Goal: Task Accomplishment & Management: Use online tool/utility

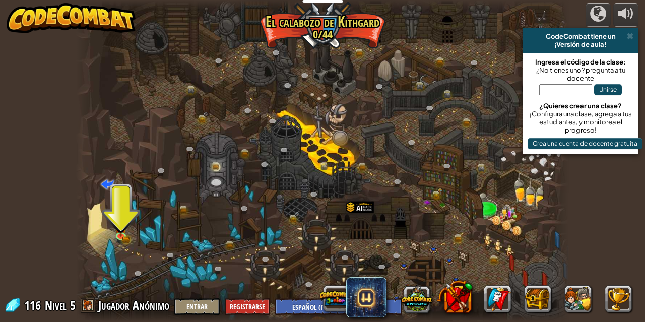
select select "es-419"
click at [530, 290] on button at bounding box center [537, 298] width 27 height 27
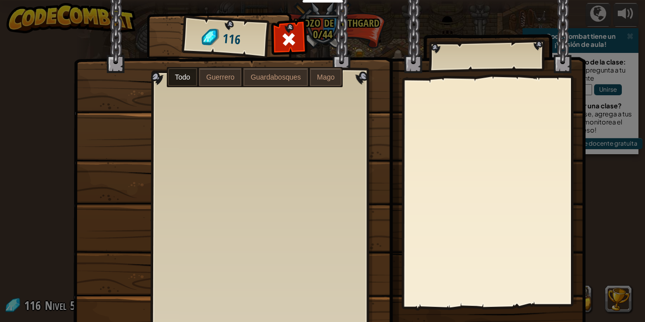
click at [445, 77] on div "Objetos 116 Todo Guerrero Guardabosques Mago" at bounding box center [335, 181] width 516 height 332
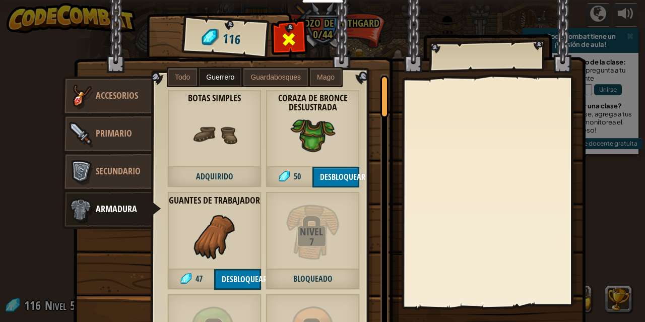
click at [282, 36] on span at bounding box center [289, 39] width 16 height 16
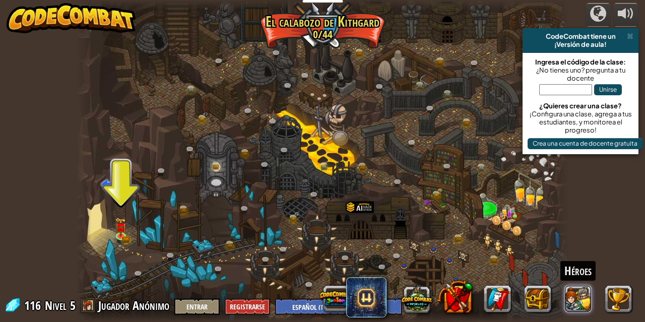
click at [581, 292] on button at bounding box center [577, 298] width 27 height 27
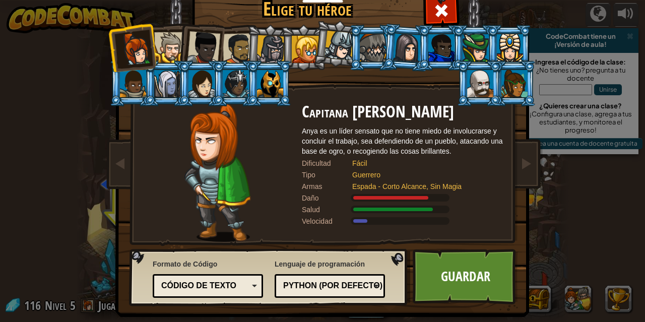
drag, startPoint x: 199, startPoint y: 77, endPoint x: 205, endPoint y: 79, distance: 5.4
click at [205, 79] on div at bounding box center [201, 83] width 26 height 27
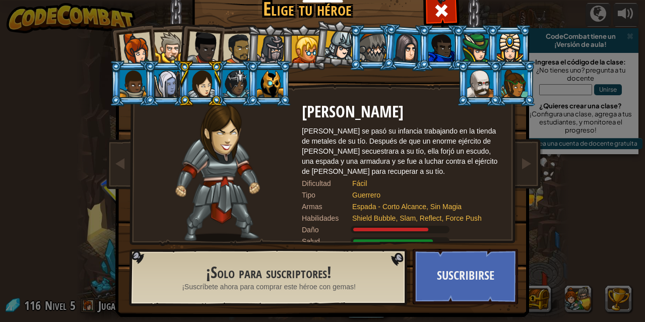
click at [205, 79] on div at bounding box center [201, 83] width 26 height 27
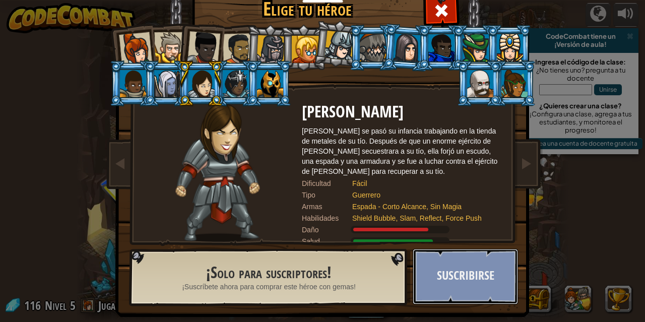
click at [440, 285] on button "Suscribirse" at bounding box center [465, 276] width 105 height 55
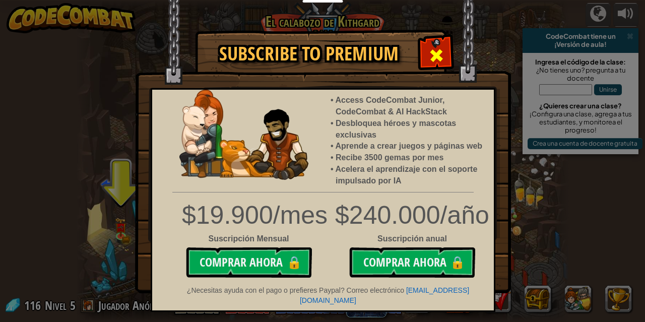
click at [427, 55] on div at bounding box center [436, 54] width 32 height 32
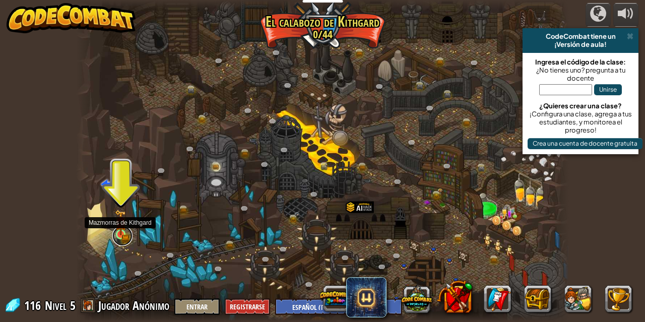
click at [120, 239] on link at bounding box center [122, 236] width 20 height 20
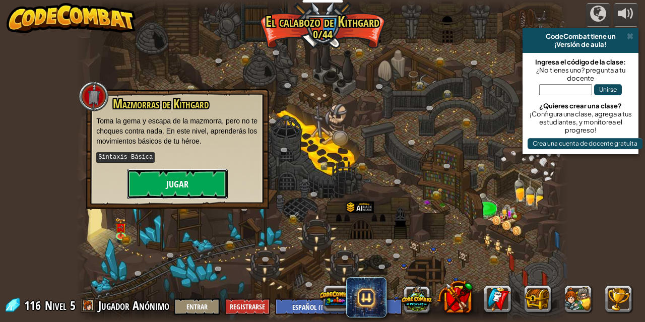
click at [151, 188] on button "Jugar" at bounding box center [177, 184] width 101 height 30
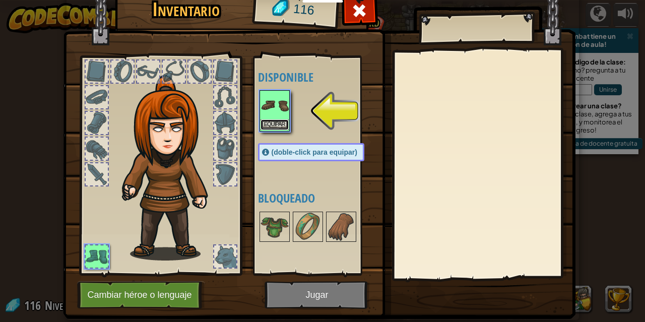
click at [260, 123] on button "Equipar" at bounding box center [274, 124] width 28 height 11
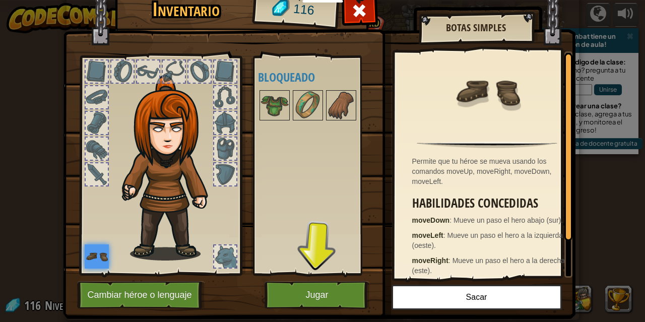
click at [321, 278] on img at bounding box center [319, 136] width 512 height 366
click at [178, 10] on h1 "Inventario" at bounding box center [186, 9] width 128 height 21
click at [351, 18] on span at bounding box center [359, 11] width 16 height 16
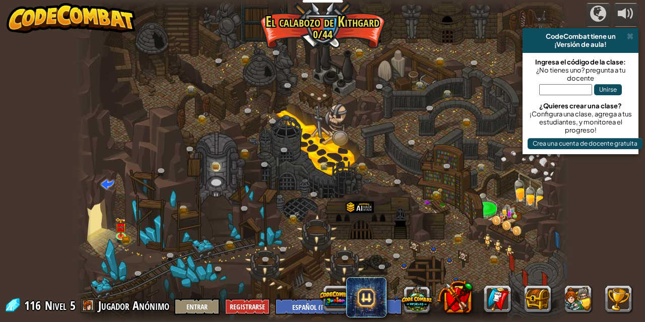
click at [498, 215] on div at bounding box center [322, 161] width 493 height 322
click at [510, 191] on div at bounding box center [322, 161] width 493 height 322
drag, startPoint x: 460, startPoint y: 189, endPoint x: 439, endPoint y: 172, distance: 26.8
click at [444, 177] on div at bounding box center [322, 161] width 493 height 322
drag, startPoint x: 431, startPoint y: 166, endPoint x: 409, endPoint y: 128, distance: 43.8
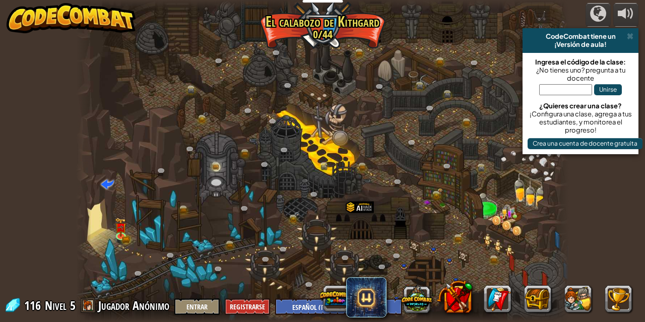
click at [420, 144] on div "Cañón retorcido (Bloqueado) Desafío: recoge la mayor cantidad de oro posible us…" at bounding box center [322, 161] width 493 height 322
drag, startPoint x: 381, startPoint y: 108, endPoint x: 355, endPoint y: 108, distance: 25.7
click at [358, 108] on div at bounding box center [322, 161] width 493 height 322
click at [117, 239] on link at bounding box center [122, 236] width 20 height 20
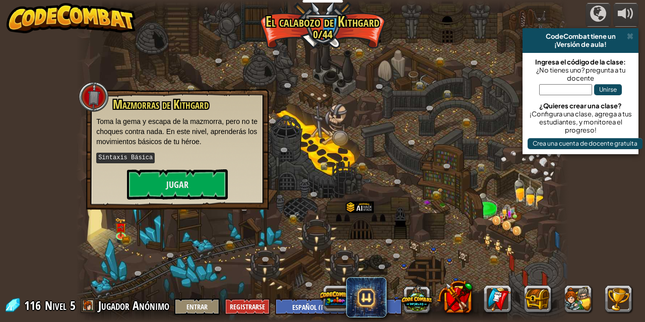
click at [124, 160] on kbd "Sintaxis Básica" at bounding box center [125, 158] width 58 height 11
click at [161, 178] on button "Jugar" at bounding box center [177, 184] width 101 height 30
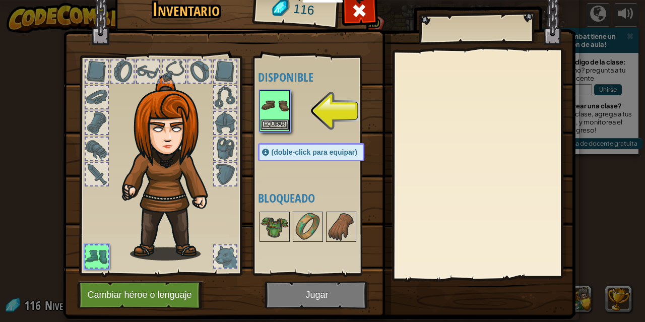
click at [273, 101] on img at bounding box center [274, 105] width 28 height 28
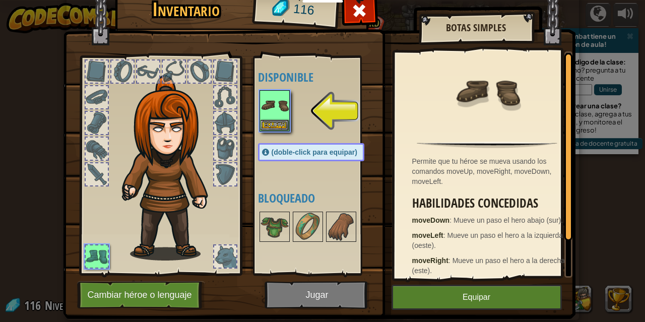
click at [288, 300] on img at bounding box center [319, 136] width 512 height 366
click at [313, 289] on img at bounding box center [319, 136] width 512 height 366
click at [315, 289] on img at bounding box center [319, 136] width 512 height 366
click at [489, 299] on button "Equipar" at bounding box center [476, 297] width 170 height 25
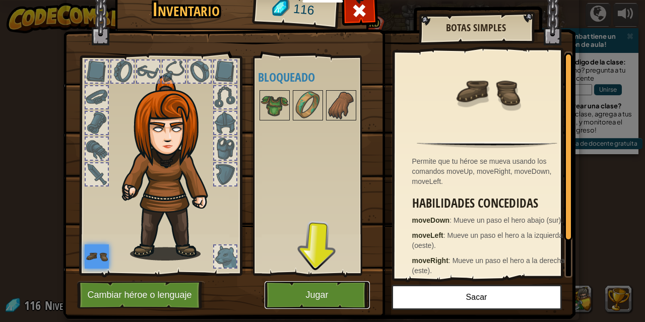
click at [321, 300] on button "Jugar" at bounding box center [316, 295] width 105 height 28
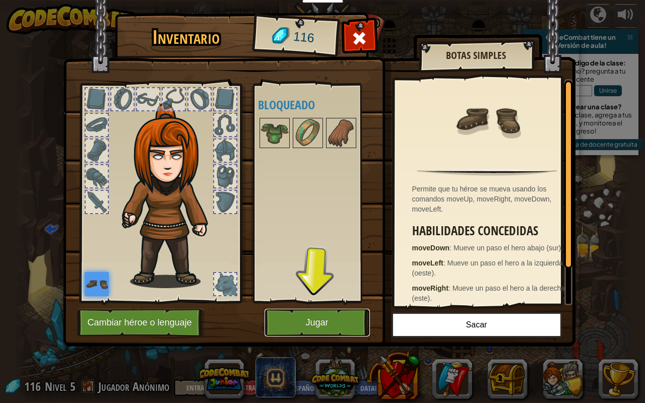
click at [300, 321] on button "Jugar" at bounding box center [316, 323] width 105 height 28
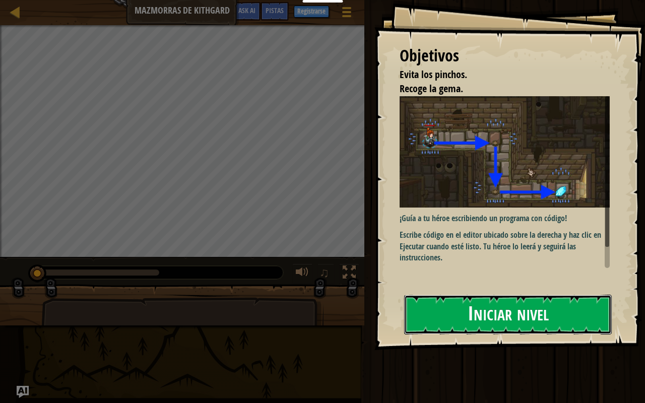
click at [470, 312] on button "Iniciar nivel" at bounding box center [508, 315] width 208 height 40
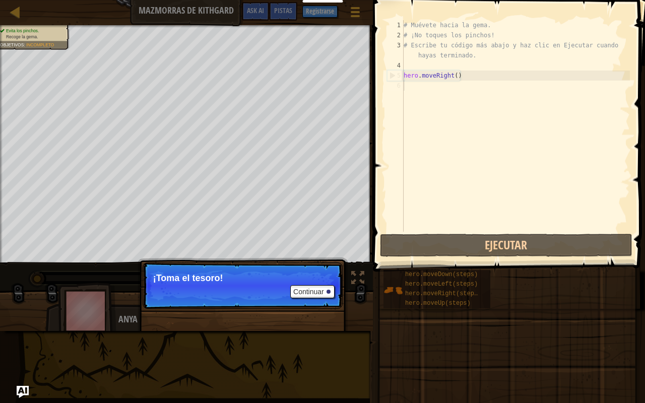
click at [223, 287] on p "Continuar ¡Toma el tesoro!" at bounding box center [243, 285] width 200 height 46
click at [320, 288] on button "Continuar" at bounding box center [312, 291] width 44 height 13
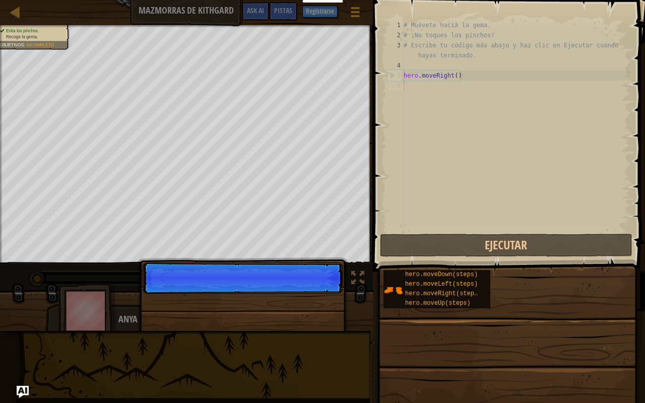
scroll to position [5, 0]
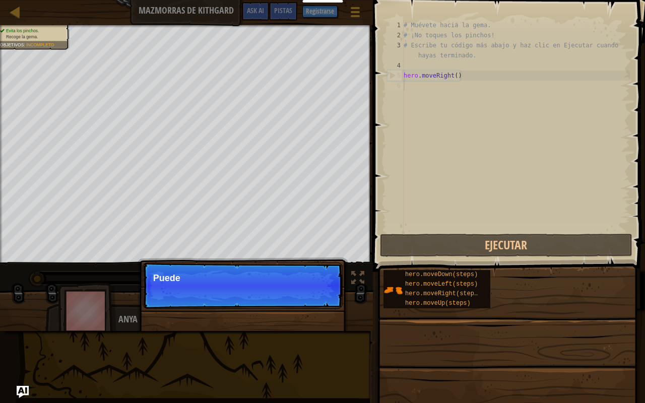
click at [320, 288] on p "Continuar Puede" at bounding box center [243, 285] width 200 height 46
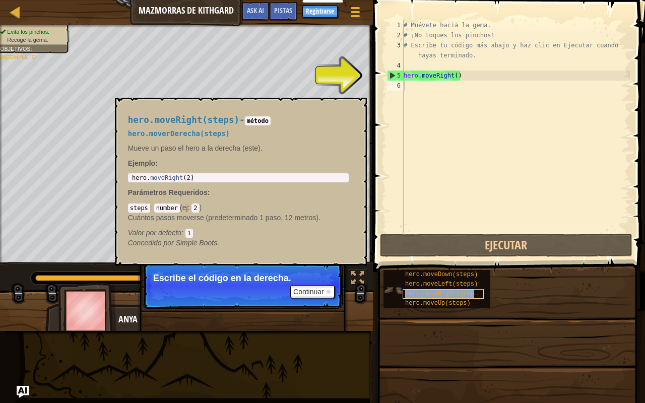
click at [431, 291] on span "hero.moveRight(steps)" at bounding box center [443, 293] width 76 height 7
click at [351, 110] on button "×" at bounding box center [355, 109] width 8 height 14
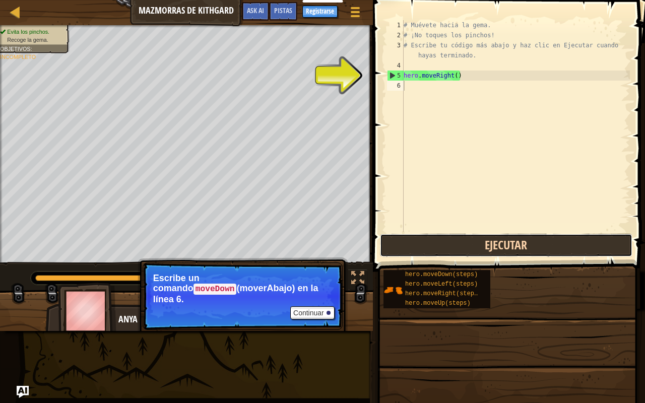
click at [477, 247] on button "Ejecutar" at bounding box center [506, 245] width 252 height 23
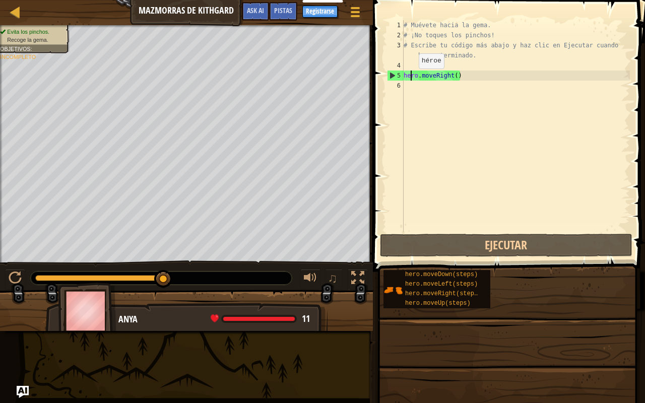
click at [410, 79] on div "# Muévete hacia la gema. # ¡No toques los pinchos! # Escribe tu código más abaj…" at bounding box center [515, 136] width 228 height 232
drag, startPoint x: 409, startPoint y: 72, endPoint x: 395, endPoint y: 76, distance: 14.2
click at [395, 76] on div "hero.moveRight() 1 2 3 4 5 6 # Muévete hacia la gema. # ¡No toques los pinchos!…" at bounding box center [507, 126] width 245 height 212
drag, startPoint x: 263, startPoint y: 317, endPoint x: 251, endPoint y: 318, distance: 12.6
click at [251, 321] on span at bounding box center [259, 319] width 76 height 8
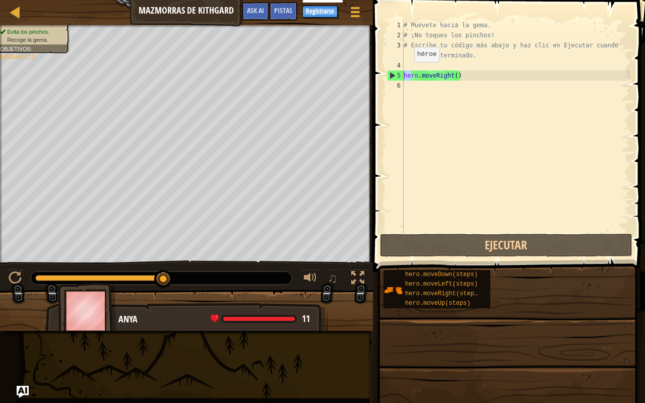
drag, startPoint x: 163, startPoint y: 270, endPoint x: 202, endPoint y: 270, distance: 39.3
click at [202, 271] on div at bounding box center [161, 278] width 262 height 14
drag, startPoint x: 163, startPoint y: 281, endPoint x: 164, endPoint y: 292, distance: 11.1
click at [164, 292] on div "Evita los pinchos. Recoge la gema. Objetivos : Incompleto ♫ Anya 11 x: 18 y: 18…" at bounding box center [322, 178] width 645 height 306
drag, startPoint x: 163, startPoint y: 282, endPoint x: 239, endPoint y: 261, distance: 78.8
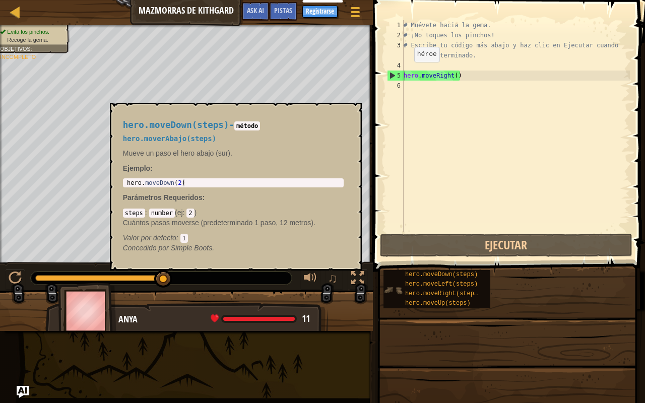
click at [388, 296] on img at bounding box center [392, 290] width 19 height 19
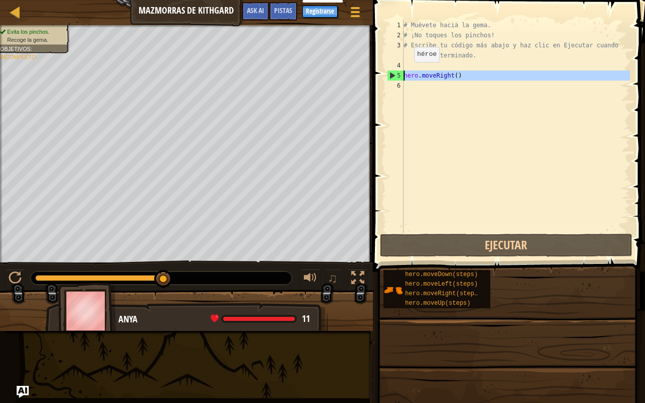
click at [392, 75] on div "5" at bounding box center [395, 76] width 16 height 10
type textarea "hero.moveRight()"
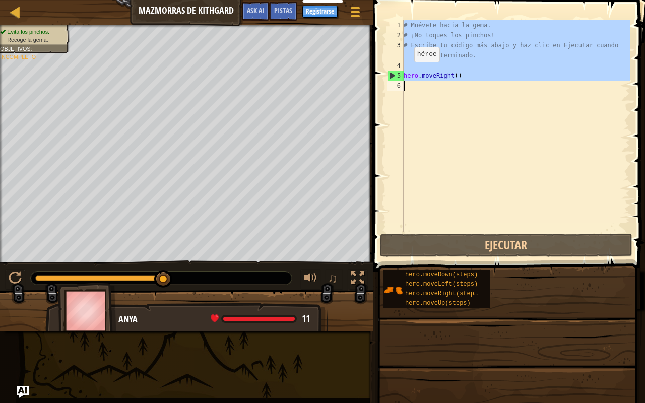
click at [392, 75] on div "5" at bounding box center [395, 76] width 16 height 10
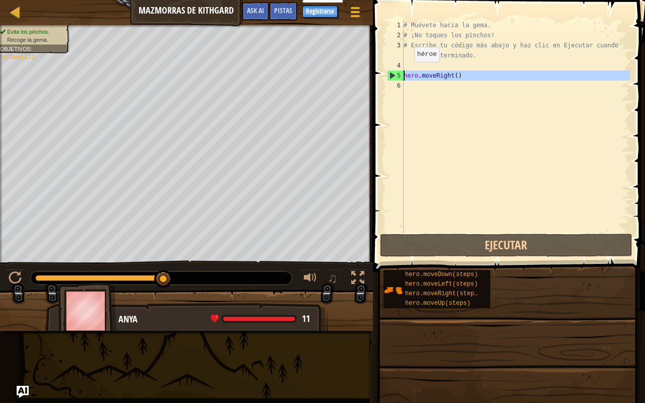
click at [392, 75] on div "5" at bounding box center [395, 76] width 16 height 10
type textarea "hero.moveRight()"
click at [392, 75] on div "5" at bounding box center [395, 76] width 16 height 10
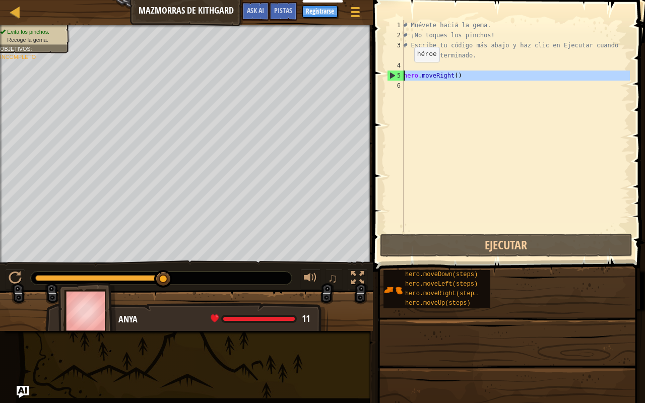
click at [392, 75] on div "5" at bounding box center [395, 76] width 16 height 10
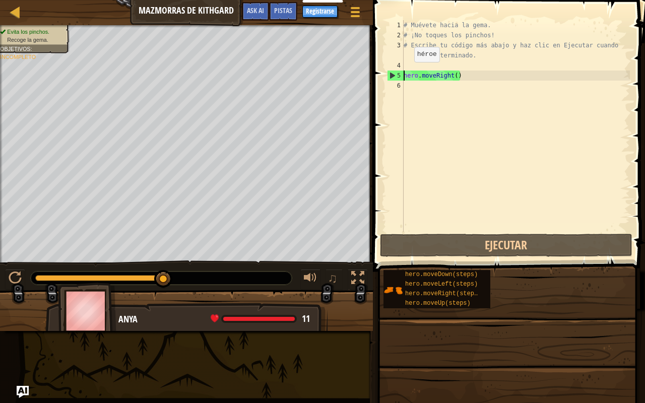
type textarea "hero.moveRight()"
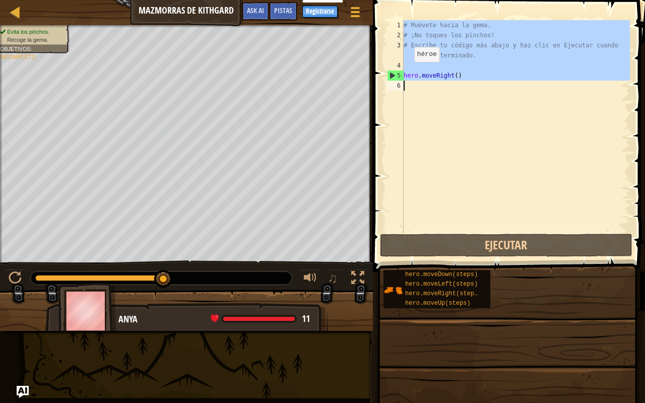
click at [392, 75] on div "5" at bounding box center [395, 76] width 16 height 10
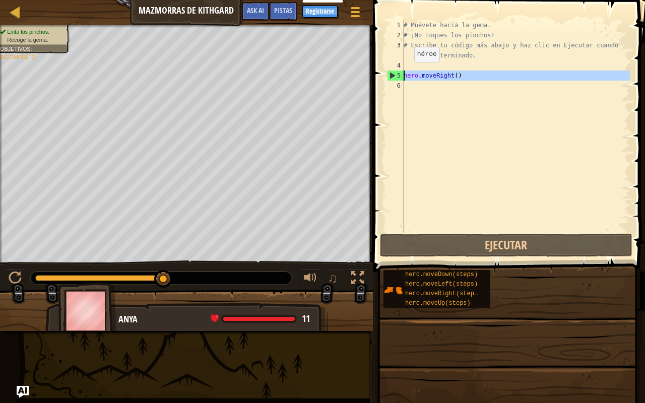
click at [392, 75] on div "5" at bounding box center [395, 76] width 16 height 10
type textarea "hero.moveRight()"
click at [397, 85] on div "6" at bounding box center [395, 86] width 17 height 10
type textarea "hero.moveRight()"
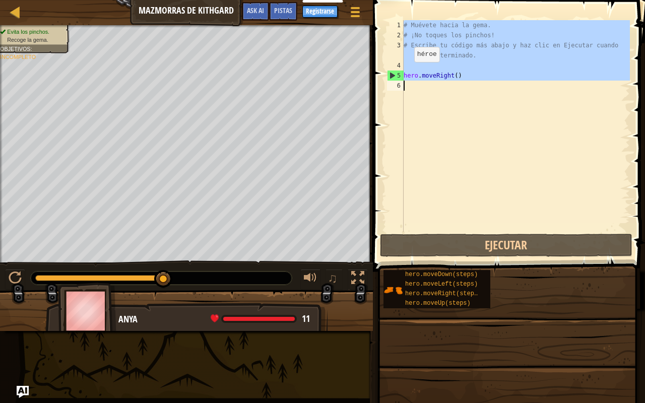
click at [397, 85] on div "6" at bounding box center [395, 86] width 17 height 10
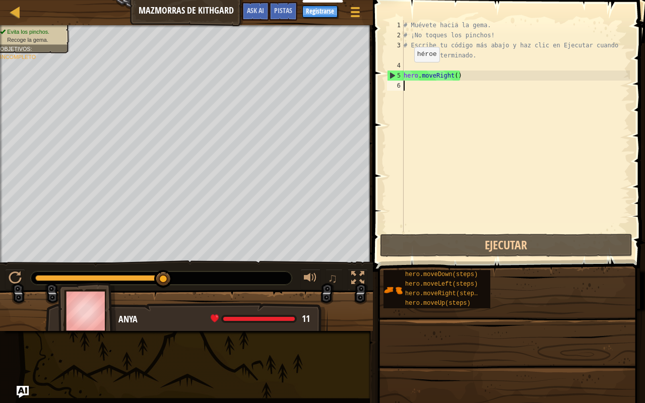
click at [397, 85] on div "6" at bounding box center [395, 86] width 17 height 10
type textarea "hero.moveRight()"
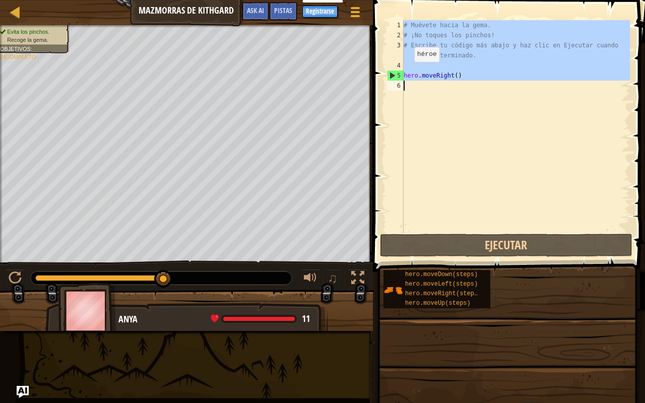
click at [397, 85] on div "6" at bounding box center [395, 86] width 17 height 10
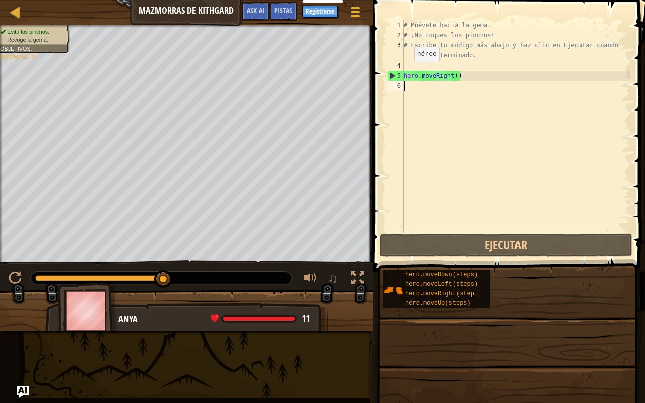
click at [397, 85] on div "6" at bounding box center [395, 86] width 17 height 10
drag, startPoint x: 391, startPoint y: 87, endPoint x: 398, endPoint y: 84, distance: 7.7
click at [398, 84] on div "6" at bounding box center [395, 86] width 17 height 10
click at [395, 86] on div "6" at bounding box center [395, 86] width 17 height 10
click at [399, 86] on div "6" at bounding box center [395, 86] width 17 height 10
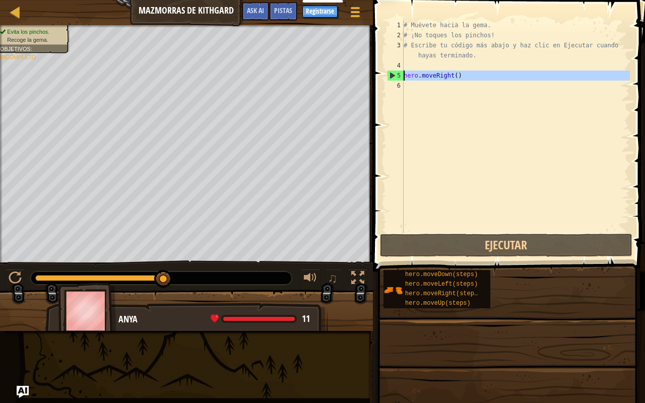
click at [392, 76] on div "5" at bounding box center [395, 76] width 16 height 10
click at [392, 72] on div "5" at bounding box center [395, 76] width 16 height 10
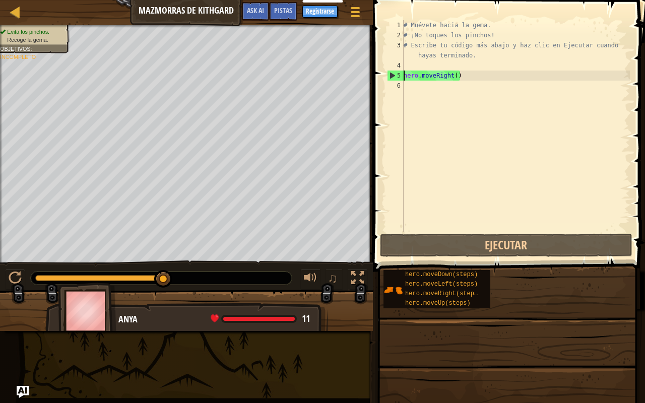
click at [392, 72] on div "5" at bounding box center [395, 76] width 16 height 10
type textarea "hero.moveRight()"
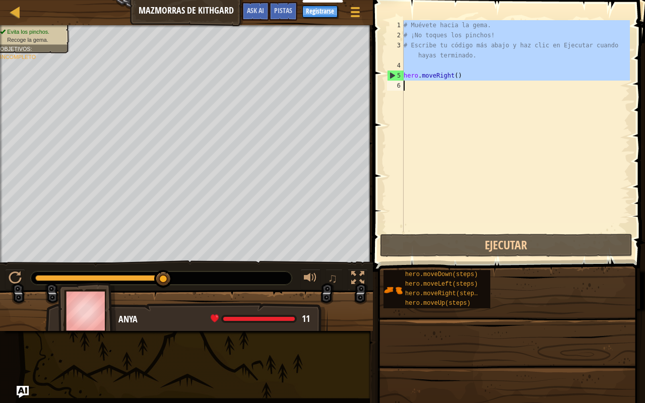
click at [392, 72] on div "5" at bounding box center [395, 76] width 16 height 10
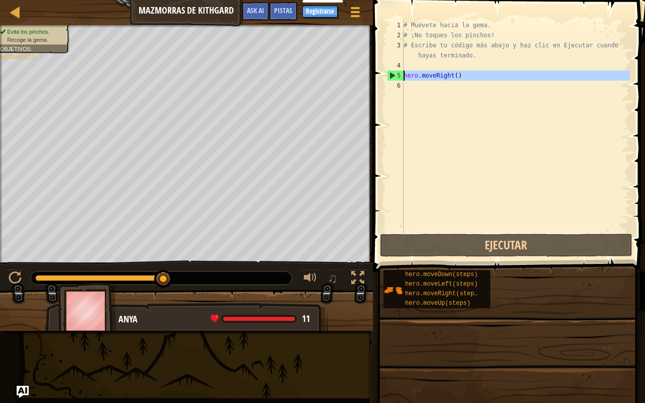
click at [392, 72] on div "5" at bounding box center [395, 76] width 16 height 10
type textarea "hero.moveRight()"
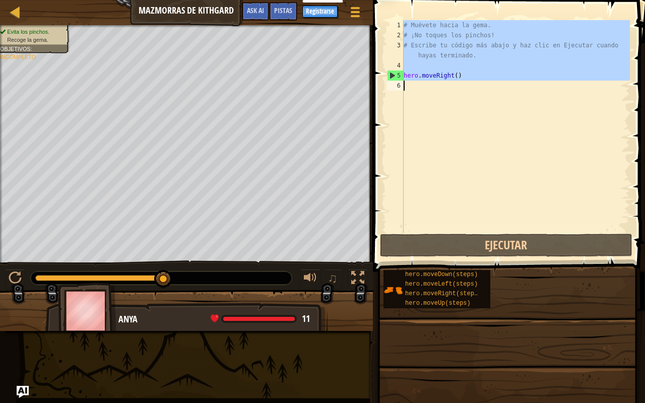
click at [392, 72] on div "5" at bounding box center [395, 76] width 16 height 10
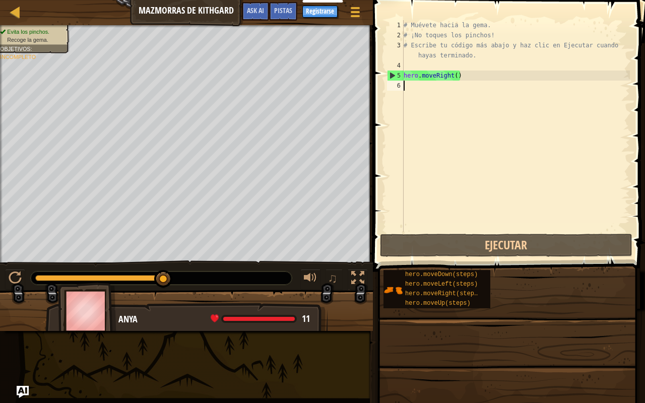
click at [392, 72] on div "5" at bounding box center [395, 76] width 16 height 10
type textarea "hero.moveRight()"
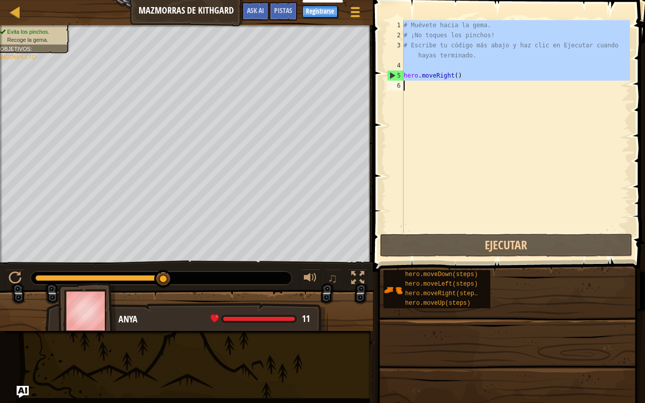
drag, startPoint x: 392, startPoint y: 72, endPoint x: 394, endPoint y: 85, distance: 13.3
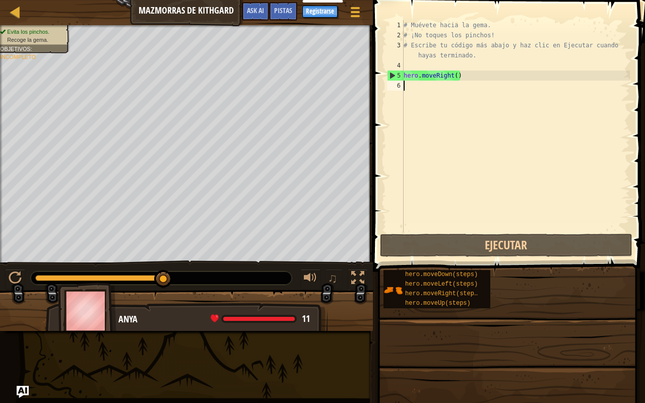
click at [396, 84] on div "6" at bounding box center [395, 86] width 17 height 10
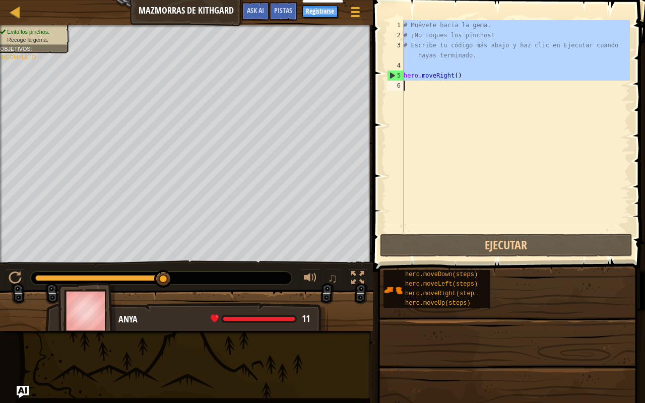
type textarea "hero.moveRight()"
click at [396, 84] on div "6" at bounding box center [395, 86] width 17 height 10
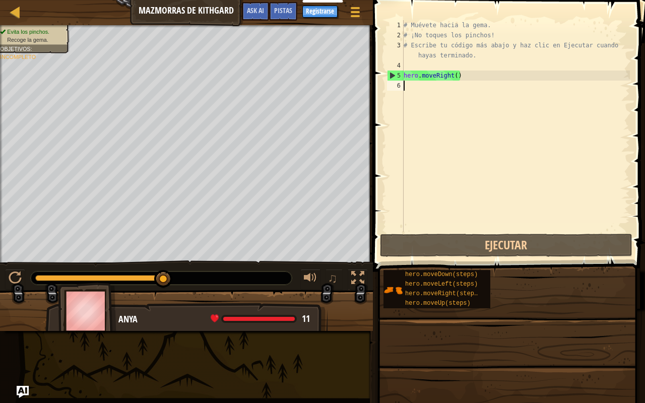
click at [396, 83] on div "6" at bounding box center [395, 86] width 17 height 10
type textarea "hero.moveRight()"
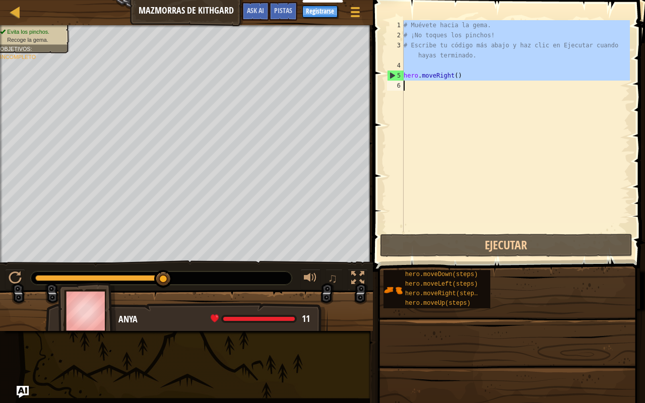
click at [396, 83] on div "6" at bounding box center [395, 86] width 17 height 10
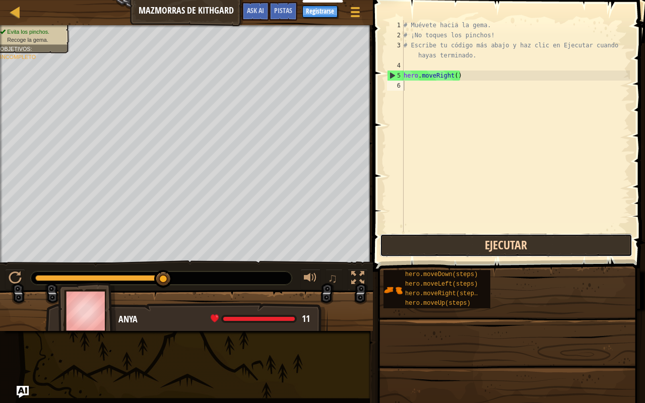
click at [484, 245] on button "Ejecutar" at bounding box center [506, 245] width 252 height 23
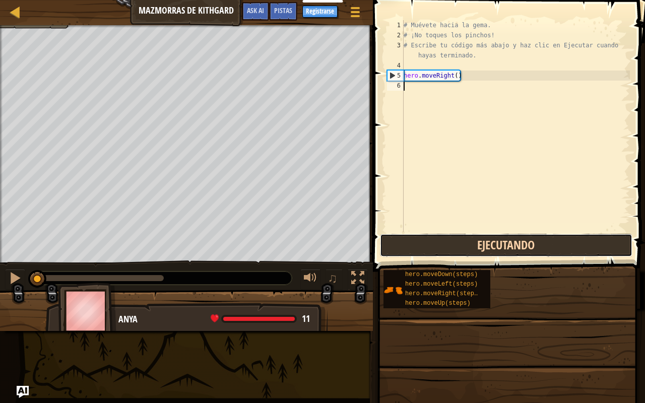
click at [484, 245] on button "Ejecutando" at bounding box center [506, 245] width 252 height 23
click at [484, 245] on button "Ejecutar" at bounding box center [506, 245] width 252 height 23
click at [484, 245] on button "Ejecutando" at bounding box center [506, 245] width 252 height 23
click at [484, 245] on button "Ejecutar" at bounding box center [506, 245] width 252 height 23
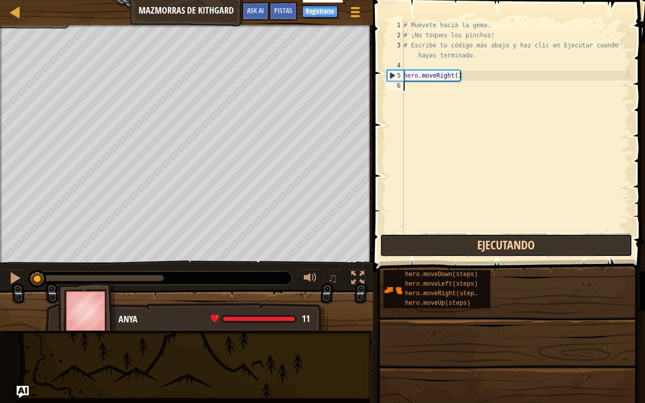
click at [484, 245] on button "Ejecutando" at bounding box center [506, 245] width 252 height 23
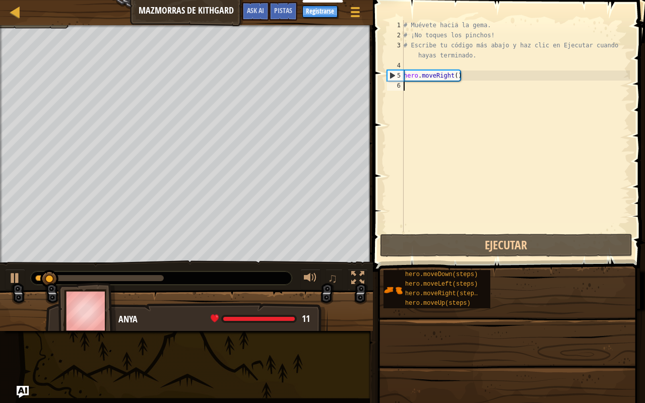
click at [405, 87] on div "# Muévete hacia la gema. # ¡No toques los pinchos! # Escribe tu código más abaj…" at bounding box center [515, 136] width 228 height 232
click at [408, 79] on div "# Muévete hacia la gema. # ¡No toques los pinchos! # Escribe tu código más abaj…" at bounding box center [515, 136] width 228 height 232
drag, startPoint x: 413, startPoint y: 79, endPoint x: 485, endPoint y: 77, distance: 72.6
click at [485, 77] on div "# Muévete hacia la gema. # ¡No toques los pinchos! # Escribe tu código más abaj…" at bounding box center [515, 136] width 228 height 232
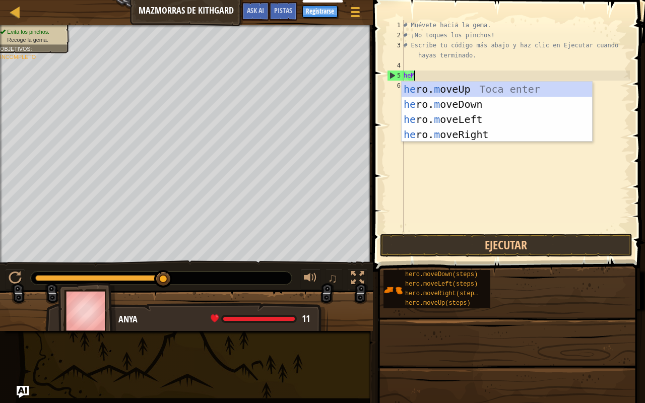
scroll to position [3, 0]
type textarea "heM"
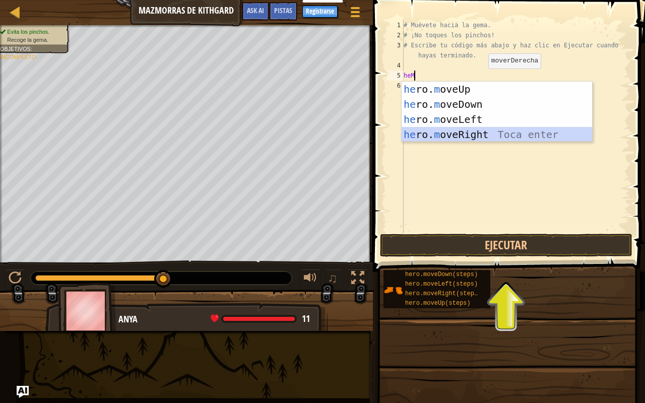
click at [470, 131] on div "he ro. m oveUp Toca enter he ro. m oveDown Toca enter he ro. m oveLeft Toca ent…" at bounding box center [496, 127] width 190 height 91
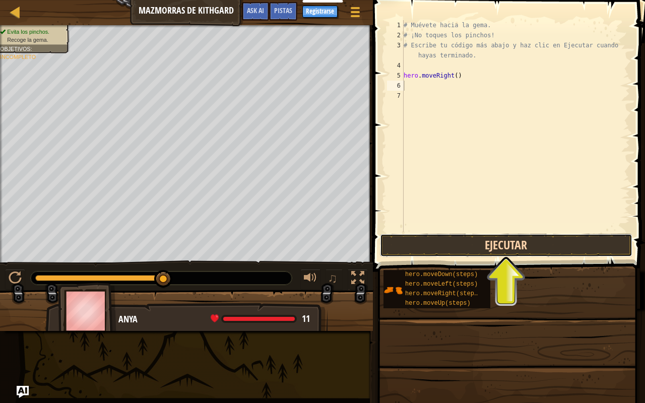
click at [524, 246] on button "Ejecutar" at bounding box center [506, 245] width 252 height 23
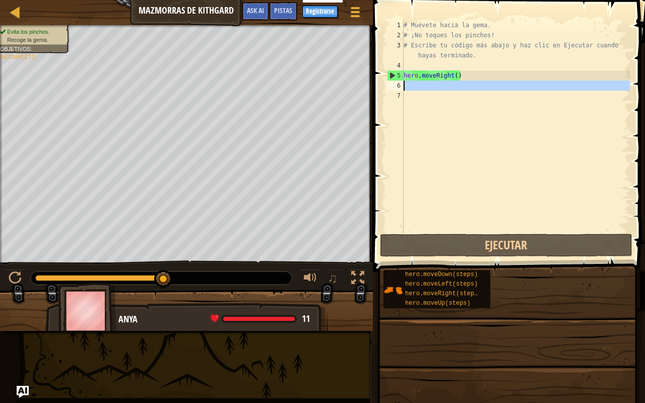
click at [400, 86] on div "6" at bounding box center [395, 86] width 17 height 10
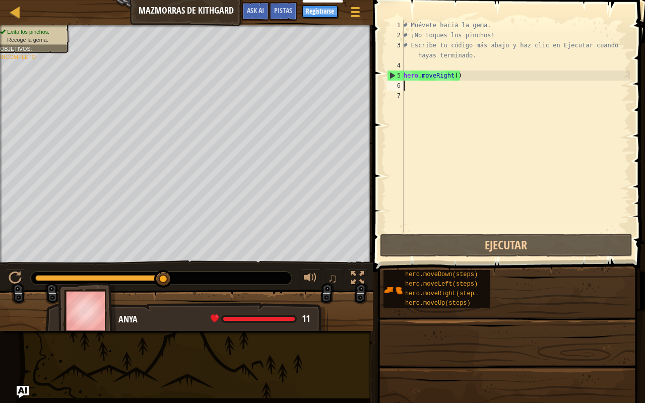
click at [400, 82] on div "6" at bounding box center [395, 86] width 17 height 10
click at [400, 87] on div "6" at bounding box center [395, 86] width 17 height 10
type textarea "M"
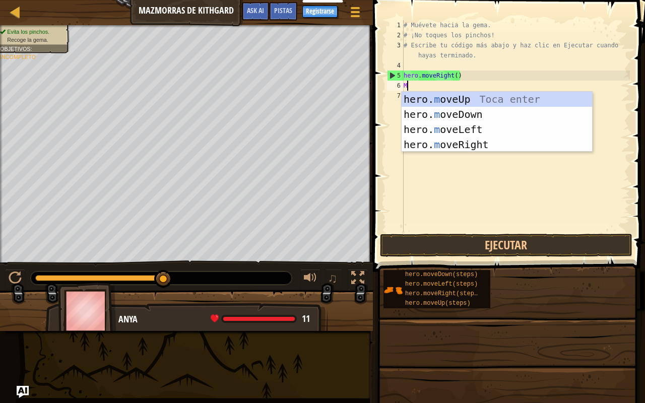
scroll to position [5, 0]
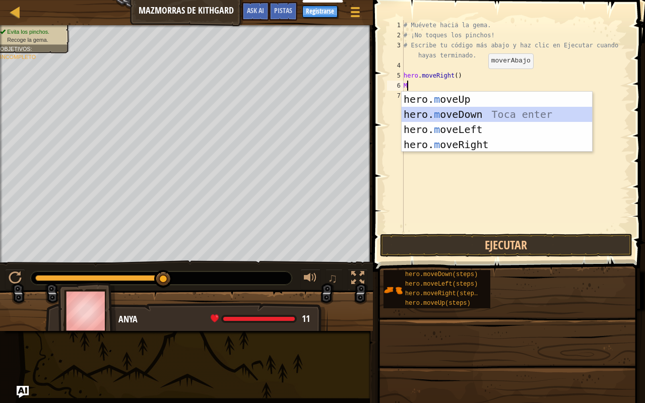
click at [432, 111] on div "hero. m oveUp Toca enter hero. m oveDown Toca enter hero. m oveLeft Toca enter …" at bounding box center [496, 137] width 190 height 91
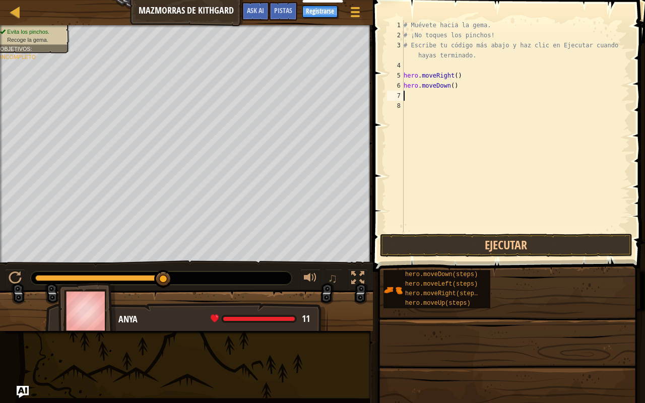
type textarea "M"
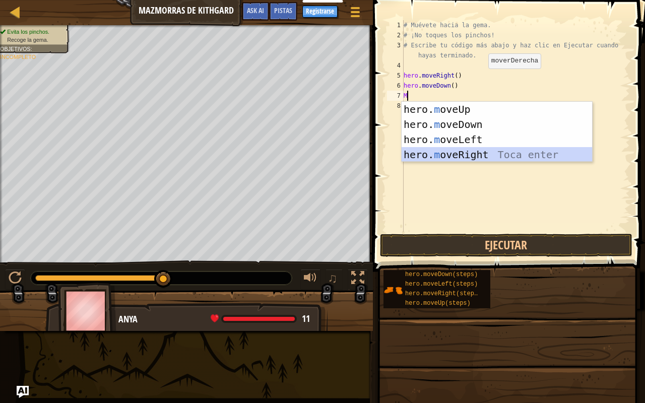
click at [427, 149] on div "hero. m oveUp Toca enter hero. m oveDown Toca enter hero. m oveLeft Toca enter …" at bounding box center [496, 147] width 190 height 91
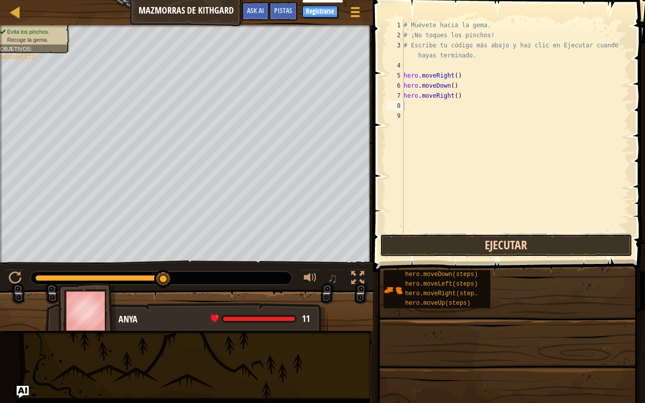
click at [447, 238] on button "Ejecutar" at bounding box center [506, 245] width 252 height 23
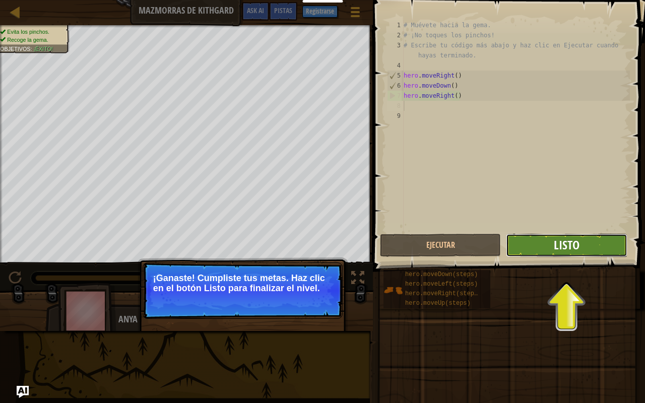
click at [566, 248] on span "Listo" at bounding box center [567, 245] width 26 height 16
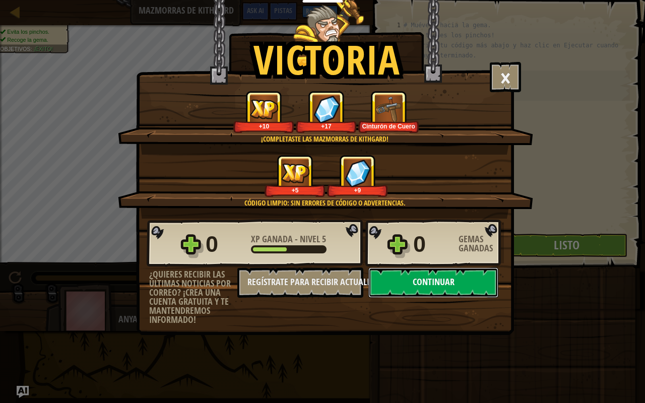
click at [417, 274] on button "Continuar" at bounding box center [433, 282] width 130 height 30
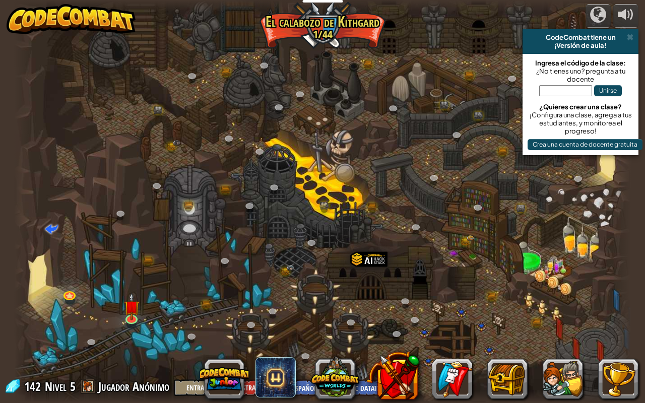
select select "es-419"
click at [132, 309] on img at bounding box center [131, 300] width 16 height 36
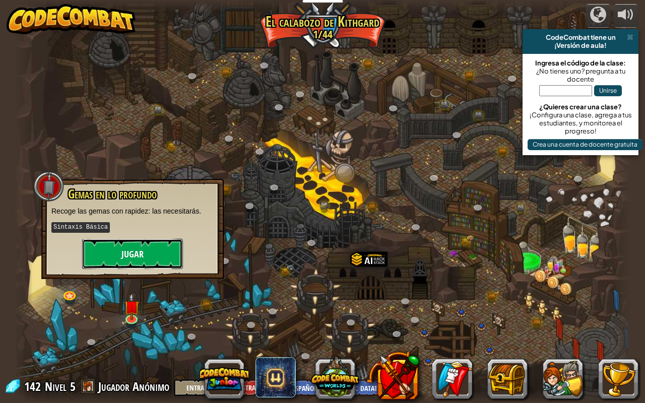
click at [139, 260] on button "Jugar" at bounding box center [132, 254] width 101 height 30
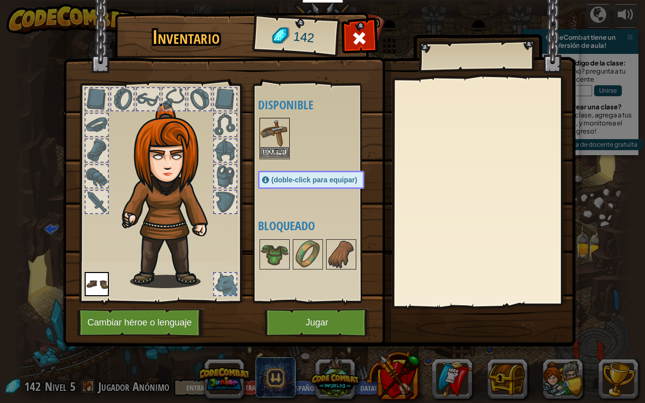
click at [271, 142] on img at bounding box center [274, 133] width 28 height 28
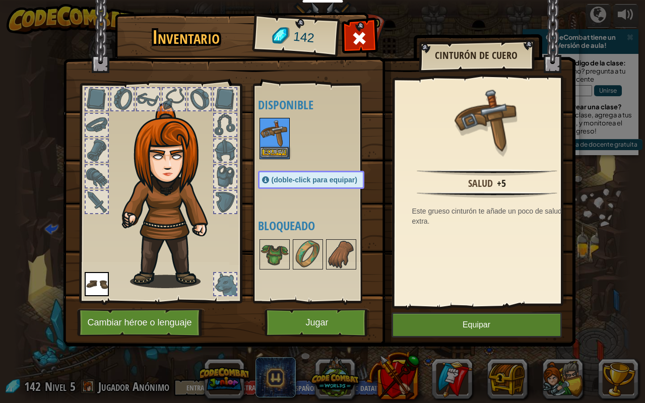
click at [269, 147] on img at bounding box center [274, 133] width 28 height 28
click at [278, 149] on button "Equipar" at bounding box center [274, 152] width 28 height 11
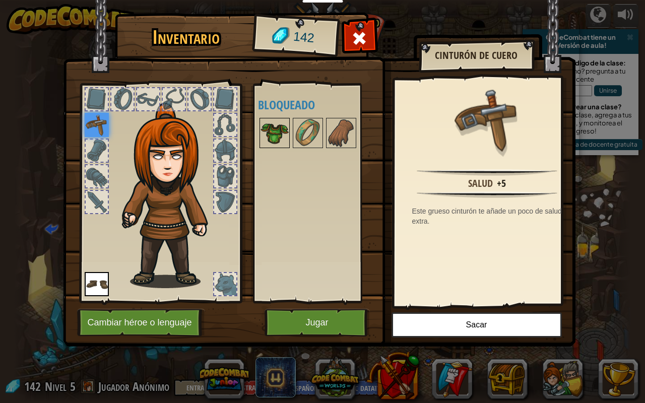
click at [272, 137] on img at bounding box center [274, 133] width 28 height 28
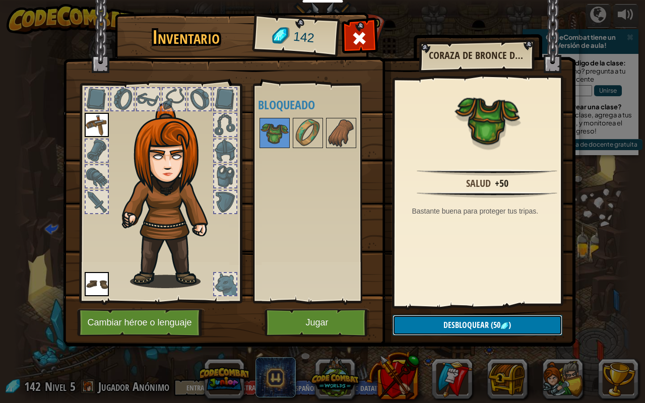
click at [439, 321] on button "Desbloquear (50 )" at bounding box center [477, 325] width 170 height 21
click at [269, 121] on img at bounding box center [274, 133] width 28 height 28
click at [176, 195] on img at bounding box center [171, 195] width 108 height 185
click at [321, 318] on button "Jugar" at bounding box center [316, 323] width 105 height 28
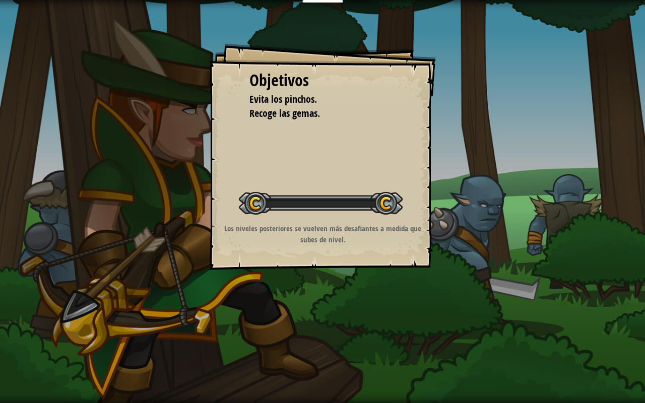
click at [313, 317] on div "Objetivos Evita los pinchos. Recoge las gemas. Iniciar nivel Error cargando del…" at bounding box center [322, 201] width 645 height 403
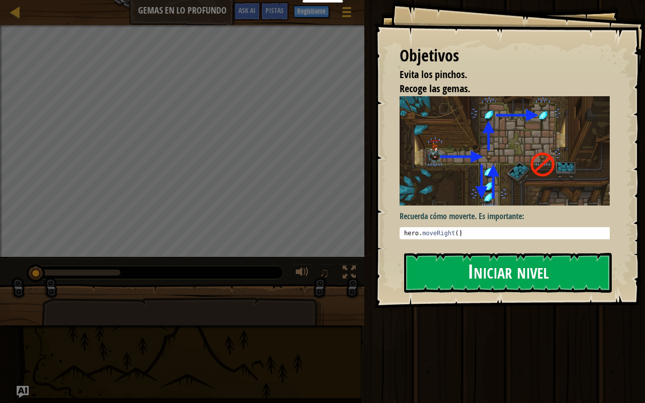
click at [433, 261] on button "Iniciar nivel" at bounding box center [508, 273] width 208 height 40
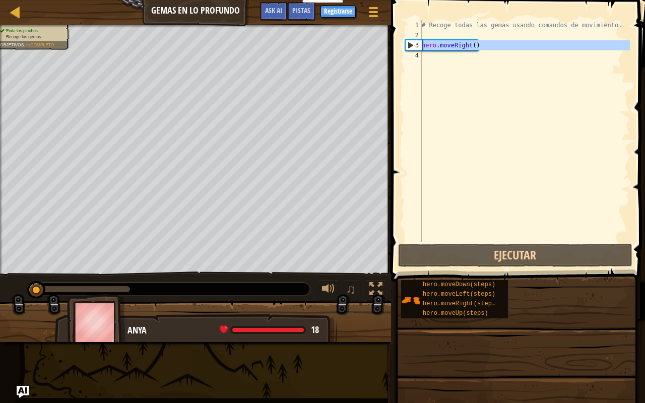
click at [409, 43] on div "3" at bounding box center [413, 45] width 16 height 10
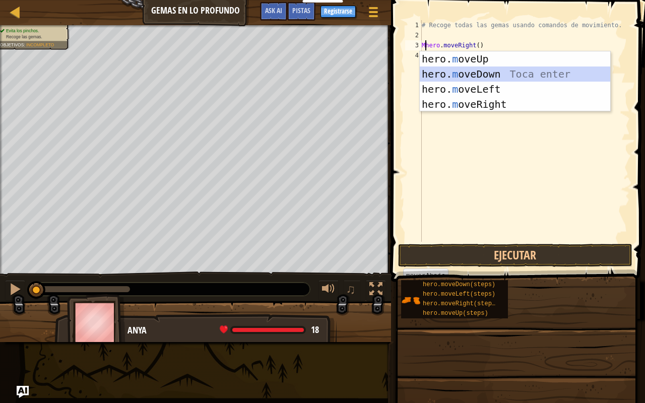
click at [440, 70] on div "hero. m oveUp Toca enter hero. m oveDown Toca enter hero. m oveLeft Toca enter …" at bounding box center [515, 96] width 190 height 91
type textarea "hero.moveDown().moveRight()"
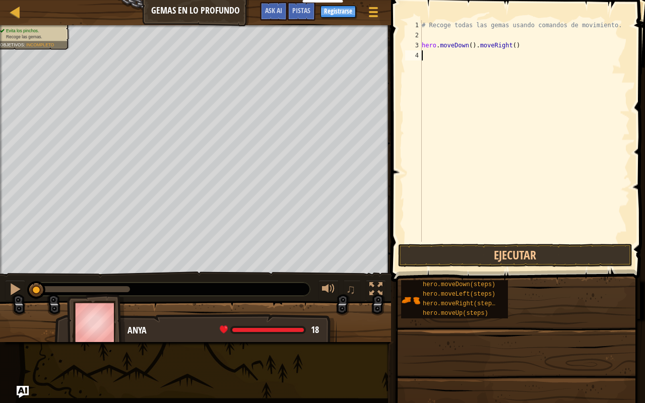
click at [416, 54] on div "4" at bounding box center [413, 55] width 17 height 10
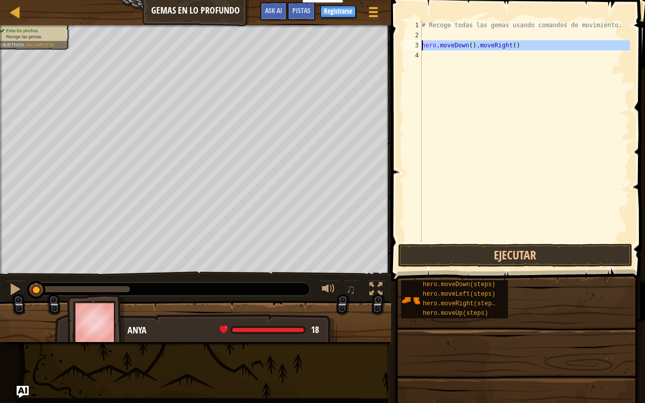
drag, startPoint x: 412, startPoint y: 44, endPoint x: 426, endPoint y: 42, distance: 14.3
click at [426, 42] on div "1 2 3 4 # Recoge todas las gemas usando comandos de movimiento. hero . moveDown…" at bounding box center [516, 131] width 227 height 222
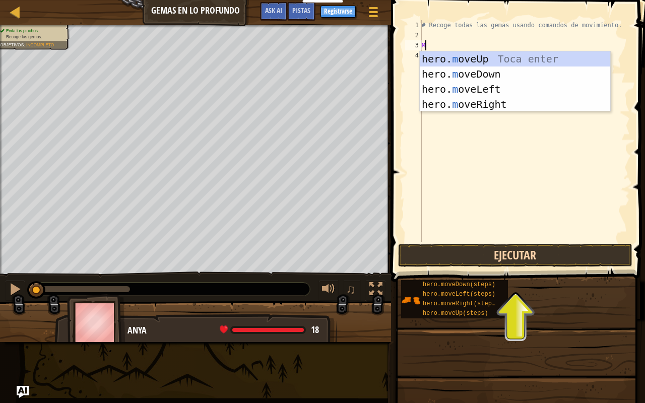
type textarea "M"
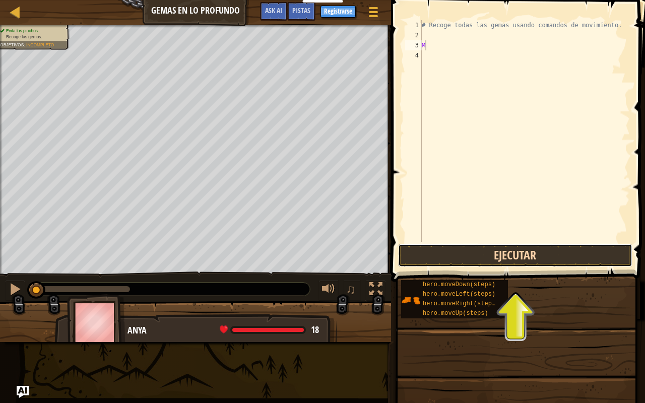
click at [530, 263] on button "Ejecutar" at bounding box center [515, 255] width 235 height 23
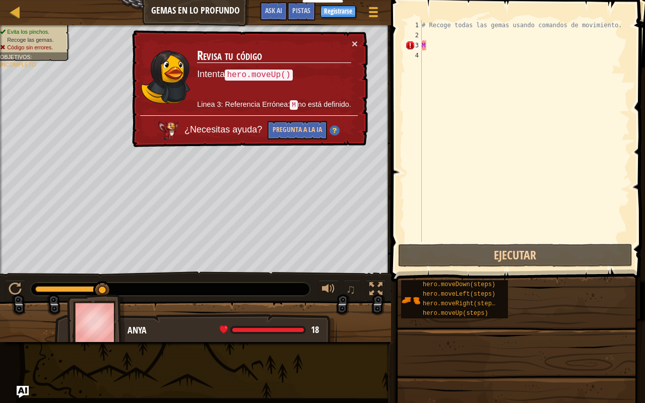
click at [350, 41] on td "Revisa tu código Intenta hero.moveUp() Linea 3: Referencia Errónea: M no está d…" at bounding box center [273, 76] width 155 height 77
click at [360, 38] on div "× Revisa tu código Intenta hero.moveUp() Linea 3: Referencia Errónea: M no está…" at bounding box center [249, 88] width 238 height 117
click at [358, 35] on div "× Revisa tu código Intenta hero.moveUp() Linea 3: Referencia Errónea: M no está…" at bounding box center [249, 88] width 238 height 117
drag, startPoint x: 356, startPoint y: 36, endPoint x: 349, endPoint y: 42, distance: 9.3
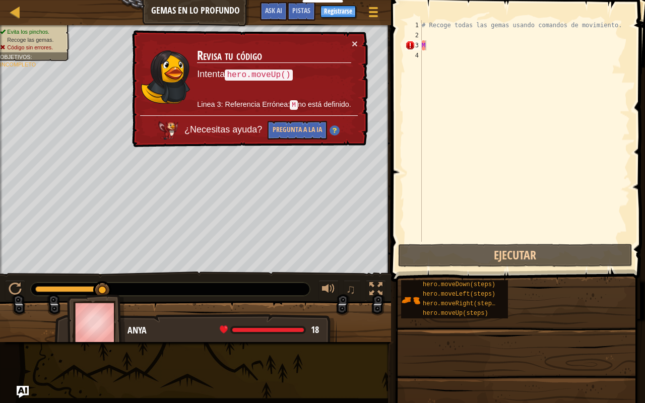
click at [355, 37] on div "× Revisa tu código Intenta hero.moveUp() Linea 3: Referencia Errónea: M no está…" at bounding box center [249, 88] width 238 height 117
click at [349, 39] on td "Revisa tu código Intenta hero.moveUp() Linea 3: Referencia Errónea: M no está d…" at bounding box center [273, 76] width 155 height 77
click at [357, 48] on button "×" at bounding box center [355, 43] width 6 height 11
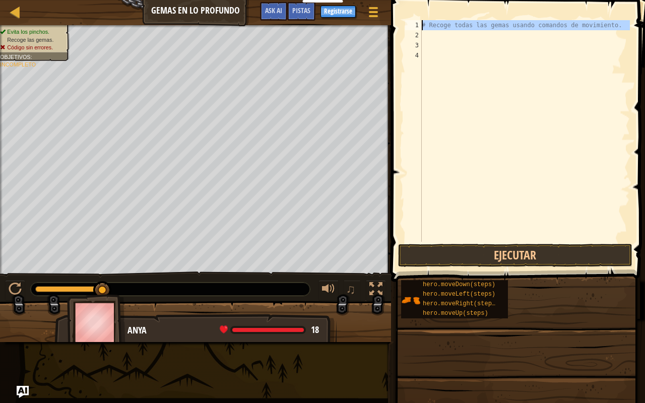
click at [418, 27] on div "1" at bounding box center [413, 25] width 17 height 10
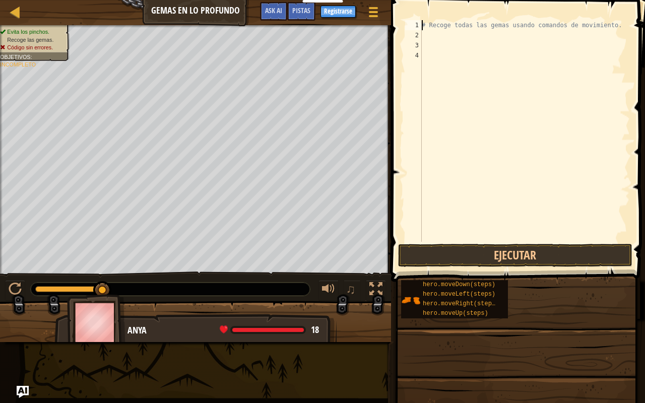
scroll to position [5, 1]
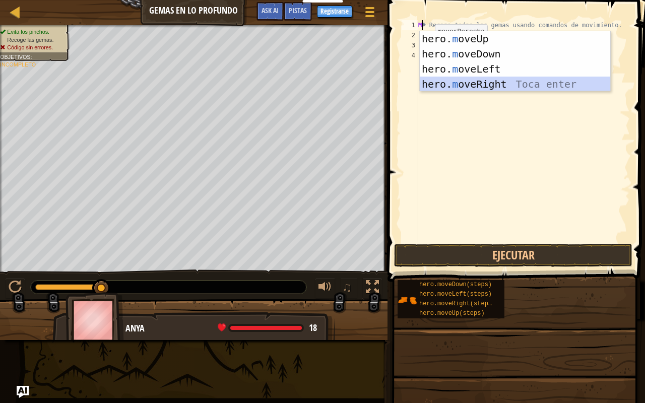
click at [428, 79] on div "hero. m oveUp Toca enter hero. m oveDown Toca enter hero. m oveLeft Toca enter …" at bounding box center [515, 76] width 190 height 91
type textarea "hero.moveRight()# Recoge todas las gemas usando comandos de movimiento."
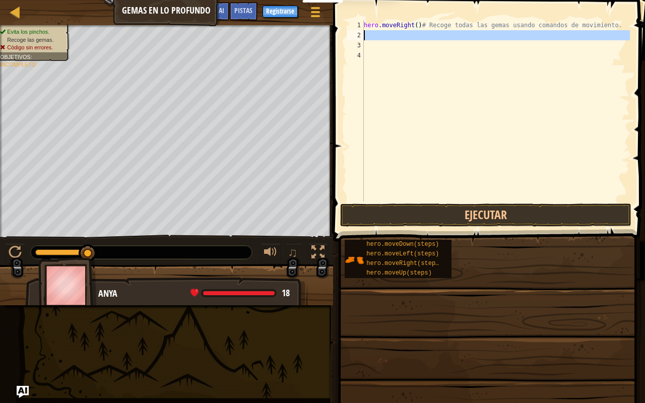
click at [356, 34] on div "2" at bounding box center [355, 35] width 17 height 10
click at [357, 34] on div "2" at bounding box center [355, 35] width 17 height 10
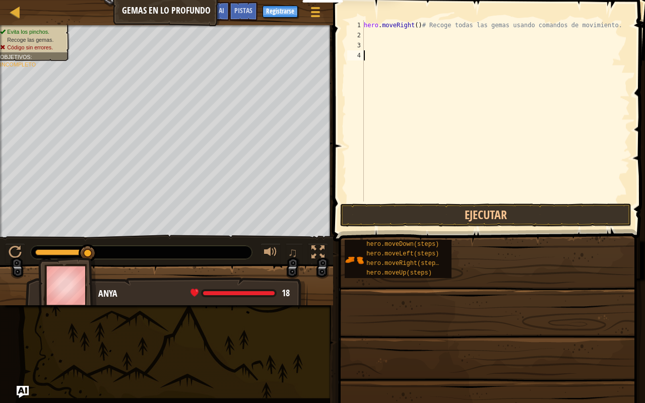
scroll to position [5, 0]
type textarea "M"
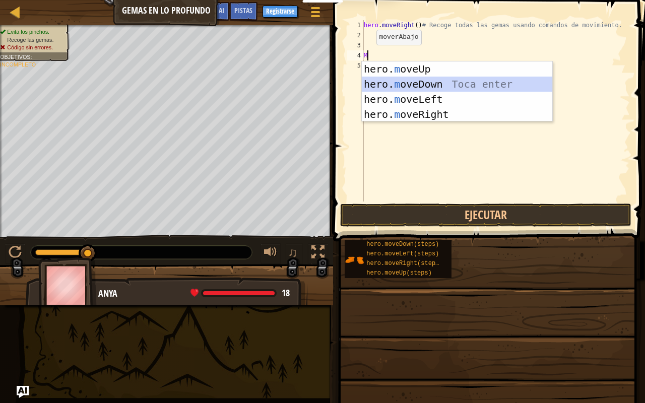
click at [387, 85] on div "hero. m oveUp Toca enter hero. m oveDown Toca enter hero. m oveLeft Toca enter …" at bounding box center [457, 106] width 190 height 91
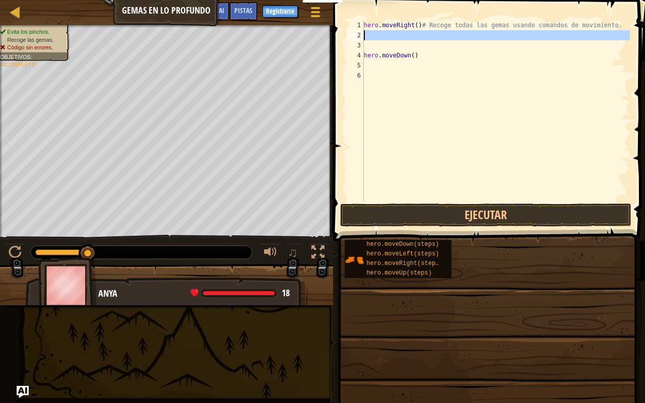
click at [358, 35] on div "2" at bounding box center [355, 35] width 17 height 10
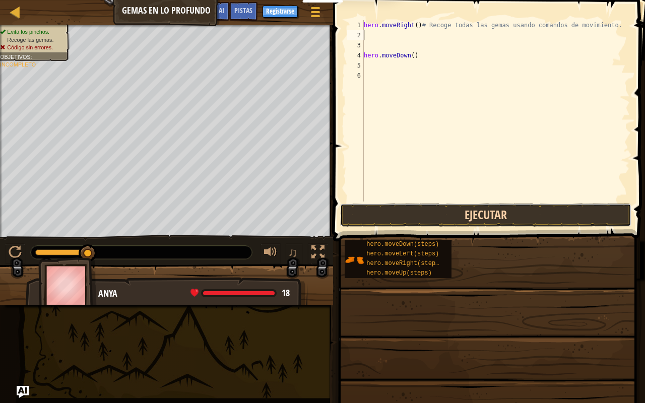
click at [448, 219] on button "Ejecutar" at bounding box center [485, 215] width 291 height 23
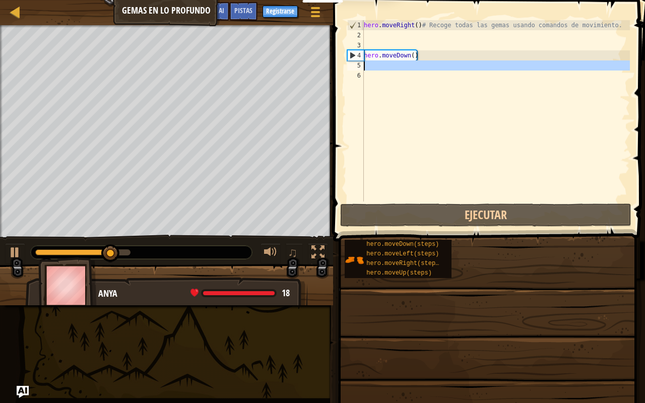
click at [358, 66] on div "5" at bounding box center [355, 65] width 17 height 10
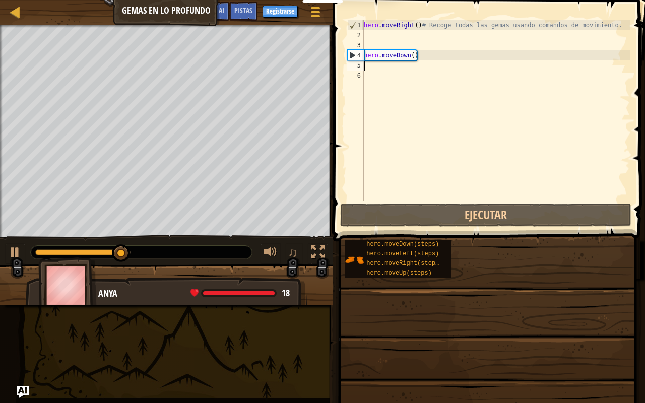
click at [360, 67] on div "5" at bounding box center [355, 65] width 17 height 10
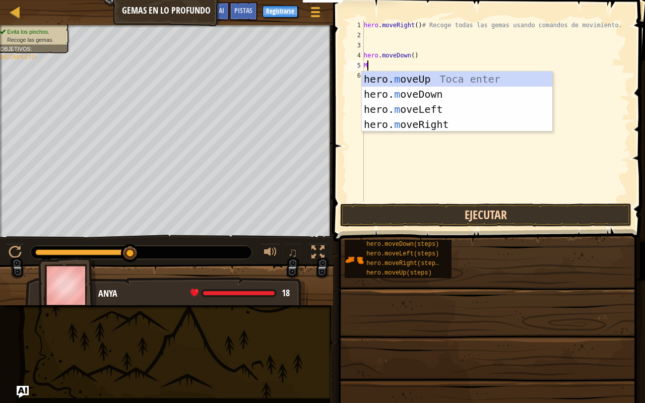
type textarea "M"
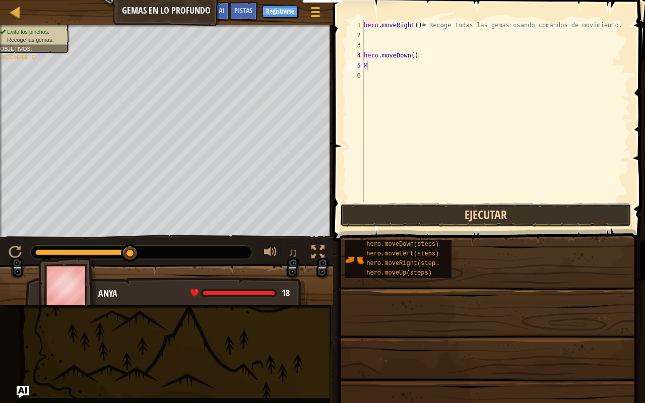
click at [501, 218] on button "Ejecutar" at bounding box center [485, 215] width 291 height 23
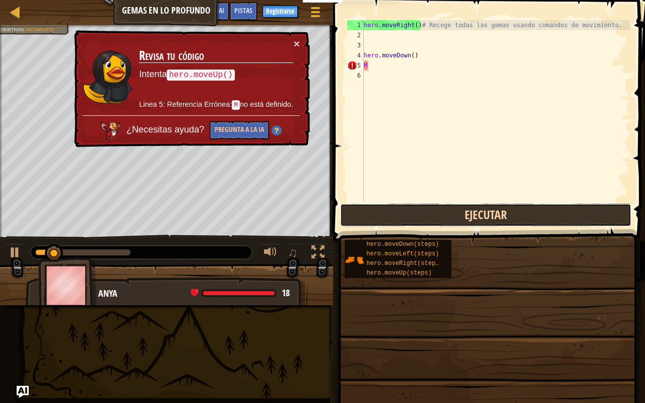
click at [501, 218] on button "Ejecutar" at bounding box center [485, 215] width 291 height 23
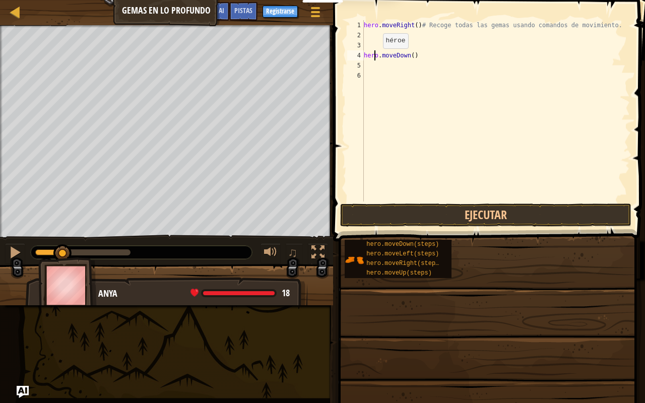
click at [374, 58] on div "hero . moveRight ( ) # Recoge todas las gemas usando comandos de movimiento. he…" at bounding box center [496, 120] width 268 height 201
type textarea "hero.moveDown()"
click at [359, 65] on div "5" at bounding box center [355, 65] width 17 height 10
type textarea "M"
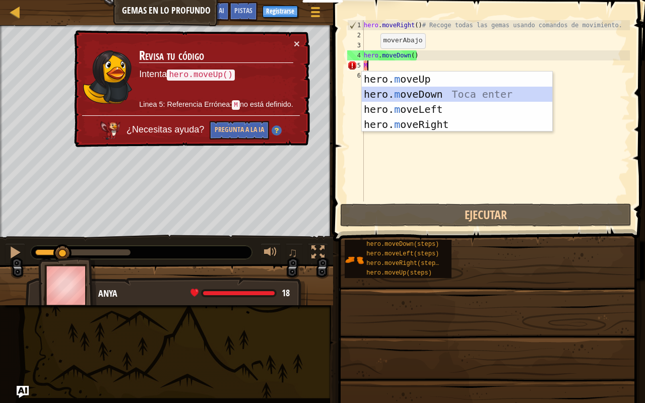
click at [386, 92] on div "hero. m oveUp Toca enter hero. m oveDown Toca enter hero. m oveLeft Toca enter …" at bounding box center [457, 117] width 190 height 91
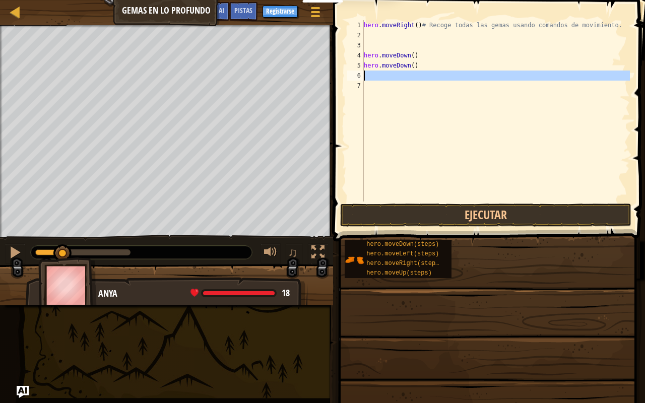
click at [360, 75] on div "6" at bounding box center [355, 76] width 17 height 10
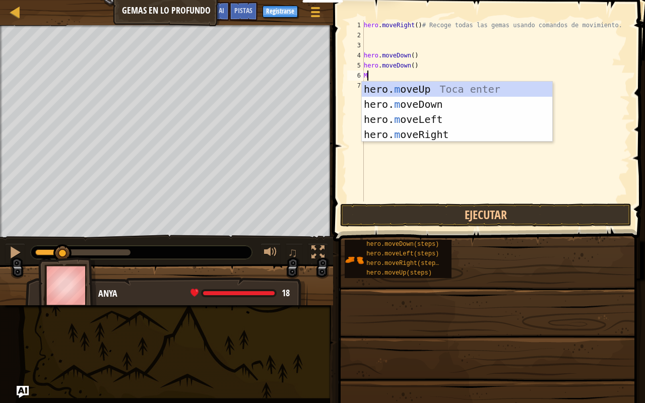
type textarea "M"
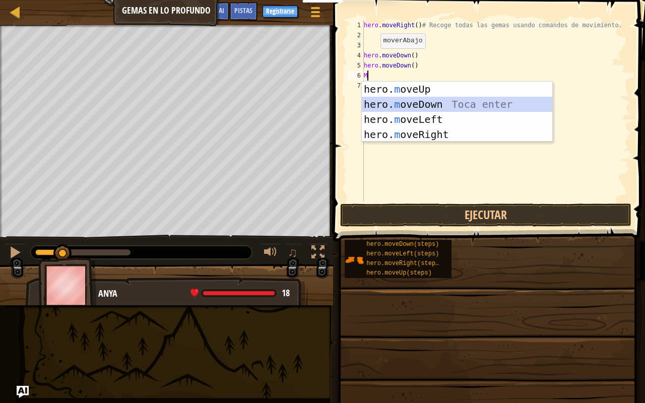
click at [436, 105] on div "hero. m oveUp Toca enter hero. m oveDown Toca enter hero. m oveLeft Toca enter …" at bounding box center [457, 127] width 190 height 91
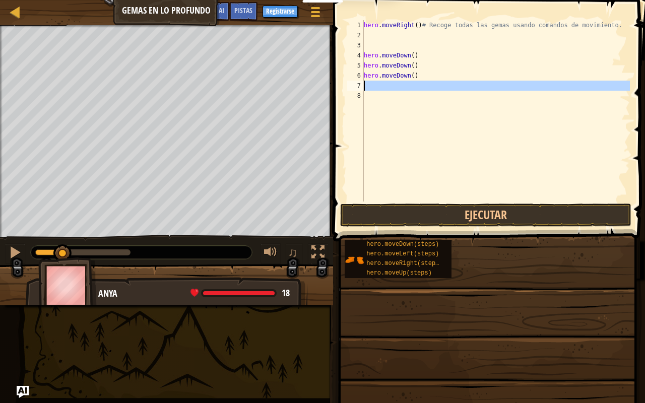
click at [359, 83] on div "7" at bounding box center [355, 86] width 17 height 10
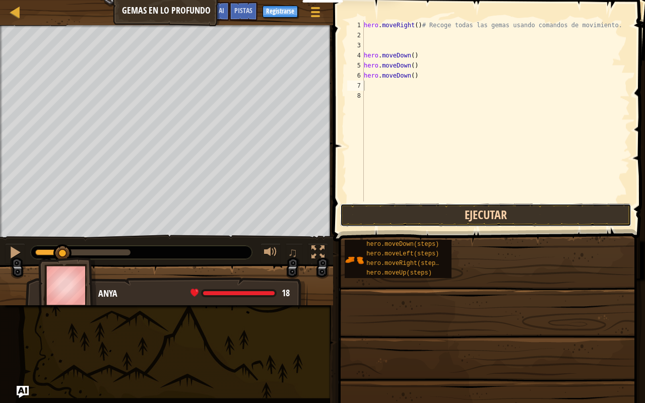
click at [495, 206] on button "Ejecutar" at bounding box center [485, 215] width 291 height 23
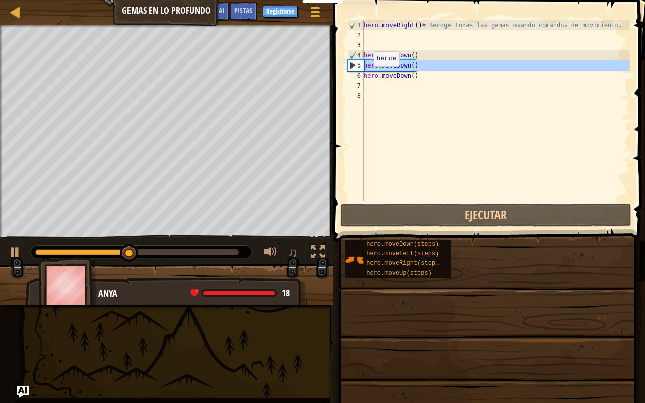
click at [355, 64] on div "5" at bounding box center [356, 65] width 16 height 10
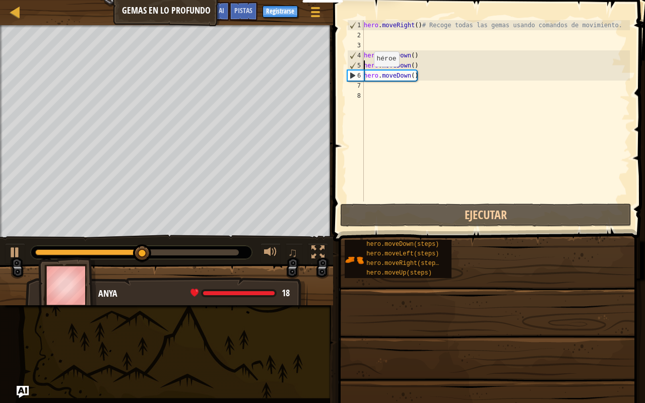
click at [355, 65] on div "5" at bounding box center [356, 65] width 16 height 10
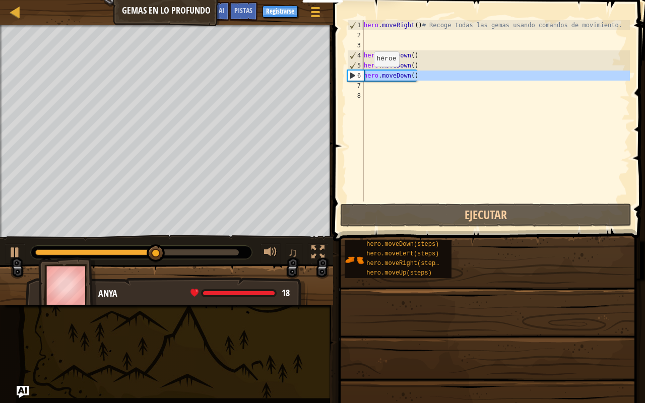
click at [354, 75] on div "6" at bounding box center [356, 76] width 16 height 10
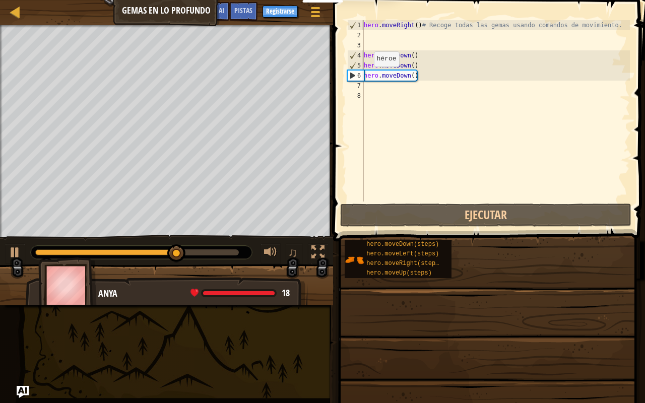
click at [354, 75] on div "6" at bounding box center [356, 76] width 16 height 10
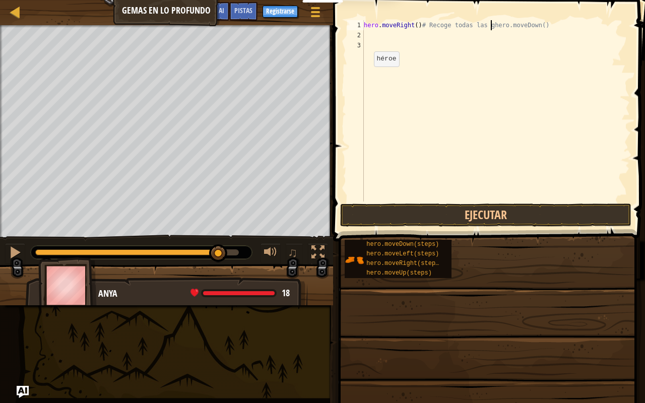
type textarea "hero.moveRight()# Recoge todhero.moveDown()"
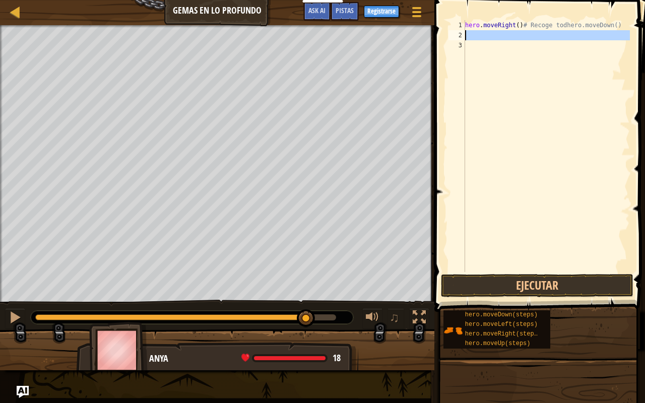
click at [458, 34] on div "2" at bounding box center [456, 35] width 17 height 10
type textarea "M"
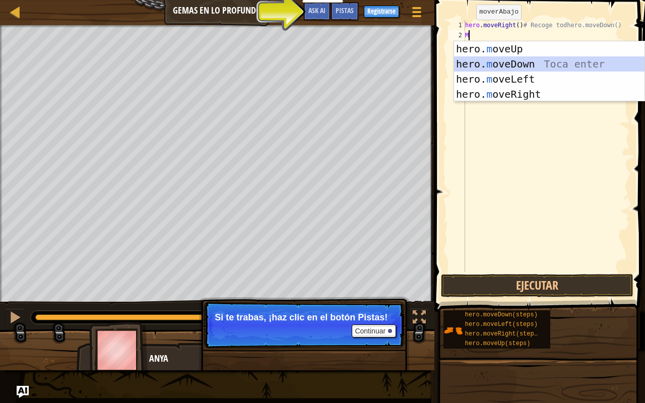
click at [477, 59] on div "hero. m oveUp Toca enter hero. m oveDown Toca enter hero. m oveLeft Toca enter …" at bounding box center [549, 86] width 190 height 91
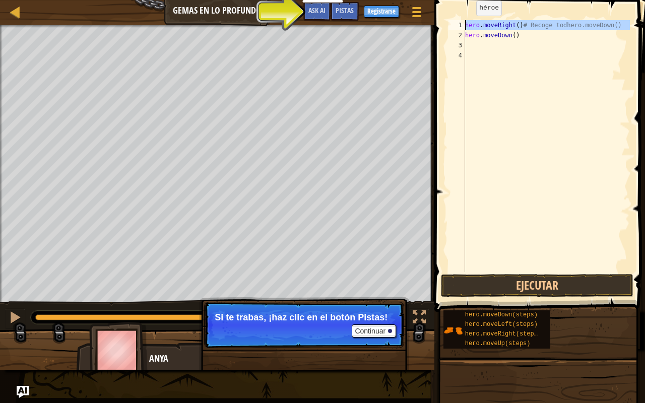
click at [458, 27] on div "1" at bounding box center [456, 25] width 17 height 10
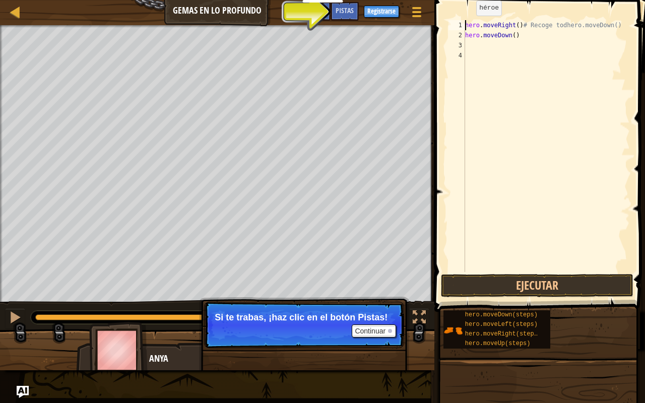
click at [459, 25] on div "1" at bounding box center [456, 25] width 17 height 10
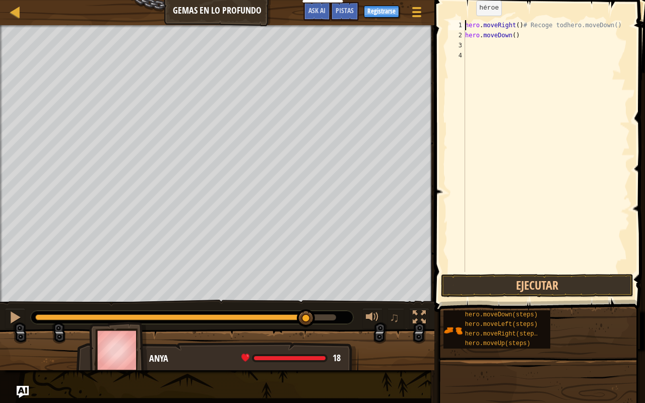
click at [459, 25] on div "1" at bounding box center [456, 25] width 17 height 10
click at [460, 34] on div "2" at bounding box center [456, 35] width 17 height 10
type textarea "hero.moveDown()"
click at [460, 44] on div "3" at bounding box center [456, 45] width 17 height 10
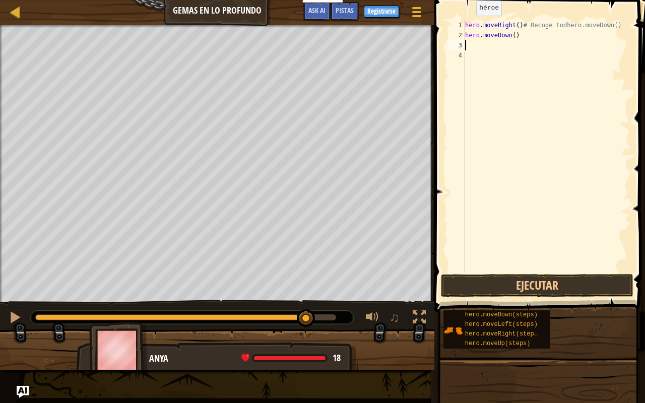
drag, startPoint x: 463, startPoint y: 44, endPoint x: 458, endPoint y: 43, distance: 5.1
click at [459, 43] on div "3" at bounding box center [456, 45] width 17 height 10
click at [458, 43] on div "3" at bounding box center [456, 45] width 17 height 10
type textarea "M"
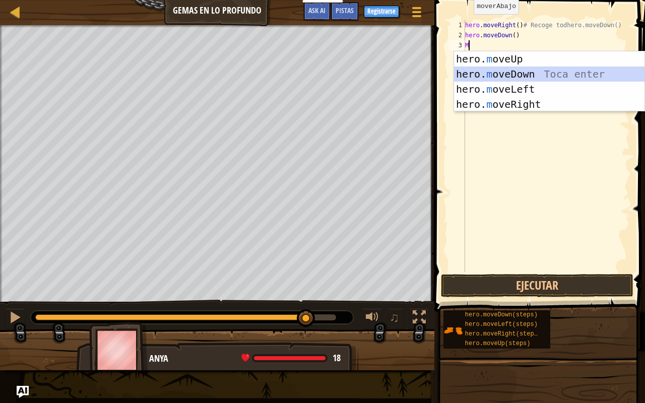
click at [474, 73] on div "hero. m oveUp Toca enter hero. m oveDown Toca enter hero. m oveLeft Toca enter …" at bounding box center [549, 96] width 190 height 91
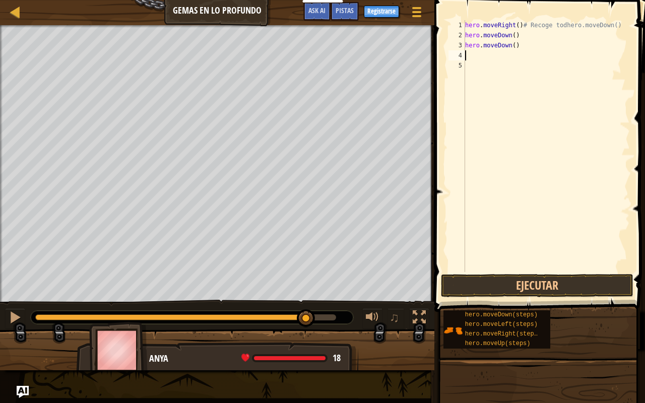
type textarea "M"
click at [473, 196] on div "1 2 3 4 5 6 hero . moveRight ( ) # Recoge todhero.moveDown() hero . moveDown ( …" at bounding box center [537, 146] width 183 height 252
drag, startPoint x: 473, startPoint y: 196, endPoint x: 469, endPoint y: 62, distance: 134.1
click at [469, 62] on div "hero . moveRight ( ) # Recoge todhero.moveDown() hero . moveDown ( ) hero . mov…" at bounding box center [546, 156] width 167 height 272
type textarea "M"
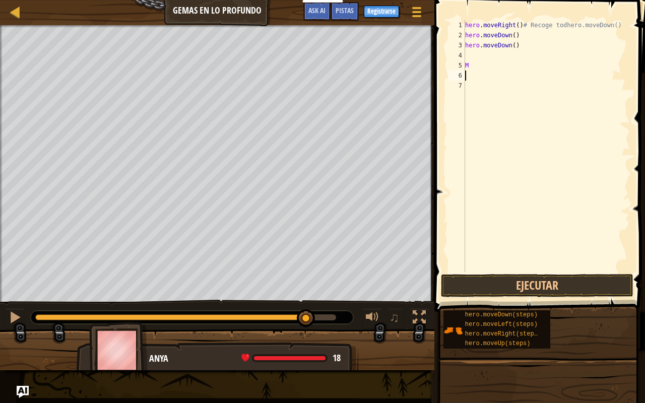
type textarea "M"
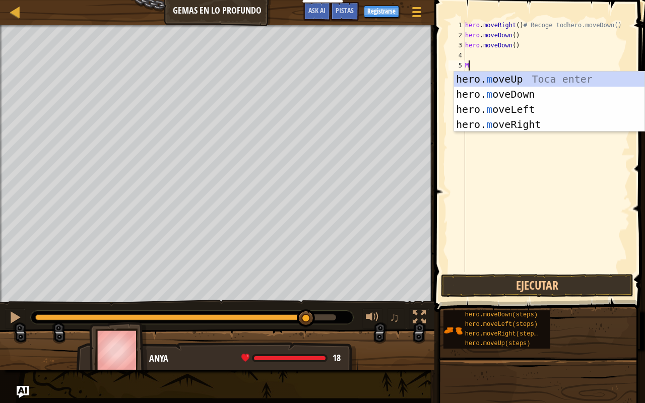
click at [469, 62] on div "hero . moveRight ( ) # Recoge todhero.moveDown() hero . moveDown ( ) hero . mov…" at bounding box center [546, 156] width 167 height 272
click at [550, 101] on div "hero. m oveUp Toca enter hero. m oveDown Toca enter hero. m oveLeft Toca enter …" at bounding box center [549, 117] width 190 height 91
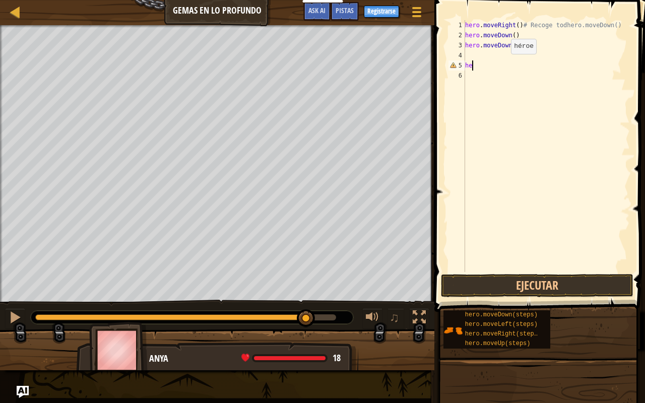
type textarea "h"
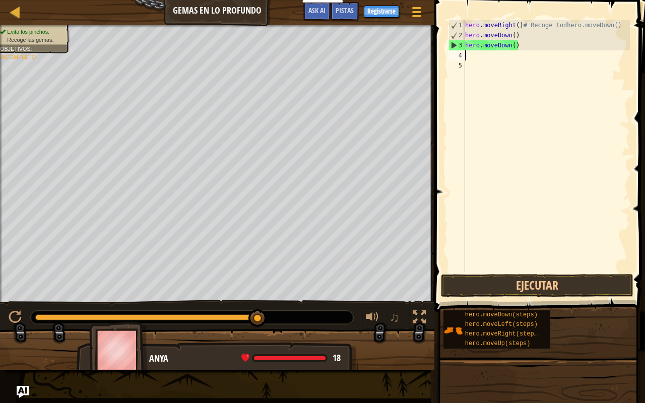
type textarea "M"
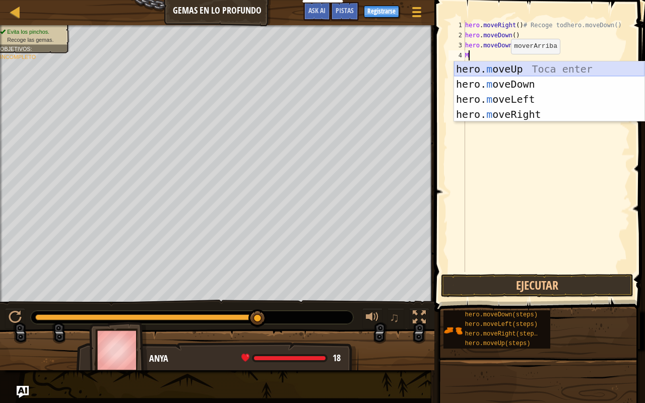
click at [500, 71] on div "hero. m oveUp Toca enter hero. m oveDown Toca enter hero. m oveLeft Toca enter …" at bounding box center [549, 106] width 190 height 91
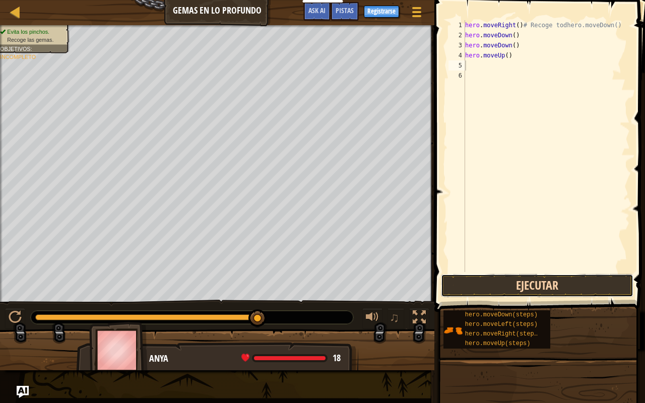
click at [529, 275] on button "Ejecutar" at bounding box center [537, 285] width 192 height 23
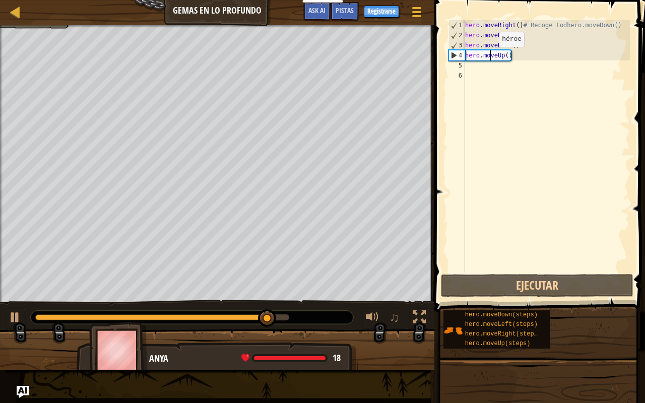
click at [490, 57] on div "hero . moveRight ( ) # Recoge todhero.moveDown() hero . moveDown ( ) hero . mov…" at bounding box center [546, 156] width 167 height 272
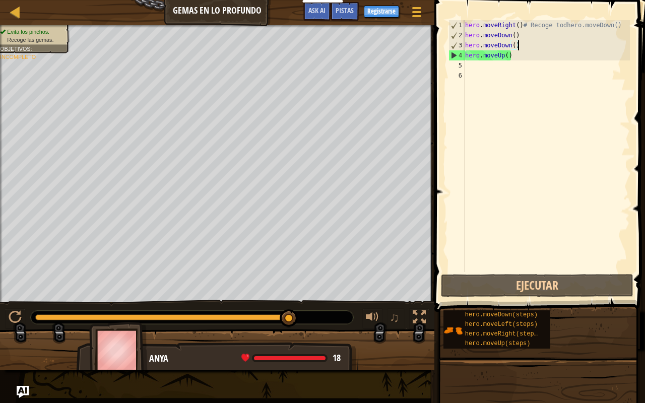
click at [520, 43] on div "hero . moveRight ( ) # Recoge todhero.moveDown() hero . moveDown ( ) hero . mov…" at bounding box center [546, 156] width 167 height 272
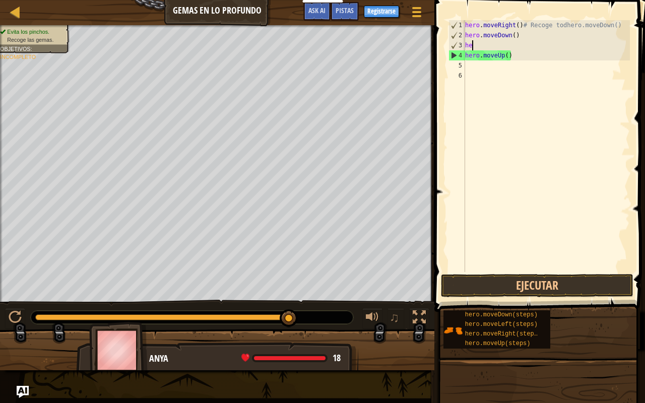
type textarea "h"
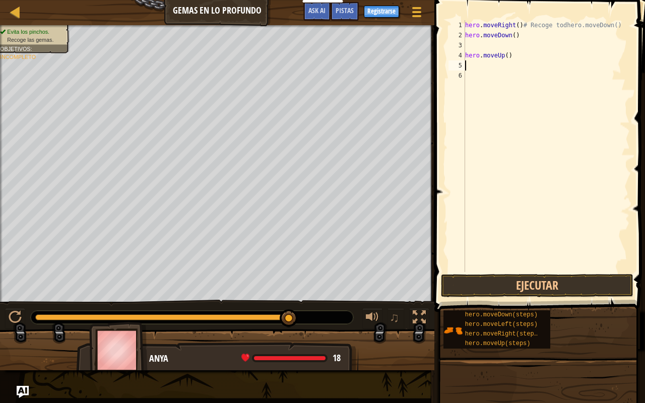
click at [527, 61] on div "hero . moveRight ( ) # Recoge todhero.moveDown() hero . moveDown ( ) hero . mov…" at bounding box center [546, 156] width 167 height 272
click at [525, 61] on div "hero . moveRight ( ) # Recoge todhero.moveDown() hero . moveDown ( ) hero . mov…" at bounding box center [546, 156] width 167 height 272
type textarea "M"
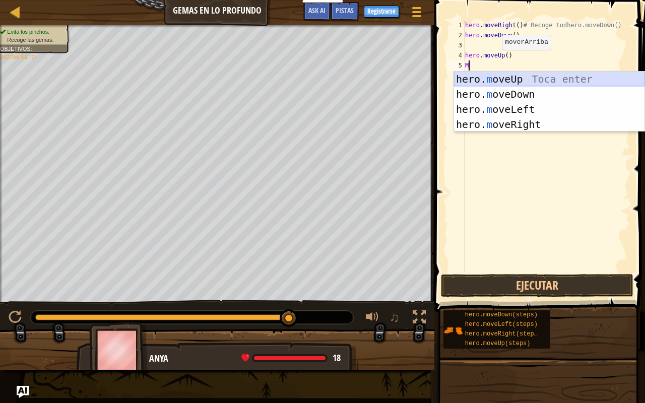
click at [552, 77] on div "hero. m oveUp Toca enter hero. m oveDown Toca enter hero. m oveLeft Toca enter …" at bounding box center [549, 117] width 190 height 91
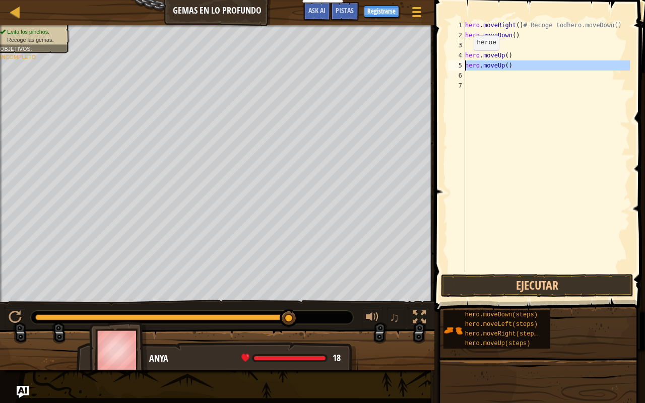
drag, startPoint x: 462, startPoint y: 60, endPoint x: 456, endPoint y: 66, distance: 8.9
click at [459, 63] on div "5" at bounding box center [456, 65] width 17 height 10
type textarea "hero.moveUp()"
drag, startPoint x: 589, startPoint y: 402, endPoint x: 567, endPoint y: 103, distance: 300.5
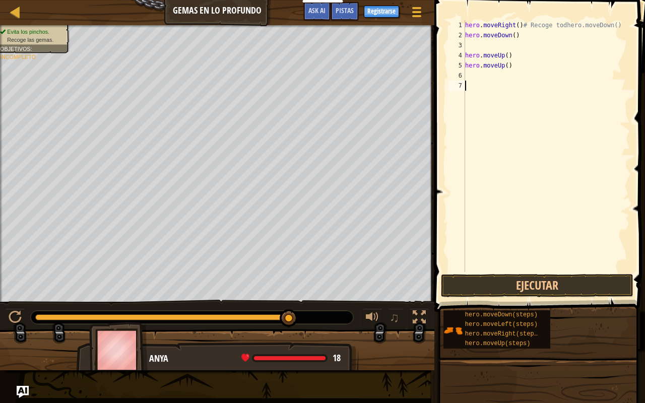
click at [567, 103] on div "hero . moveRight ( ) # Recoge todhero.moveDown() hero . moveDown ( ) hero . mov…" at bounding box center [546, 156] width 167 height 272
drag, startPoint x: 644, startPoint y: 250, endPoint x: 549, endPoint y: 372, distance: 154.6
click at [53, 44] on div "Evita los pinchos. Recoge las gemas. Objetivos : Incompleto" at bounding box center [217, 163] width 434 height 277
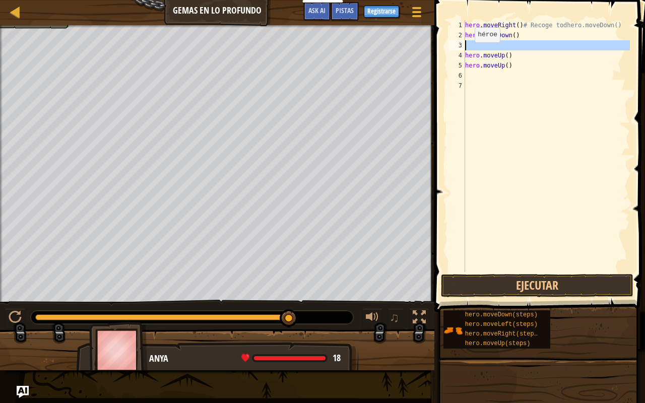
click at [459, 43] on div "3" at bounding box center [456, 45] width 17 height 10
type textarea "hero.moveUp()"
type textarea "M"
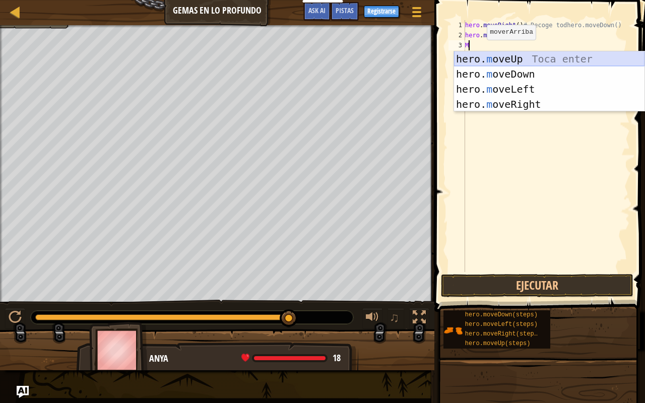
click at [493, 56] on div "hero. m oveUp Toca enter hero. m oveDown Toca enter hero. m oveLeft Toca enter …" at bounding box center [549, 96] width 190 height 91
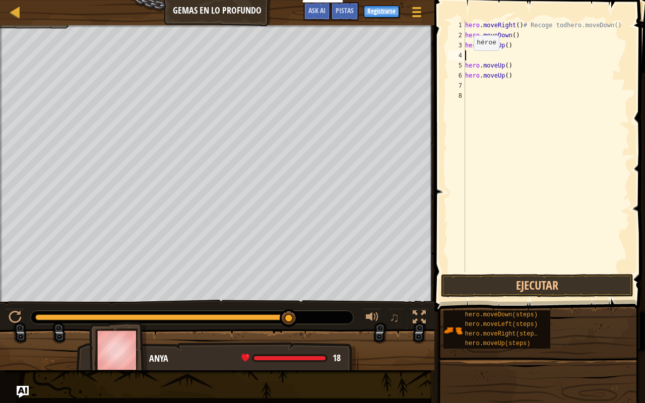
click at [458, 56] on div "4" at bounding box center [456, 55] width 17 height 10
type textarea "hero.moveUp()"
click at [459, 55] on div "4" at bounding box center [456, 55] width 17 height 10
type textarea "hero.moveUp()"
type textarea "M"
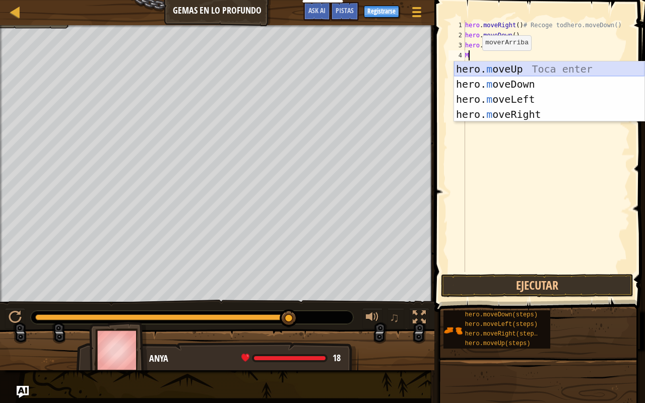
click at [533, 68] on div "hero. m oveUp Toca enter hero. m oveDown Toca enter hero. m oveLeft Toca enter …" at bounding box center [549, 106] width 190 height 91
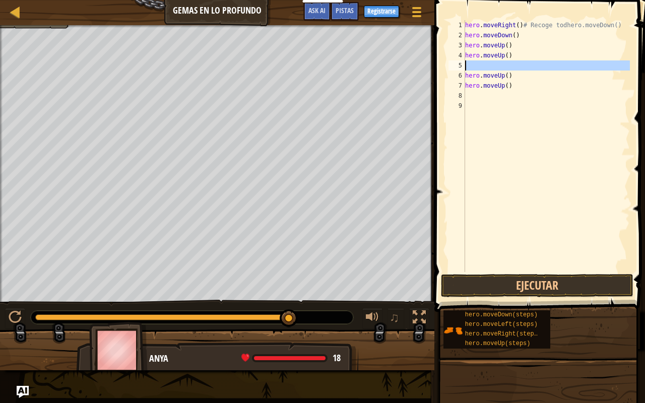
click at [462, 64] on div "5" at bounding box center [456, 65] width 17 height 10
type textarea "hero.moveUp()"
click at [459, 66] on div "5" at bounding box center [456, 65] width 17 height 10
type textarea "hero.moveUp()"
click at [459, 65] on div "5" at bounding box center [456, 65] width 17 height 10
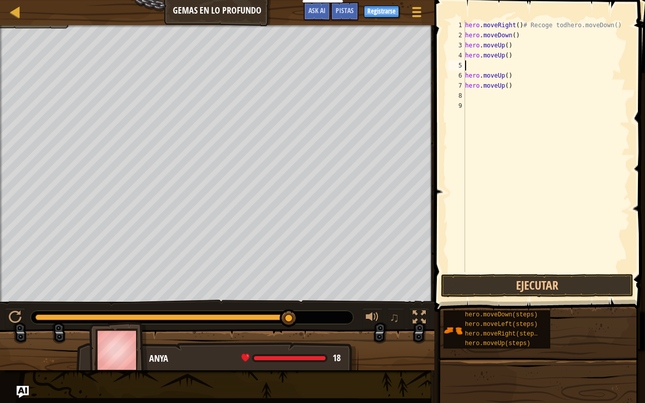
type textarea "hero.moveUp()"
type textarea "M"
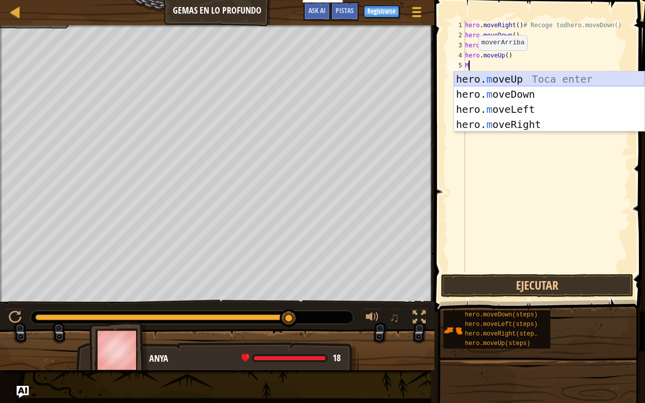
click at [487, 76] on div "hero. m oveUp Toca enter hero. m oveDown Toca enter hero. m oveLeft Toca enter …" at bounding box center [549, 117] width 190 height 91
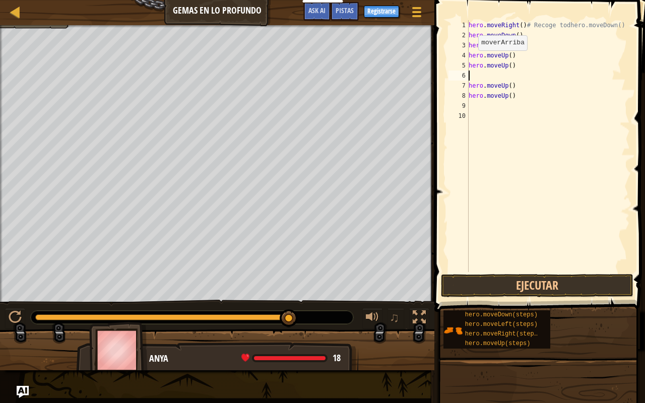
scroll to position [5, 0]
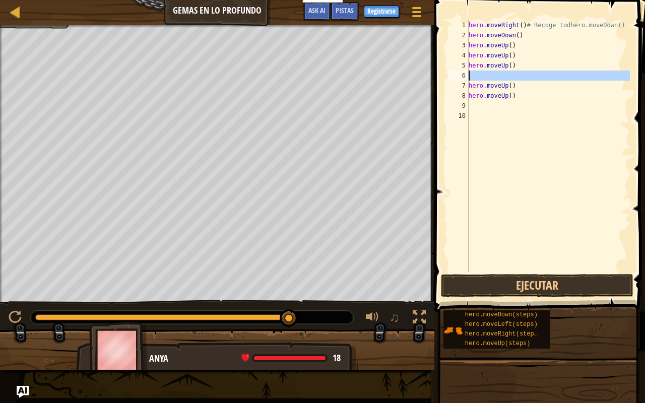
click at [464, 74] on div "6" at bounding box center [458, 76] width 20 height 10
type textarea "hero.moveUp()"
type textarea "M"
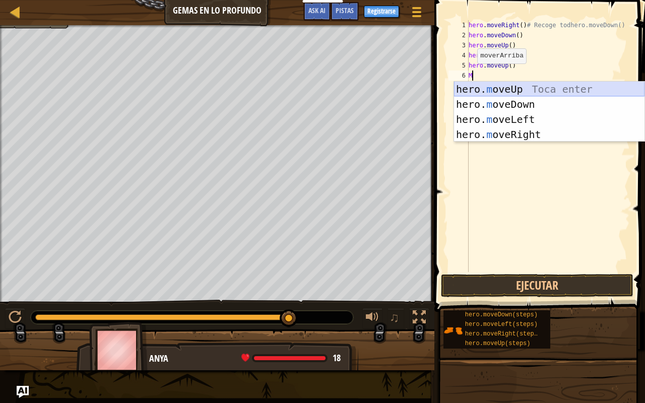
click at [486, 91] on div "hero. m oveUp Toca enter hero. m oveDown Toca enter hero. m oveLeft Toca enter …" at bounding box center [549, 127] width 190 height 91
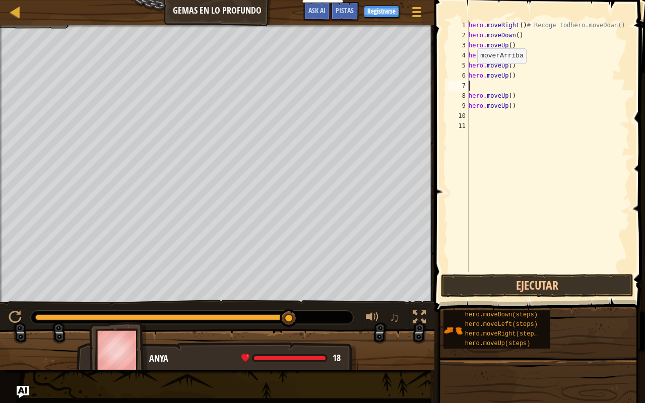
scroll to position [5, 0]
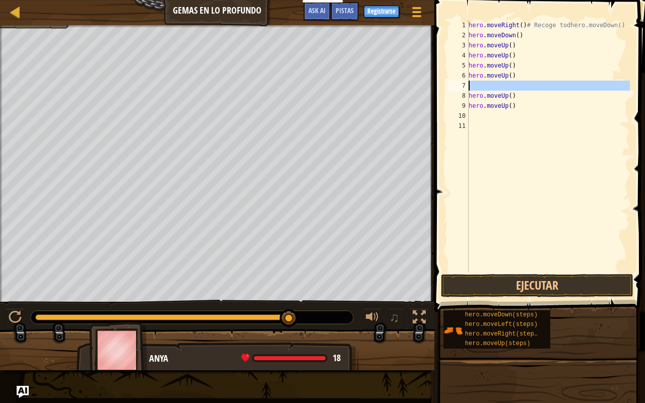
click at [462, 86] on div "7" at bounding box center [458, 86] width 20 height 10
type textarea "hero.moveUp()"
click at [464, 85] on div "7" at bounding box center [458, 86] width 20 height 10
type textarea "hero.moveUp()"
click at [463, 85] on div "7" at bounding box center [458, 86] width 20 height 10
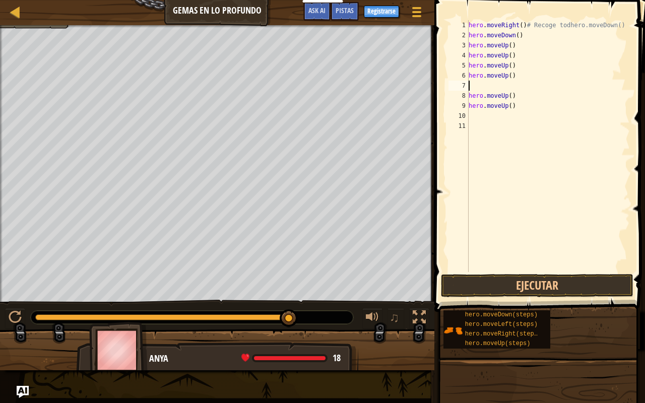
type textarea "hero.moveUp()"
click at [462, 86] on div "7" at bounding box center [458, 86] width 20 height 10
type textarea "hero.moveUp()"
type textarea "M"
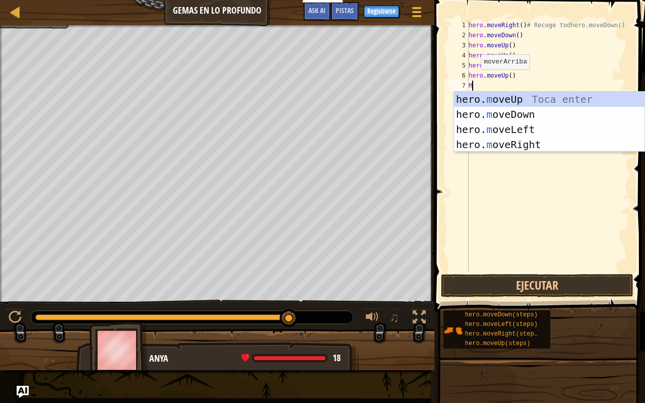
click at [499, 102] on div "hero. m oveUp Toca enter hero. m oveDown Toca enter hero. m oveLeft Toca enter …" at bounding box center [549, 137] width 190 height 91
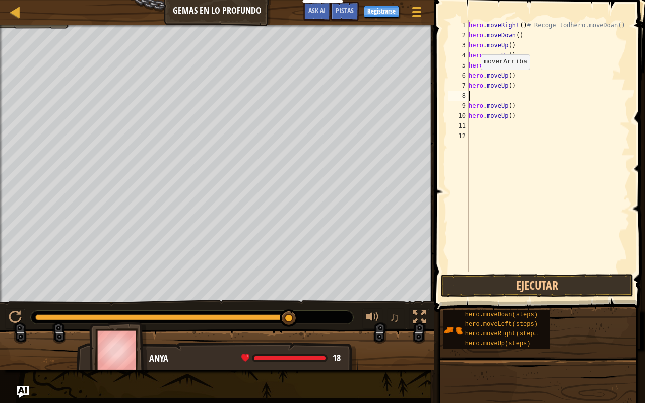
scroll to position [5, 0]
click at [464, 94] on div "8" at bounding box center [458, 96] width 20 height 10
type textarea "hero.moveUp()"
type textarea "M"
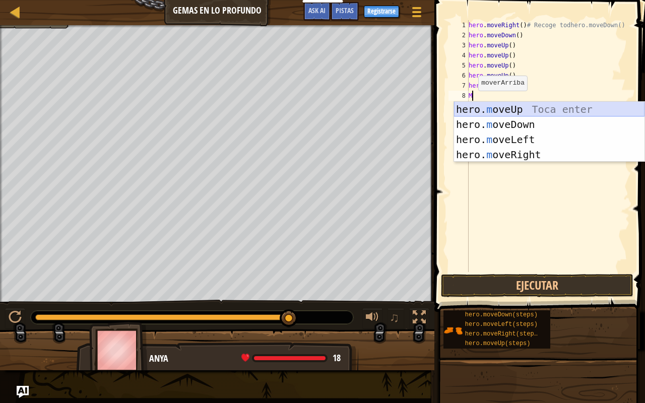
click at [480, 105] on div "hero. m oveUp Toca enter hero. m oveDown Toca enter hero. m oveLeft Toca enter …" at bounding box center [549, 147] width 190 height 91
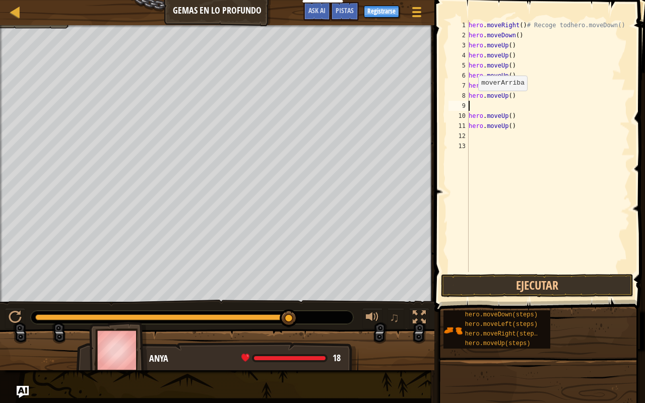
scroll to position [5, 0]
click at [462, 106] on div "9" at bounding box center [458, 106] width 20 height 10
type textarea "hero.moveUp()"
type textarea "M"
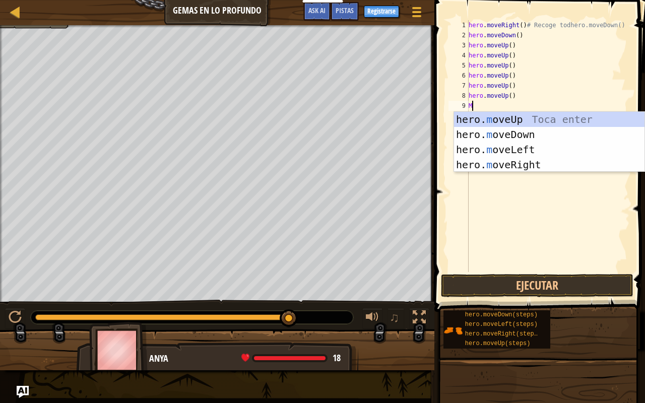
scroll to position [5, 1]
click at [492, 118] on div "hero. m oveUp Toca enter hero. m oveDown Toca enter hero. m oveLeft Toca enter …" at bounding box center [549, 157] width 190 height 91
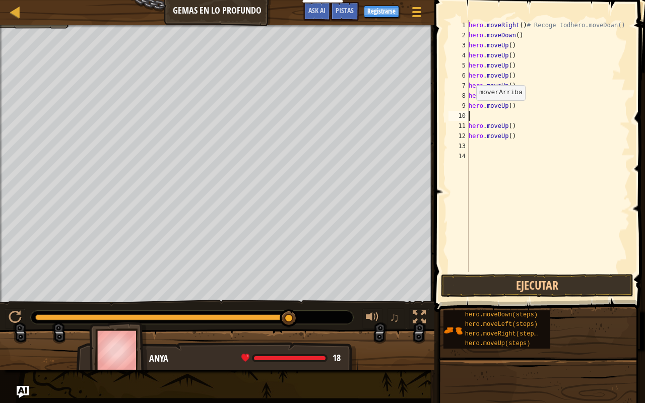
scroll to position [5, 0]
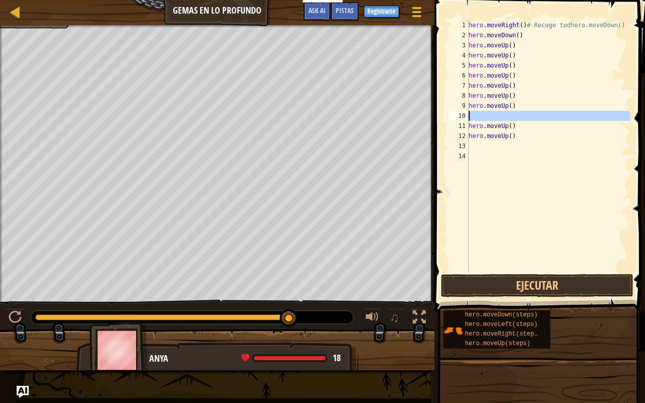
click at [459, 115] on div "10" at bounding box center [458, 116] width 20 height 10
type textarea "hero.moveUp()"
click at [464, 117] on div "10" at bounding box center [458, 116] width 20 height 10
type textarea "hero.moveUp()"
type textarea "M"
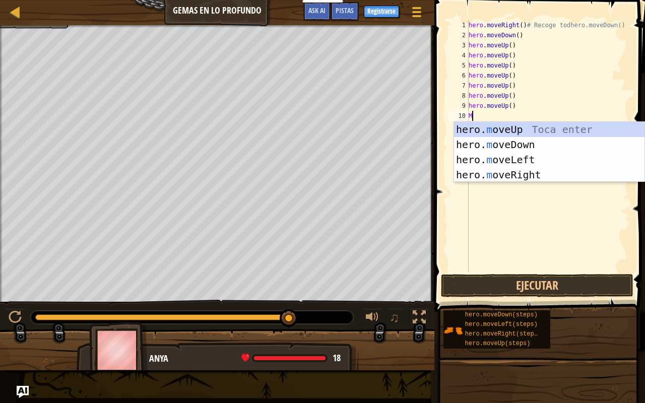
scroll to position [5, 1]
click at [501, 130] on div "hero. m oveUp Toca enter hero. m oveDown Toca enter hero. m oveLeft Toca enter …" at bounding box center [549, 167] width 190 height 91
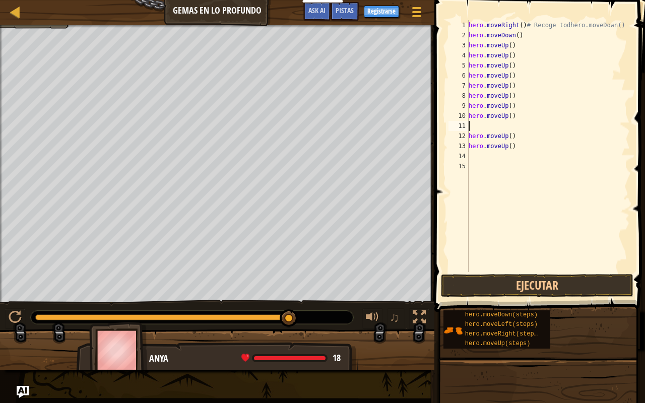
click at [458, 123] on div "11" at bounding box center [458, 126] width 20 height 10
type textarea "hero.moveUp()"
click at [481, 284] on button "Ejecutar" at bounding box center [537, 285] width 192 height 23
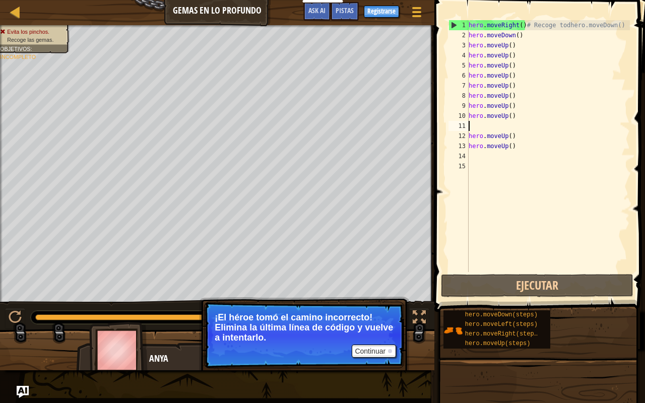
drag, startPoint x: 0, startPoint y: 149, endPoint x: 204, endPoint y: 296, distance: 251.8
click at [204, 296] on div "Evita los pinchos. Recoge las gemas. Objetivos : Incompleto ♫ Anya -2 x: 22 y: …" at bounding box center [322, 197] width 645 height 345
click at [434, 269] on div "Mapa Gemas en lo profundo Menú del Juego Listo Registrarse Pistas Ask AI 1 הההה…" at bounding box center [322, 201] width 645 height 403
click at [479, 281] on button "Ejecutar" at bounding box center [537, 285] width 192 height 23
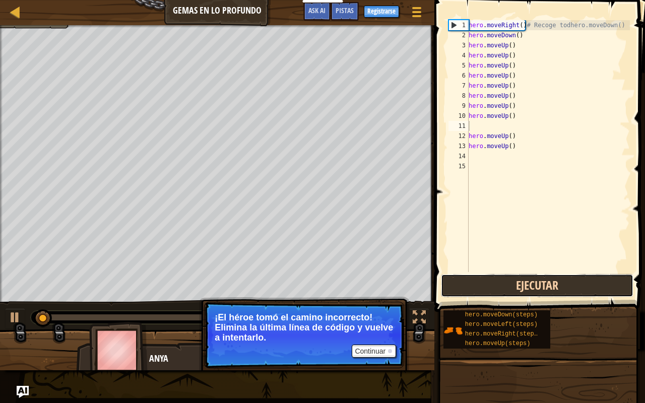
click at [479, 281] on button "Ejecutar" at bounding box center [537, 285] width 192 height 23
click at [479, 281] on button "Ejecutando" at bounding box center [537, 285] width 192 height 23
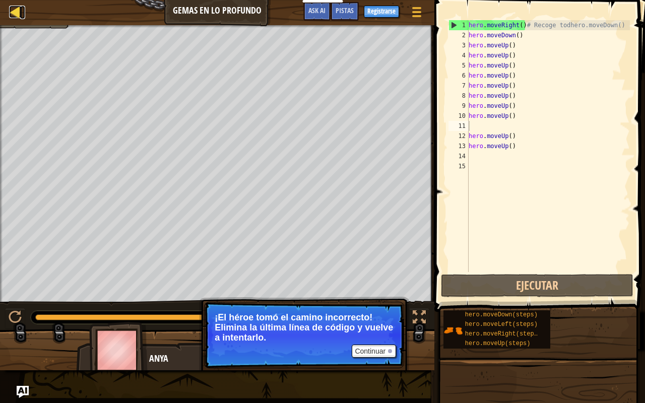
click at [23, 8] on link "Mapa" at bounding box center [22, 13] width 5 height 14
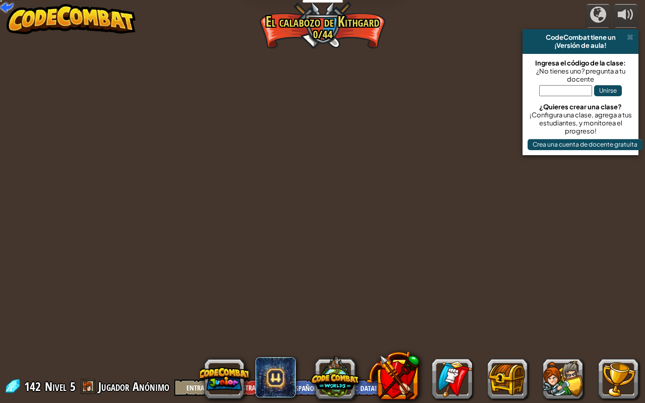
select select "es-419"
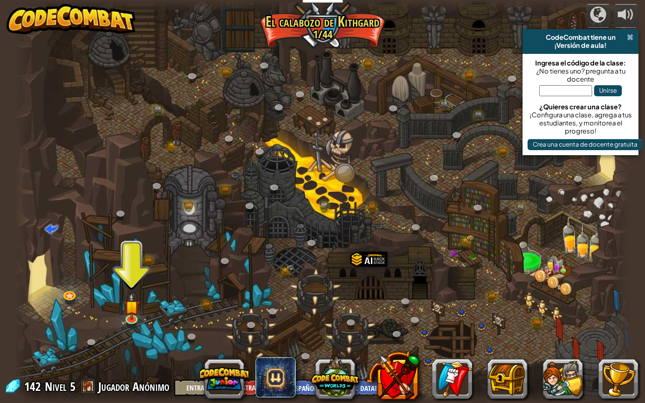
click at [628, 35] on span at bounding box center [630, 37] width 7 height 8
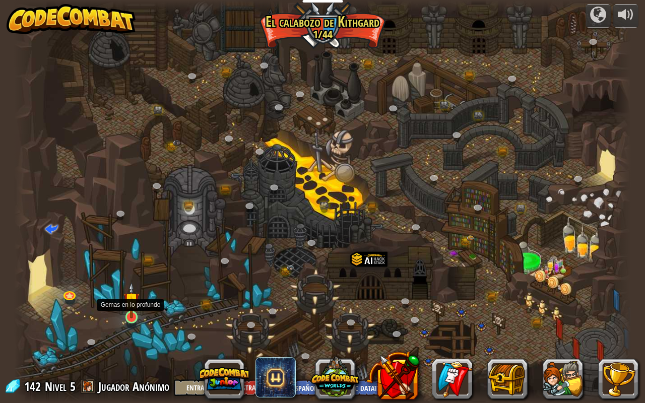
click at [127, 308] on img at bounding box center [131, 300] width 16 height 36
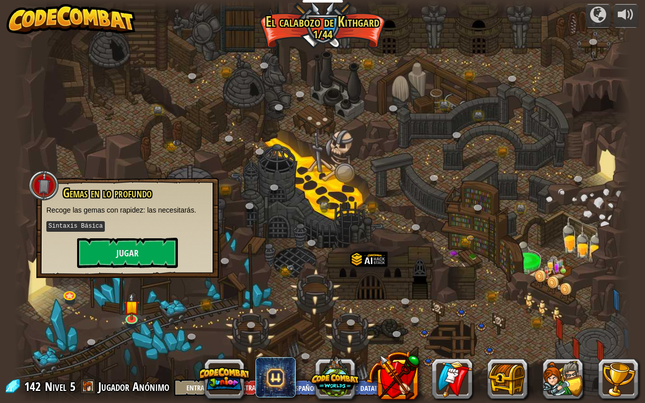
drag, startPoint x: 121, startPoint y: 292, endPoint x: 102, endPoint y: 250, distance: 45.8
click at [116, 280] on div at bounding box center [322, 201] width 617 height 403
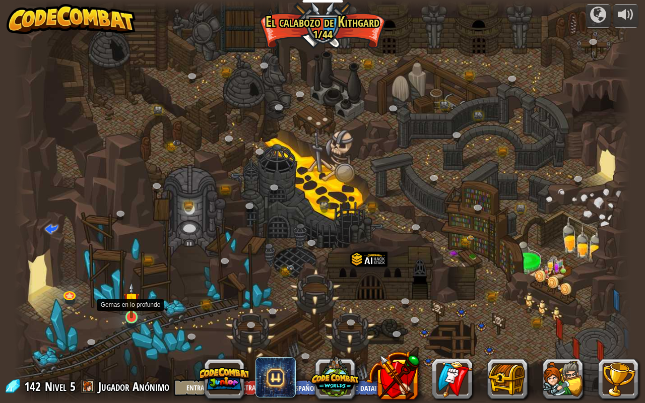
click at [126, 313] on img at bounding box center [131, 300] width 16 height 36
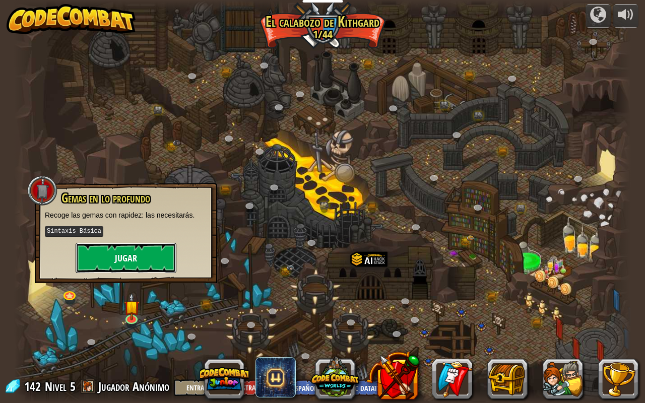
click at [128, 259] on button "Jugar" at bounding box center [126, 258] width 101 height 30
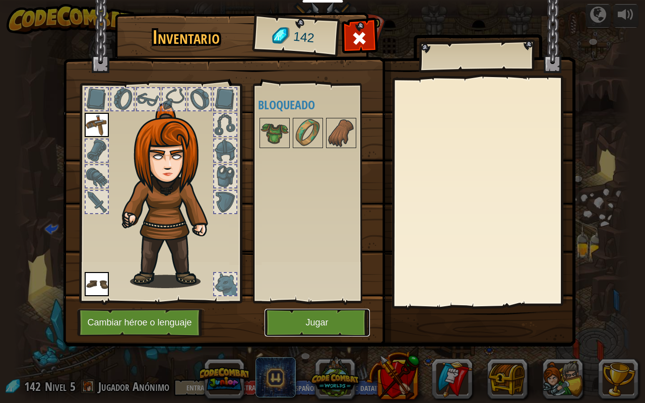
click at [338, 321] on button "Jugar" at bounding box center [316, 323] width 105 height 28
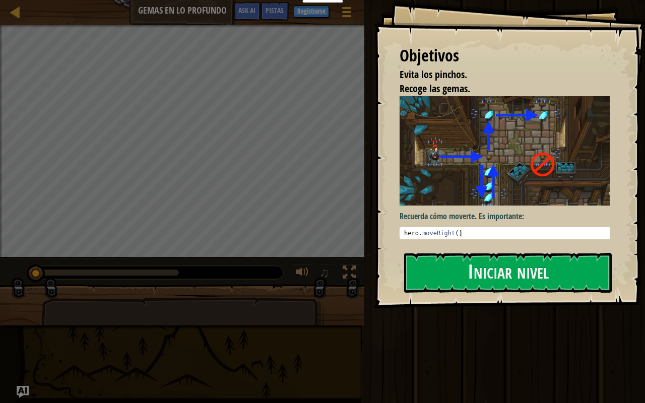
type textarea "hero.moveRight()"
click at [438, 232] on div "hero . moveRight ( )" at bounding box center [508, 240] width 213 height 21
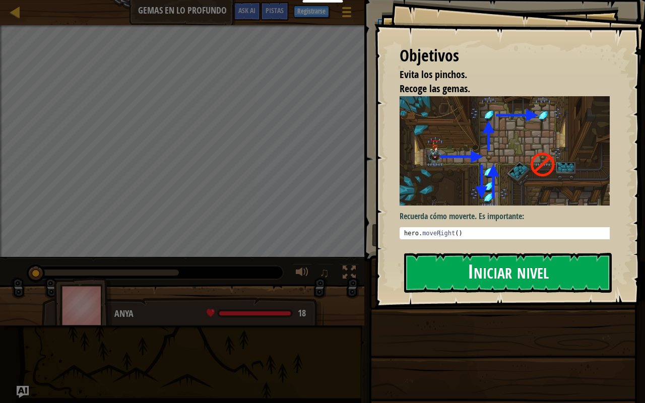
click at [440, 255] on button "Iniciar nivel" at bounding box center [508, 273] width 208 height 40
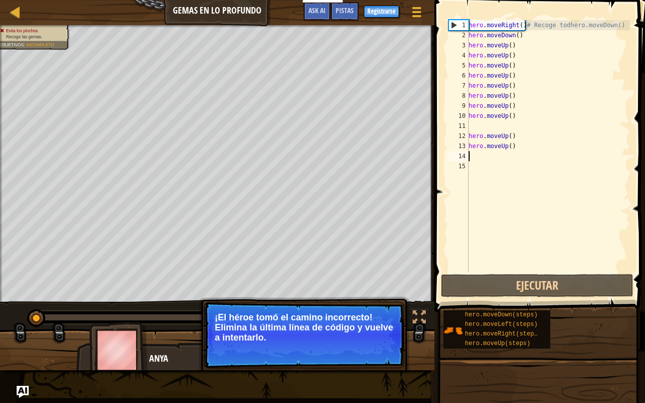
click at [475, 152] on div "hero . moveRight ( ) # Recoge todhero.moveDown() hero . moveDown ( ) hero . mov…" at bounding box center [547, 156] width 163 height 272
click at [512, 147] on div "hero . moveRight ( ) # Recoge todhero.moveDown() hero . moveDown ( ) hero . mov…" at bounding box center [547, 156] width 163 height 272
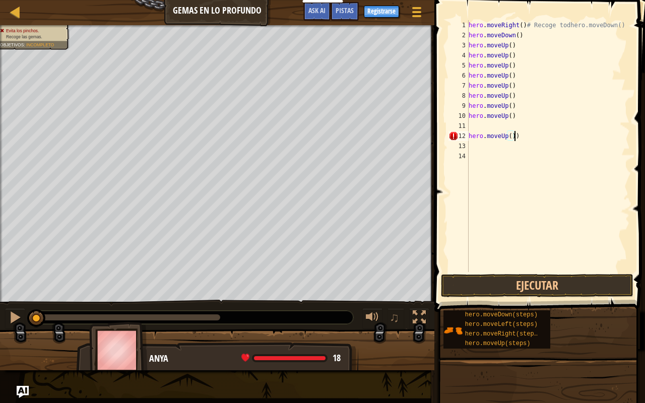
type textarea "hero.moveUp()"
click at [461, 144] on div "13" at bounding box center [458, 146] width 20 height 10
click at [457, 144] on div "13" at bounding box center [458, 146] width 20 height 10
type textarea "M"
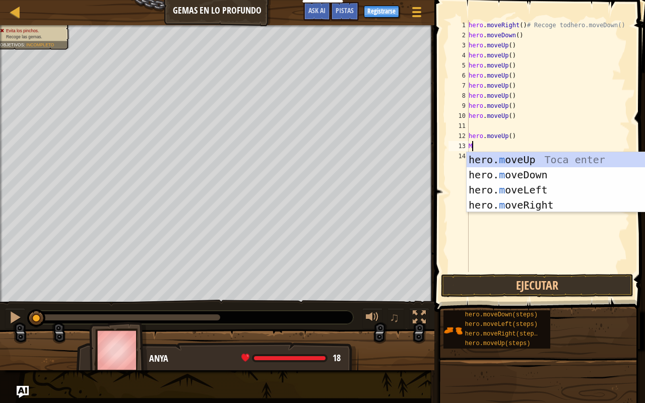
scroll to position [5, 0]
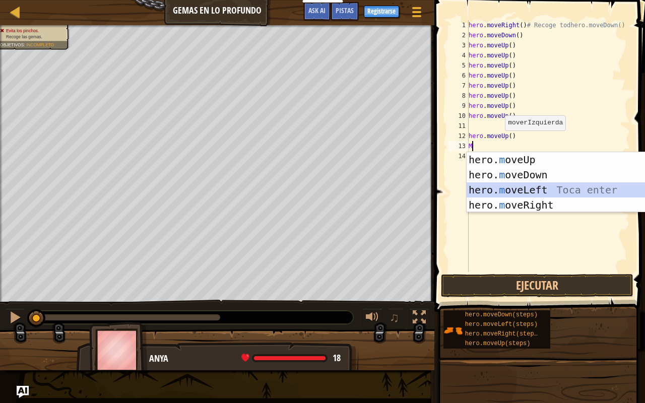
click at [537, 184] on div "hero. m oveUp Toca enter hero. m oveDown Toca enter hero. m oveLeft Toca enter …" at bounding box center [561, 197] width 190 height 91
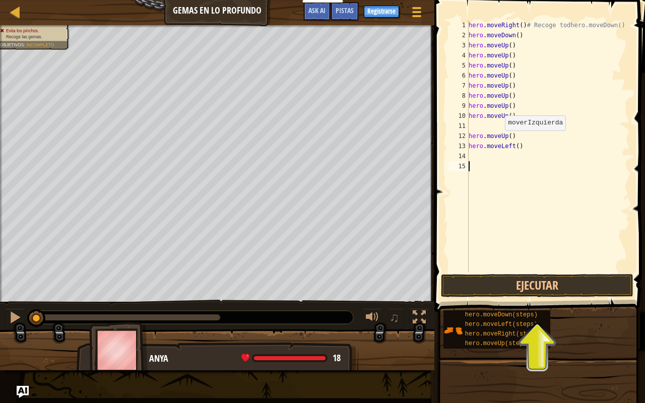
click at [537, 184] on div "1 2 3 4 5 6 7 8 9 10 11 12 13 14 15 hero . moveRight ( ) # Recoge todhero.moveD…" at bounding box center [537, 146] width 183 height 252
click at [537, 184] on div "hero . moveRight ( ) # Recoge todhero.moveDown() hero . moveDown ( ) hero . mov…" at bounding box center [547, 156] width 163 height 272
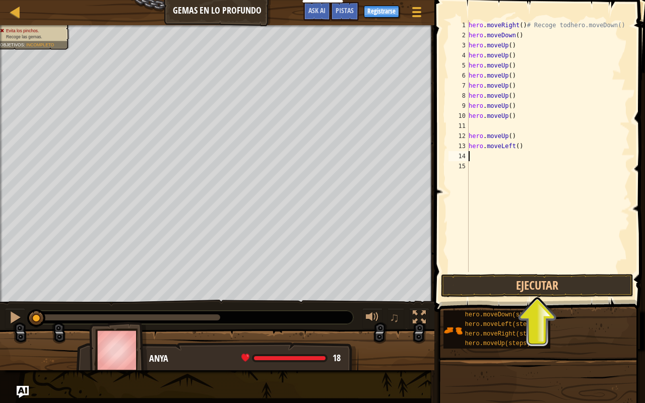
click at [474, 159] on div "hero . moveRight ( ) # Recoge todhero.moveDown() hero . moveDown ( ) hero . mov…" at bounding box center [547, 156] width 163 height 272
type textarea "M"
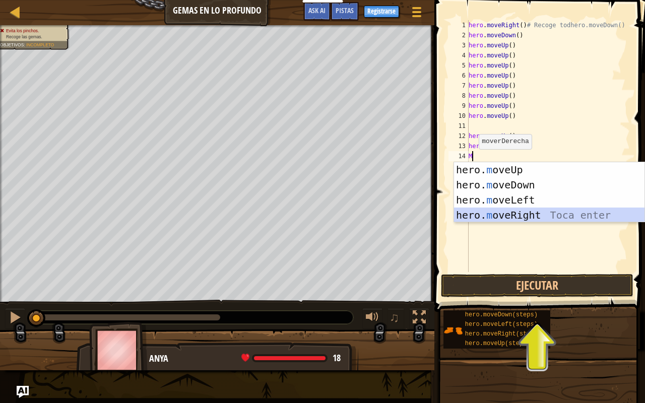
click at [481, 212] on div "hero. m oveUp Toca enter hero. m oveDown Toca enter hero. m oveLeft Toca enter …" at bounding box center [549, 207] width 190 height 91
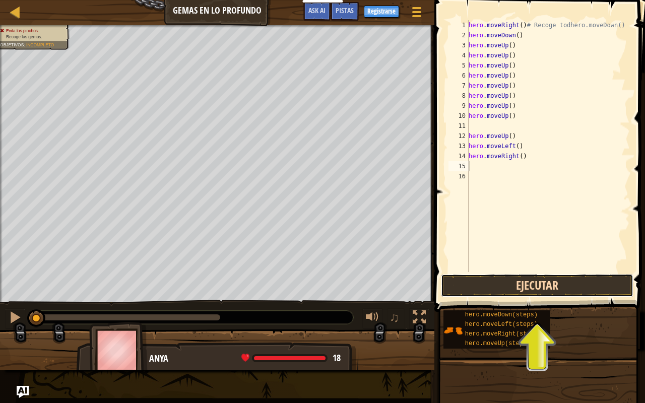
click at [483, 283] on button "Ejecutar" at bounding box center [537, 285] width 192 height 23
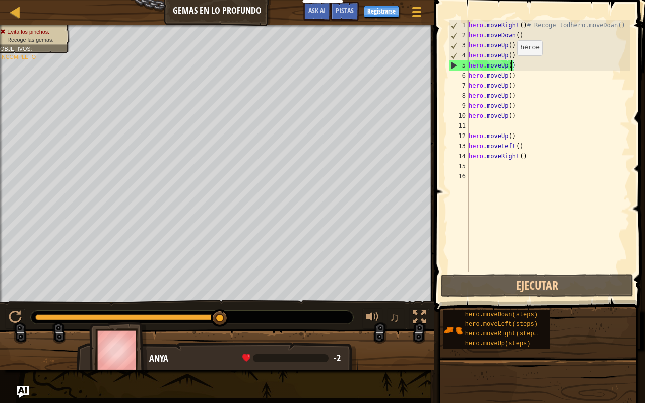
click at [512, 65] on div "hero . moveRight ( ) # Recoge todhero.moveDown() hero . moveDown ( ) hero . mov…" at bounding box center [547, 156] width 163 height 272
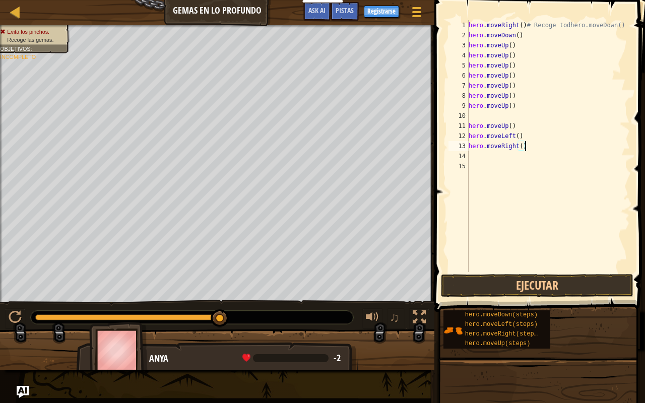
click at [525, 147] on div "hero . moveRight ( ) # Recoge todhero.moveDown() hero . moveDown ( ) hero . mov…" at bounding box center [547, 156] width 163 height 272
type textarea "h"
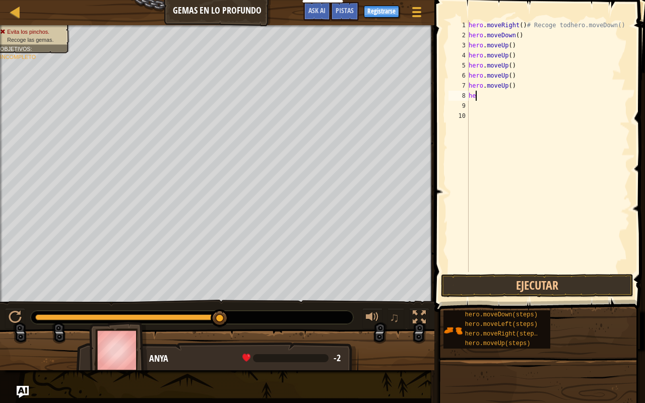
type textarea "h"
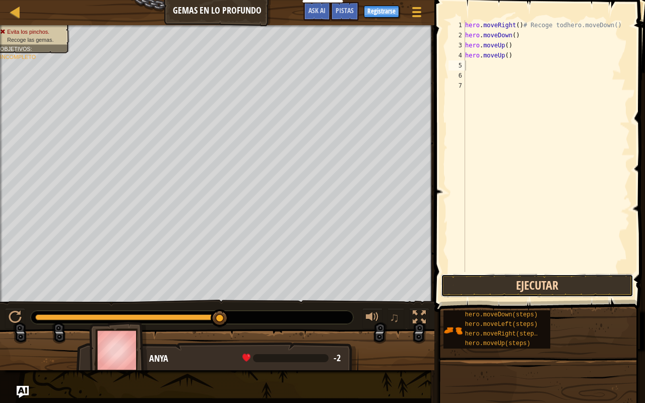
click at [519, 275] on button "Ejecutar" at bounding box center [537, 285] width 192 height 23
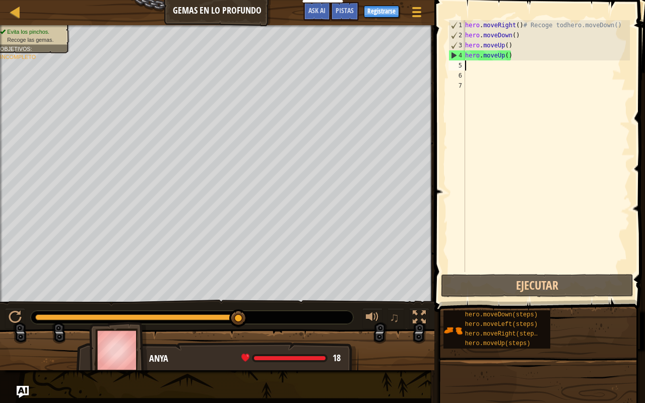
type textarea "M"
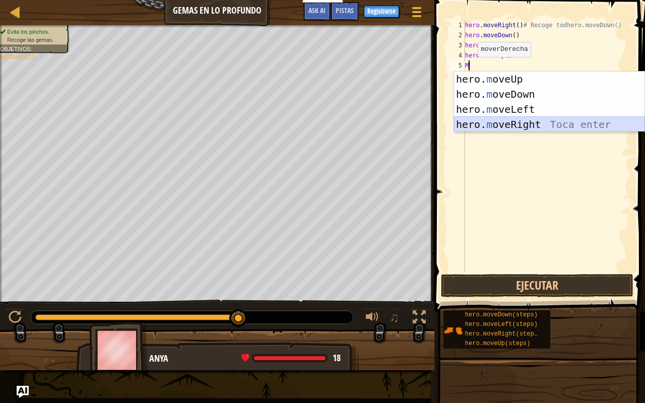
drag, startPoint x: 496, startPoint y: 130, endPoint x: 506, endPoint y: 124, distance: 11.3
click at [506, 124] on div "hero. m oveUp Toca enter hero. m oveDown Toca enter hero. m oveLeft Toca enter …" at bounding box center [549, 117] width 190 height 91
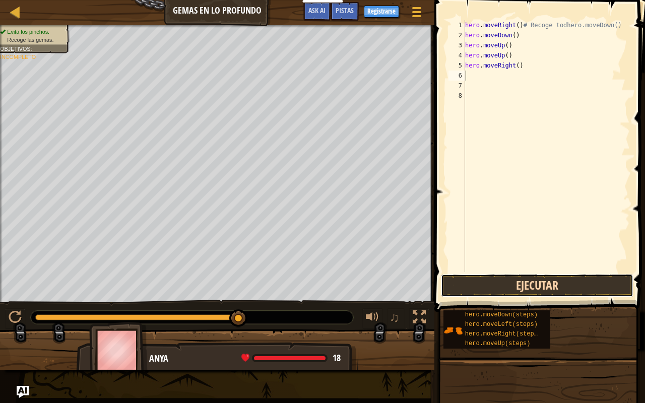
click at [494, 284] on button "Ejecutar" at bounding box center [537, 285] width 192 height 23
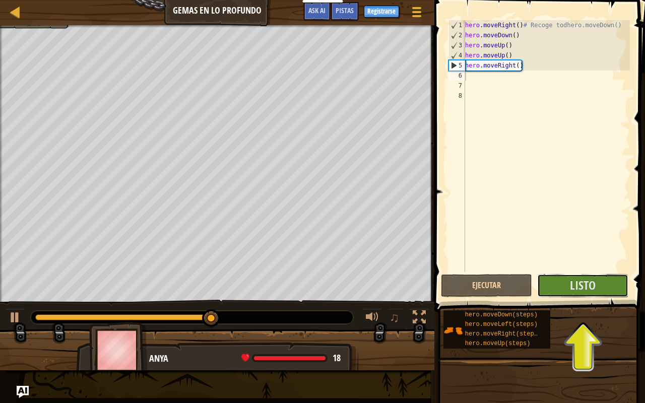
drag, startPoint x: 544, startPoint y: 287, endPoint x: 555, endPoint y: 304, distance: 20.1
click at [555, 304] on div "Pistas 1 2 3 4 5 6 7 8 hero . moveRight ( ) # Recoge todhero.moveDown() hero . …" at bounding box center [538, 199] width 214 height 398
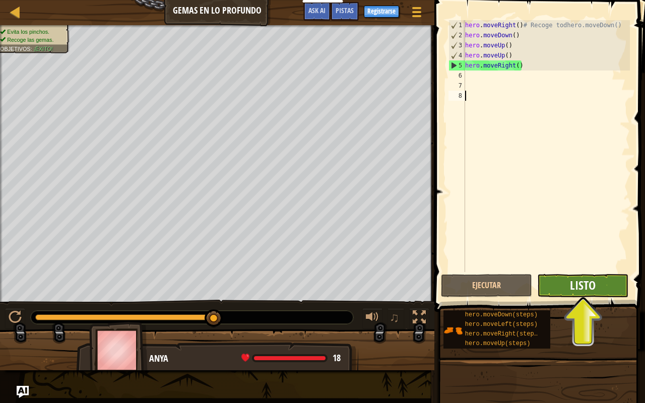
drag, startPoint x: 563, startPoint y: 269, endPoint x: 570, endPoint y: 279, distance: 12.2
click at [570, 279] on div "1 2 3 4 5 6 7 8 hero . moveRight ( ) # Recoge todhero.moveDown() hero . moveDow…" at bounding box center [538, 176] width 214 height 342
click at [570, 279] on span "Listo" at bounding box center [583, 285] width 26 height 16
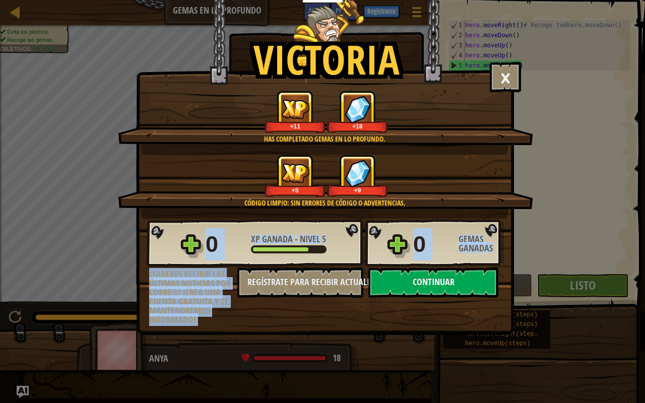
drag, startPoint x: 450, startPoint y: 269, endPoint x: 455, endPoint y: 272, distance: 6.1
click at [455, 272] on div "0 XP Ganada - Nivel 5 0 Gemas Ganadas ¿Quieres recibir las últimas noticias por…" at bounding box center [325, 272] width 377 height 106
click at [455, 272] on button "Continuar" at bounding box center [433, 282] width 130 height 30
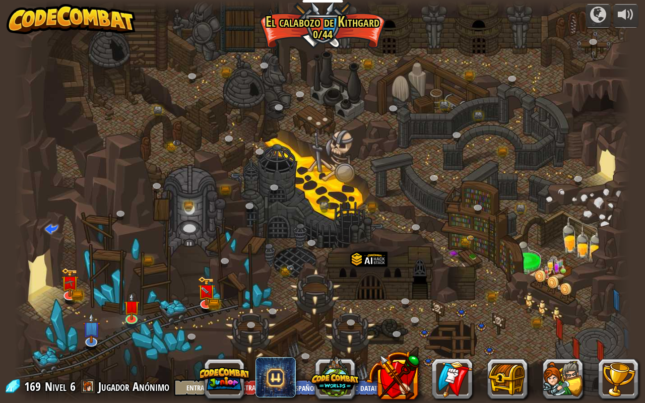
select select "es-419"
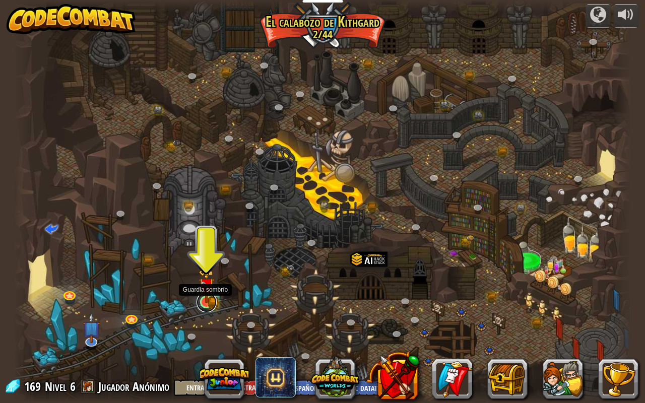
click at [209, 307] on link at bounding box center [206, 302] width 20 height 20
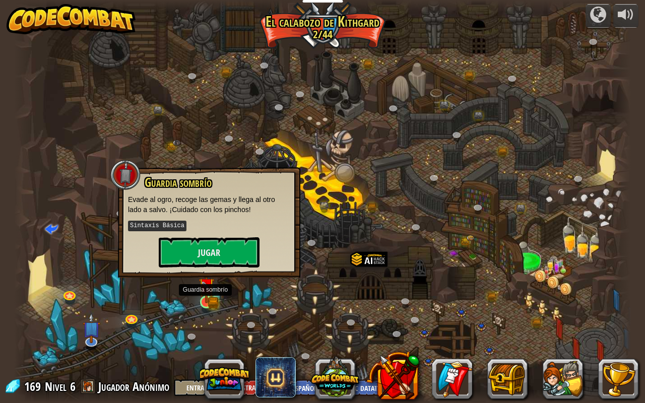
click at [209, 287] on img at bounding box center [205, 286] width 9 height 9
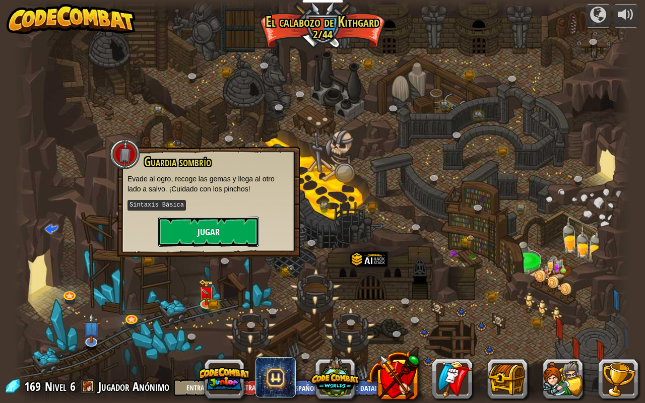
click at [204, 218] on button "Jugar" at bounding box center [208, 232] width 101 height 30
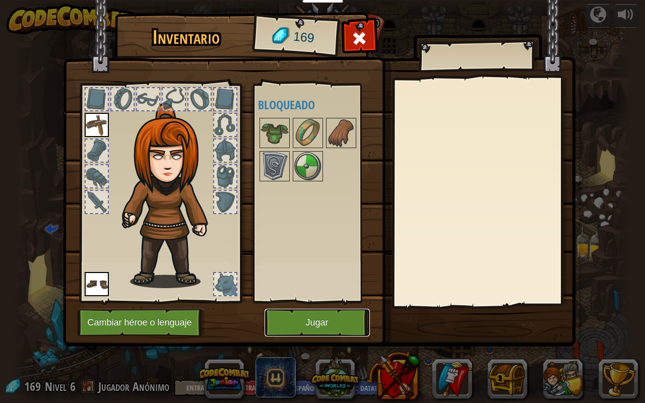
drag, startPoint x: 292, startPoint y: 311, endPoint x: 301, endPoint y: 313, distance: 8.8
click at [301, 313] on button "Jugar" at bounding box center [316, 323] width 105 height 28
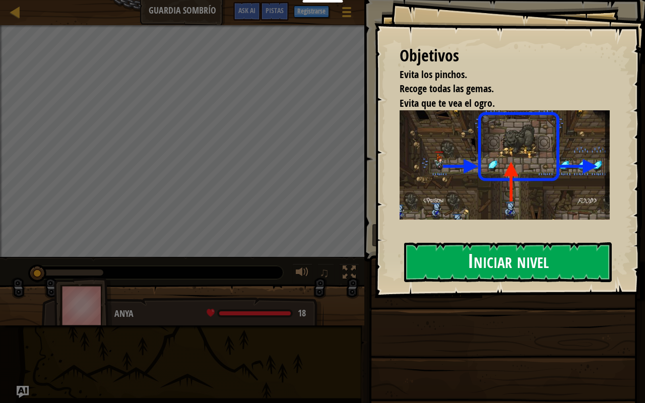
click at [469, 265] on button "Iniciar nivel" at bounding box center [508, 262] width 208 height 40
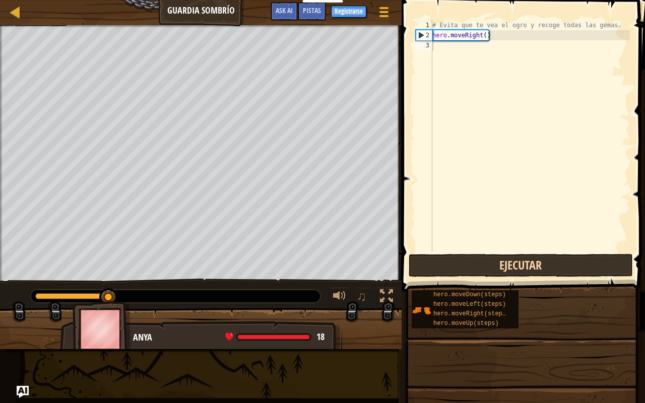
click at [444, 254] on div "1 2 3 # Evita que te vea el ogro y recoge todas las gemas. hero . moveRight ( )…" at bounding box center [521, 165] width 246 height 321
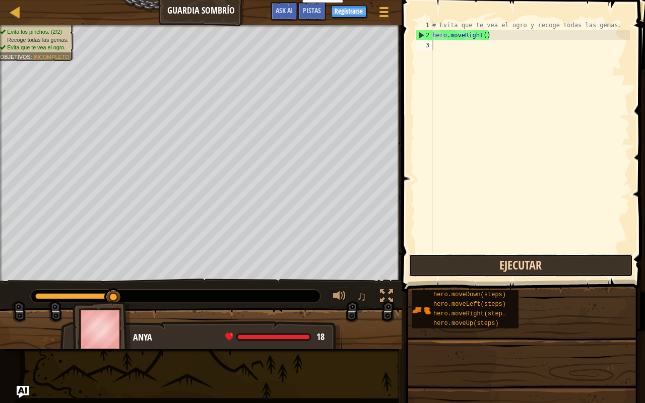
click at [424, 260] on button "Ejecutar" at bounding box center [521, 265] width 224 height 23
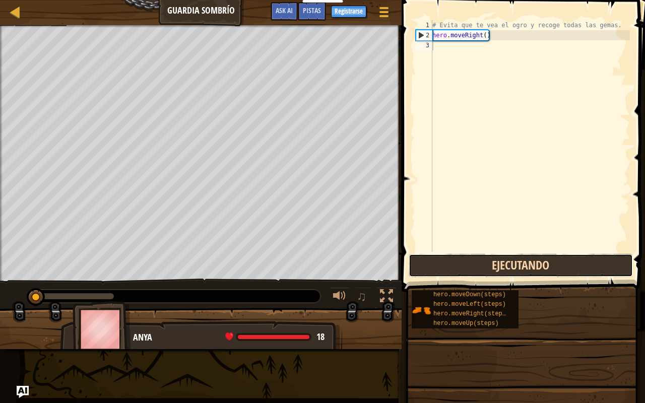
click at [424, 260] on button "Ejecutando" at bounding box center [521, 265] width 224 height 23
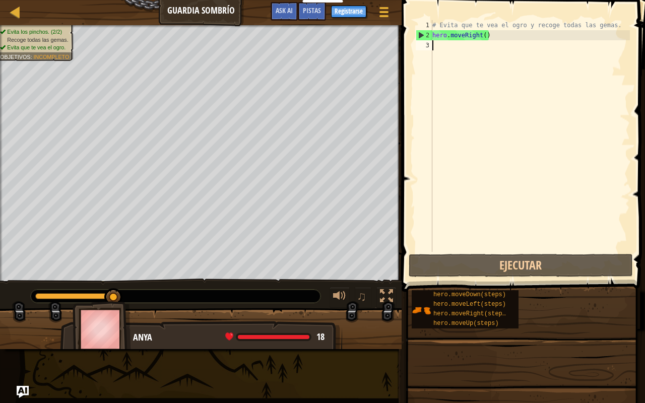
click at [437, 44] on div "# Evita que te vea el ogro y recoge todas las gemas. hero . moveRight ( )" at bounding box center [529, 146] width 199 height 252
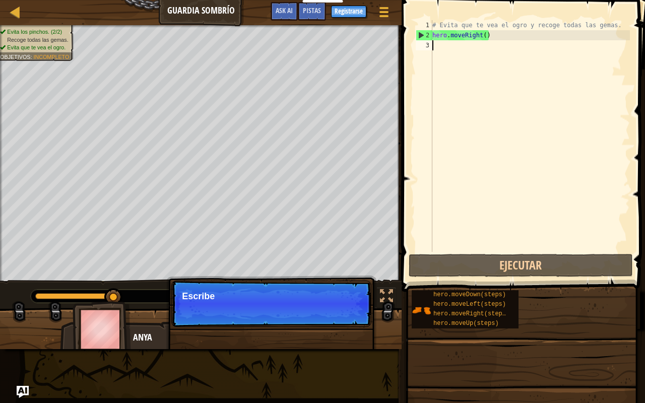
type textarea "M"
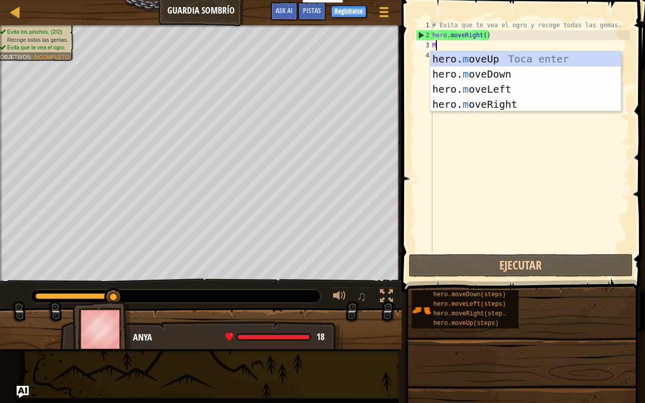
scroll to position [5, 0]
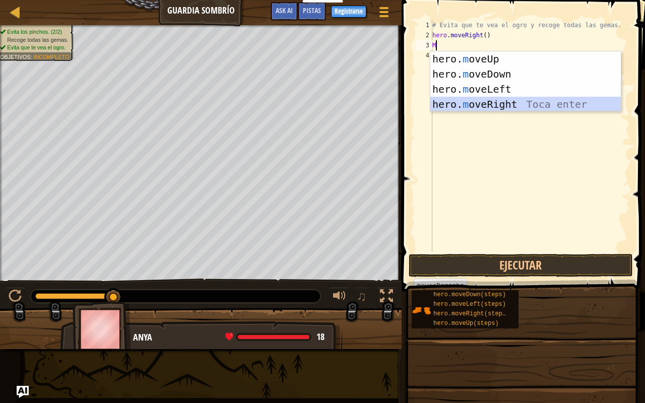
click at [458, 97] on div "hero. m oveUp Toca enter hero. m oveDown Toca enter hero. m oveLeft Toca enter …" at bounding box center [525, 96] width 190 height 91
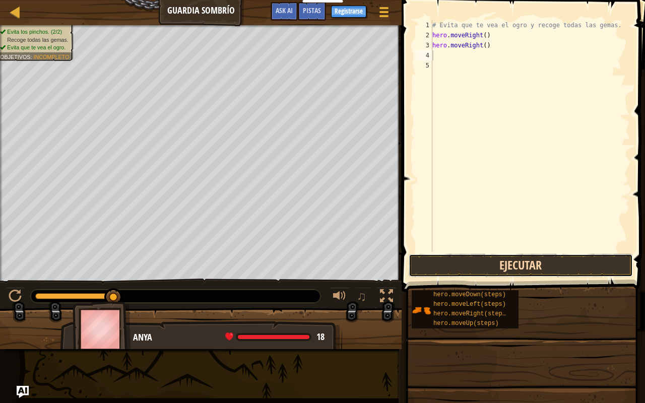
click at [428, 263] on button "Ejecutar" at bounding box center [521, 265] width 224 height 23
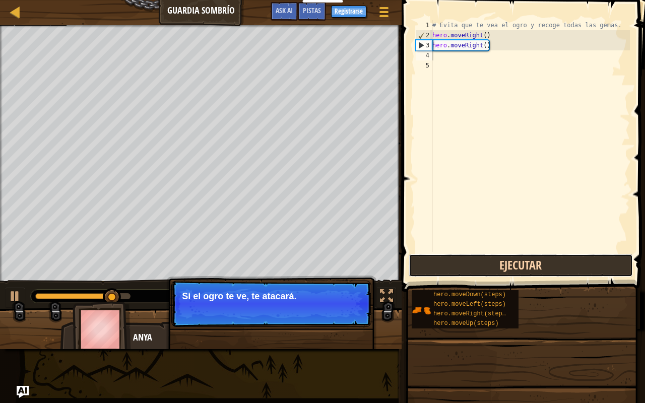
click at [429, 262] on button "Ejecutar" at bounding box center [521, 265] width 224 height 23
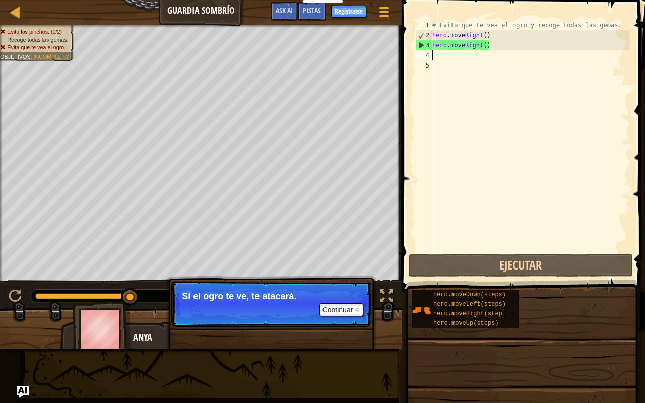
type textarea "M"
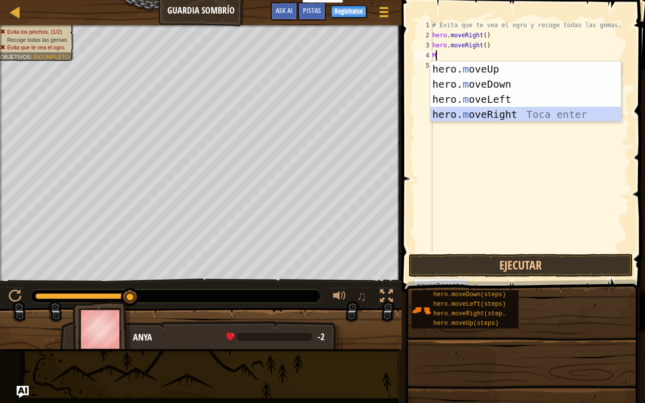
click at [457, 111] on div "hero. m oveUp Toca enter hero. m oveDown Toca enter hero. m oveLeft Toca enter …" at bounding box center [525, 106] width 190 height 91
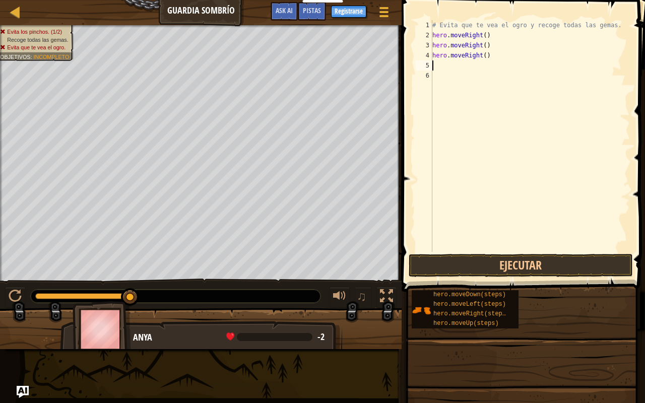
click at [439, 68] on div "# Evita que te vea el ogro y recoge todas las gemas. hero . moveRight ( ) hero …" at bounding box center [529, 146] width 199 height 252
type textarea "M"
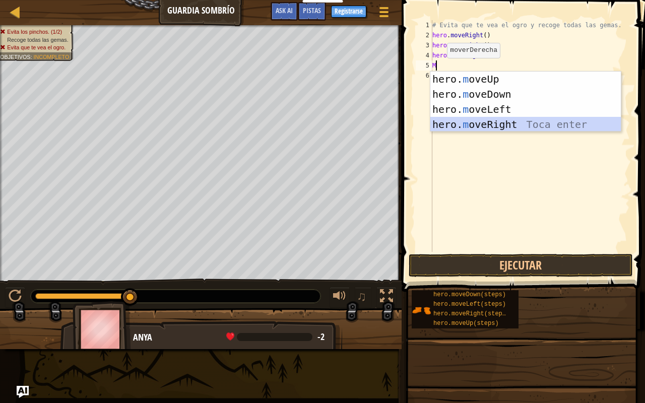
click at [445, 120] on div "hero. m oveUp Toca enter hero. m oveDown Toca enter hero. m oveLeft Toca enter …" at bounding box center [525, 117] width 190 height 91
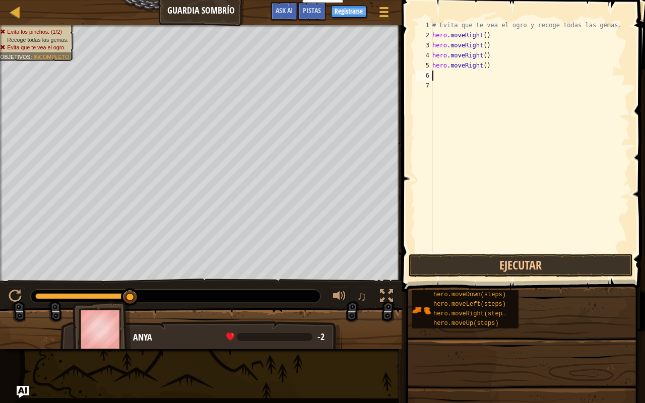
type textarea "M"
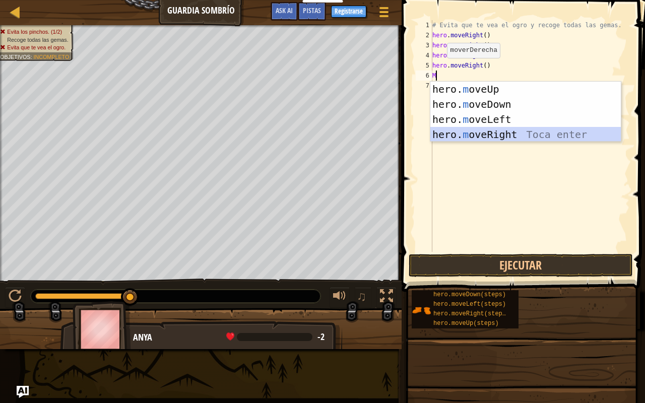
click at [439, 138] on div "hero. m oveUp Toca enter hero. m oveDown Toca enter hero. m oveLeft Toca enter …" at bounding box center [525, 127] width 190 height 91
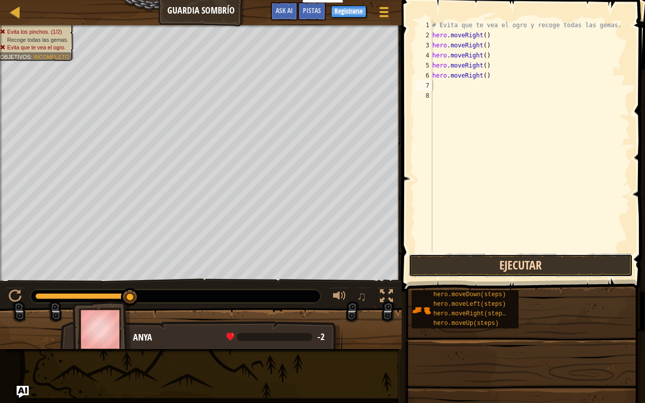
click at [419, 254] on button "Ejecutar" at bounding box center [521, 265] width 224 height 23
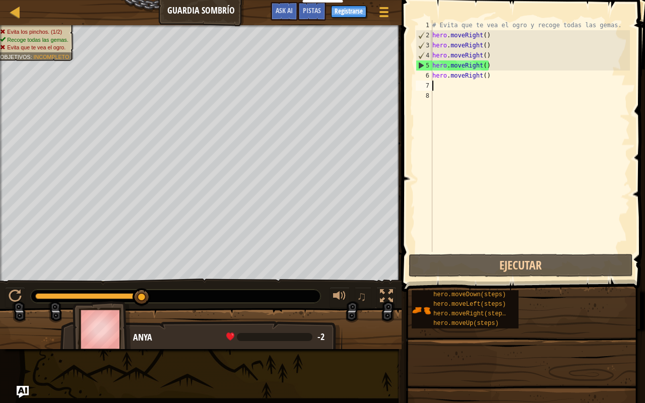
click at [436, 86] on div "# Evita que te vea el ogro y recoge todas las gemas. hero . moveRight ( ) hero …" at bounding box center [529, 146] width 199 height 252
type textarea "M"
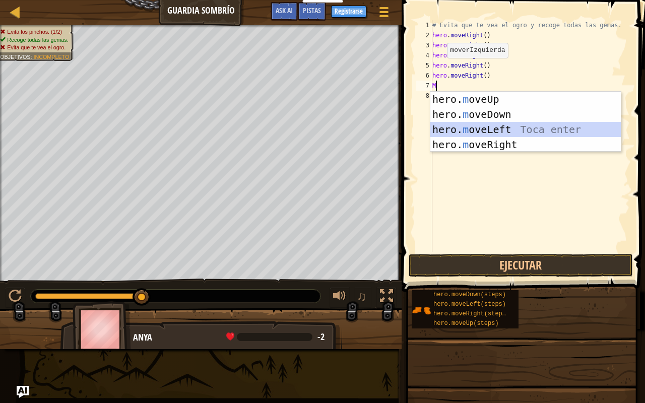
click at [442, 128] on div "hero. m oveUp Toca enter hero. m oveDown Toca enter hero. m oveLeft Toca enter …" at bounding box center [525, 137] width 190 height 91
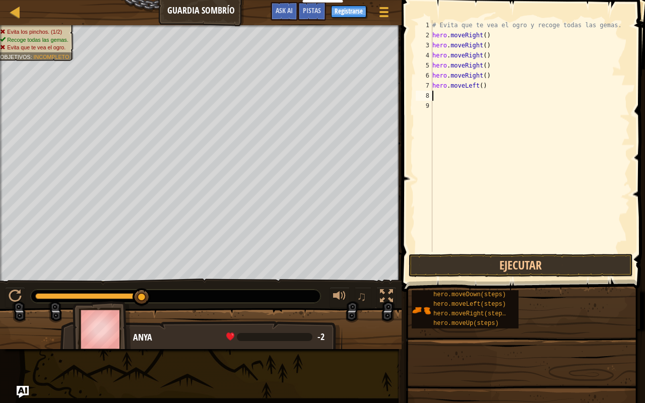
click at [447, 91] on div "# Evita que te vea el ogro y recoge todas las gemas. hero . moveRight ( ) hero …" at bounding box center [529, 146] width 199 height 252
type textarea "M"
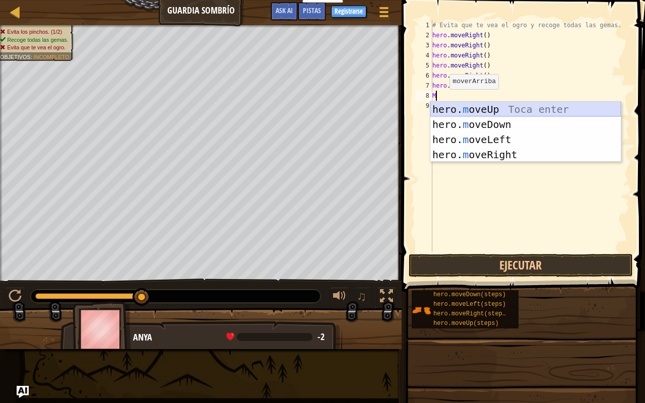
click at [449, 109] on div "hero. m oveUp Toca enter hero. m oveDown Toca enter hero. m oveLeft Toca enter …" at bounding box center [525, 147] width 190 height 91
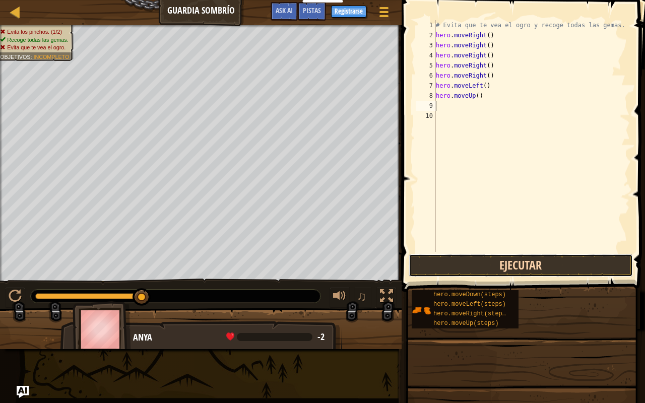
click at [441, 260] on button "Ejecutar" at bounding box center [521, 265] width 224 height 23
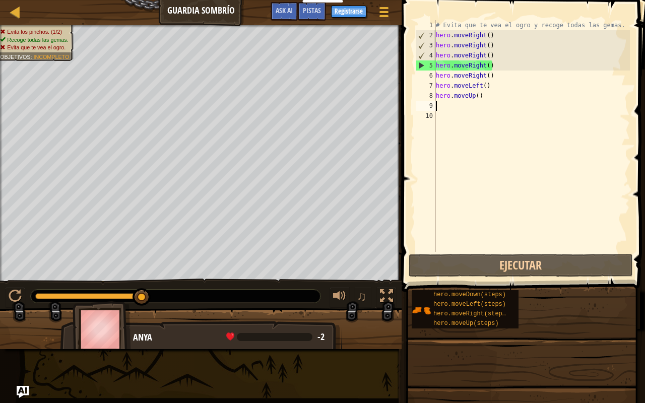
click at [436, 101] on div "# Evita que te vea el ogro y recoge todas las gemas. hero . moveRight ( ) hero …" at bounding box center [532, 146] width 196 height 252
type textarea "M"
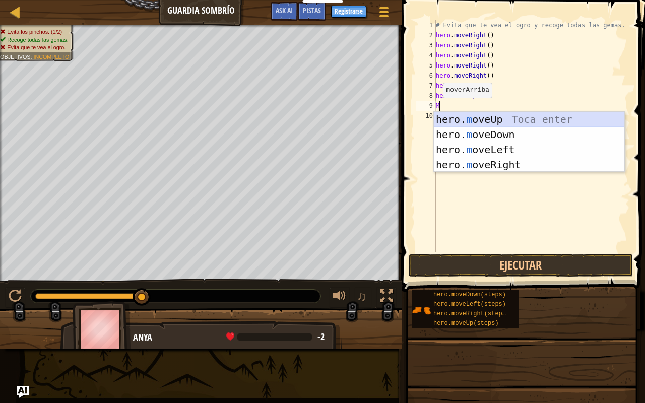
click at [445, 117] on div "hero. m oveUp Toca enter hero. m oveDown Toca enter hero. m oveLeft Toca enter …" at bounding box center [529, 157] width 190 height 91
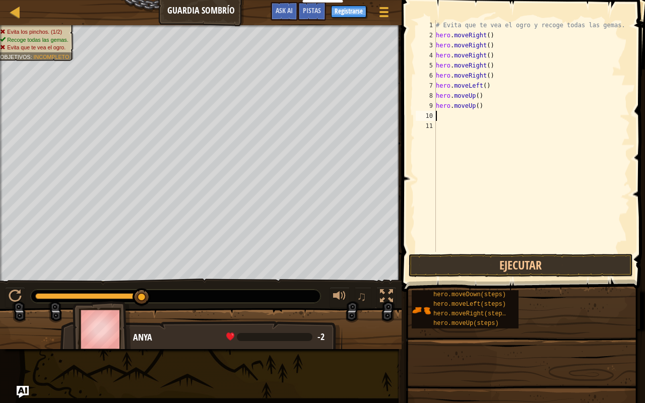
type textarea "M"
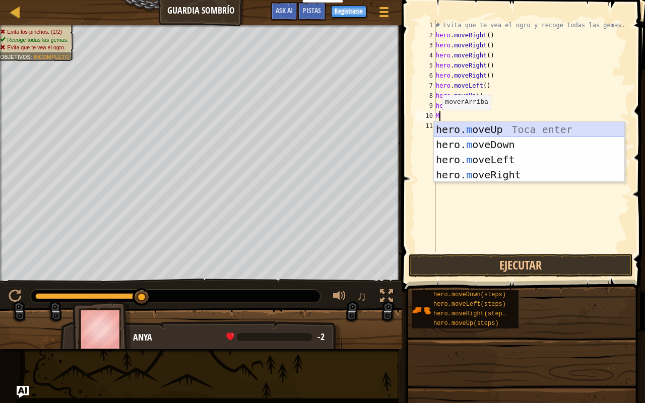
click at [446, 127] on div "hero. m oveUp Toca enter hero. m oveDown Toca enter hero. m oveLeft Toca enter …" at bounding box center [529, 167] width 190 height 91
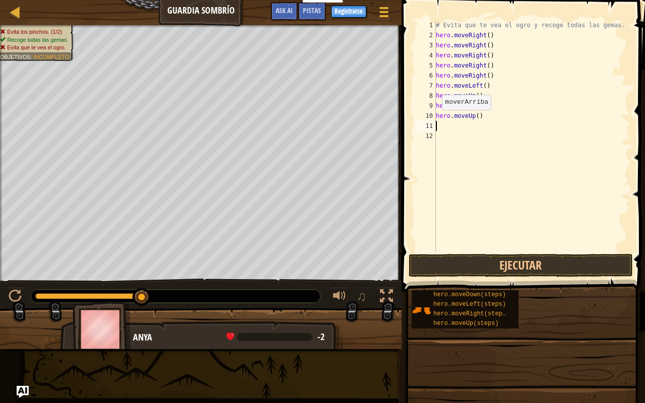
type textarea "M"
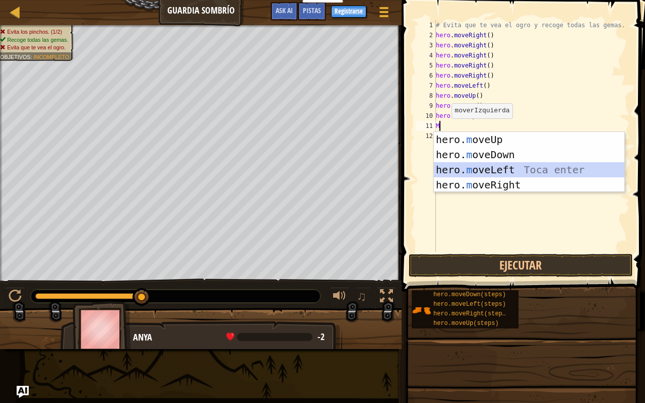
click at [448, 163] on div "hero. m oveUp Toca enter hero. m oveDown Toca enter hero. m oveLeft Toca enter …" at bounding box center [529, 177] width 190 height 91
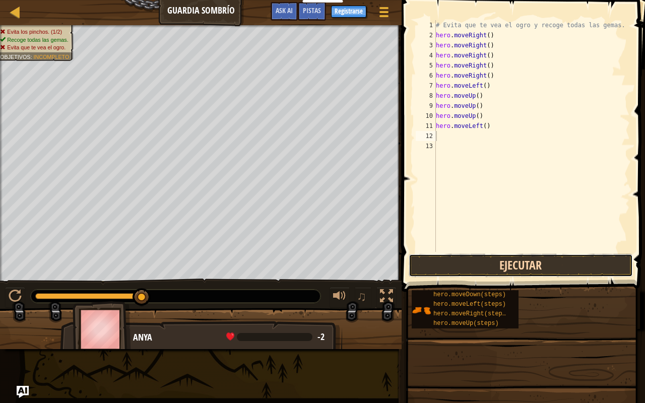
click at [426, 263] on button "Ejecutar" at bounding box center [521, 265] width 224 height 23
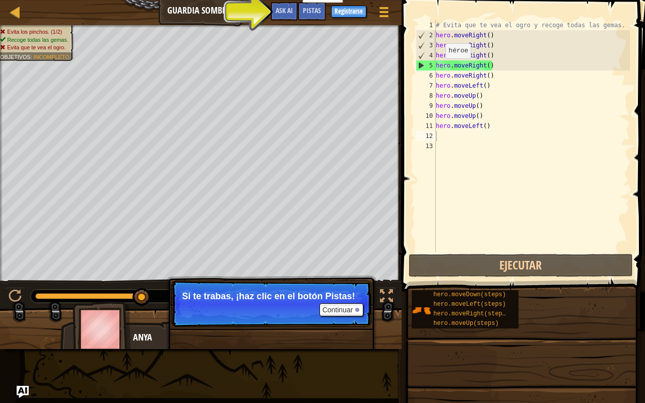
click at [344, 5] on div "Menú del Juego Listo Registrarse Pistas Ask AI" at bounding box center [330, 14] width 131 height 24
click at [301, 13] on div "Pistas" at bounding box center [312, 11] width 28 height 19
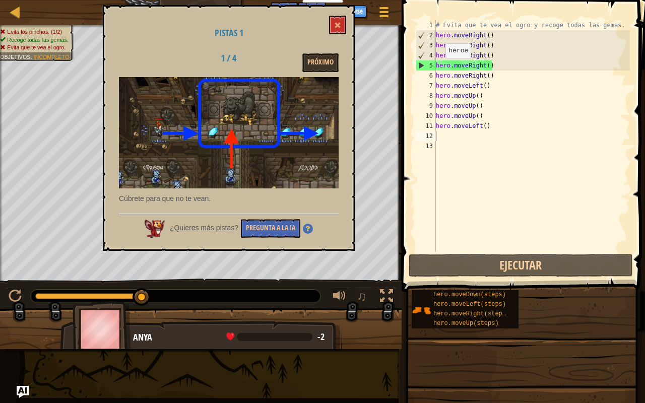
click at [280, 216] on div "Pistas 1 1 / 4 Próximo Cúbrete para que no te vean. ¿Quieres más pistas? Pregun…" at bounding box center [229, 128] width 252 height 246
click at [276, 226] on button "Pregunta a la IA" at bounding box center [270, 228] width 59 height 19
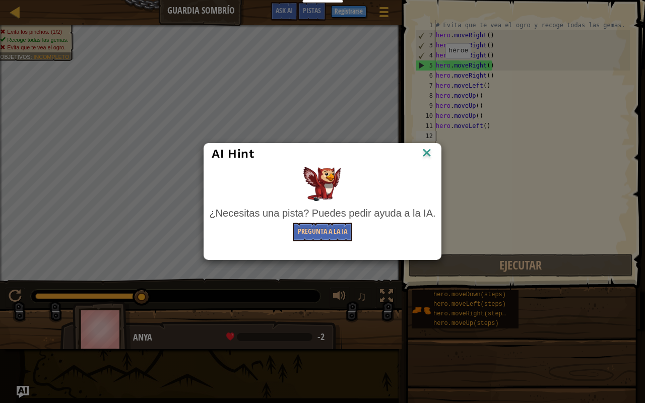
click at [329, 219] on div "¿Necesitas una pista? Puedes pedir ayuda a la IA." at bounding box center [322, 213] width 226 height 15
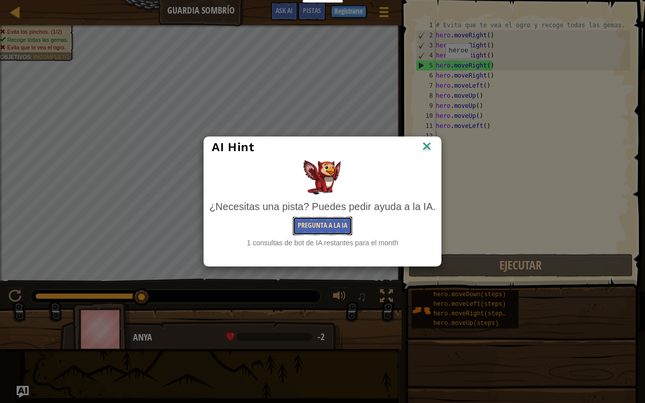
click at [327, 227] on button "Pregunta a la IA" at bounding box center [322, 226] width 59 height 19
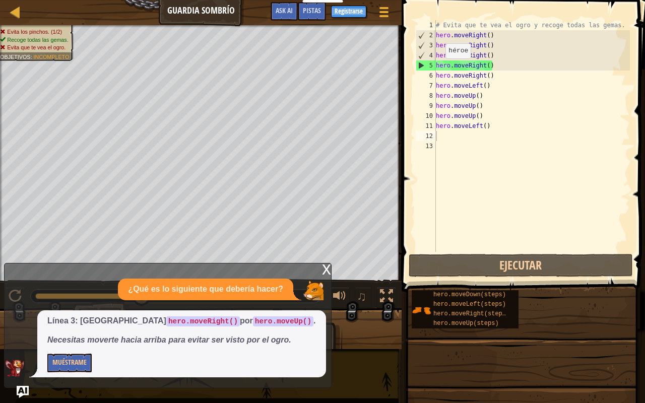
click at [314, 280] on div "¿Qué es lo siguiente que debería hacer?" at bounding box center [165, 290] width 321 height 22
click at [324, 269] on div "x" at bounding box center [326, 268] width 9 height 10
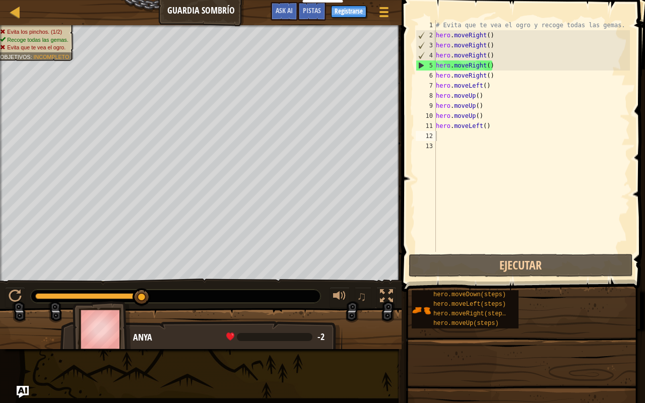
click at [489, 125] on div "# Evita que te vea el ogro y recoge todas las gemas. hero . moveRight ( ) hero …" at bounding box center [532, 146] width 196 height 252
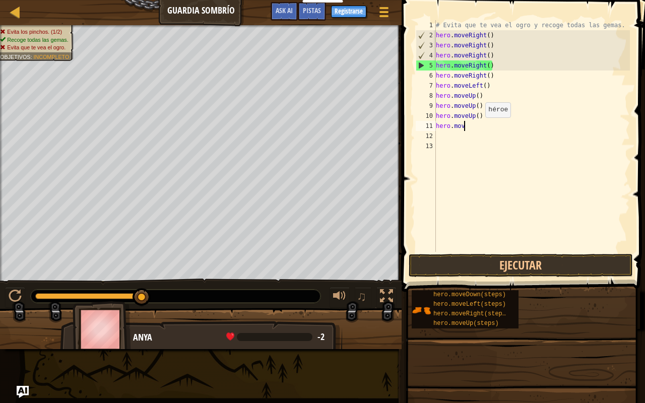
type textarea "h"
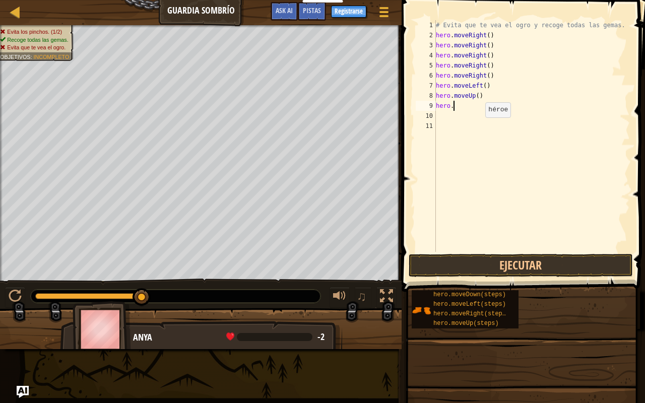
type textarea "h"
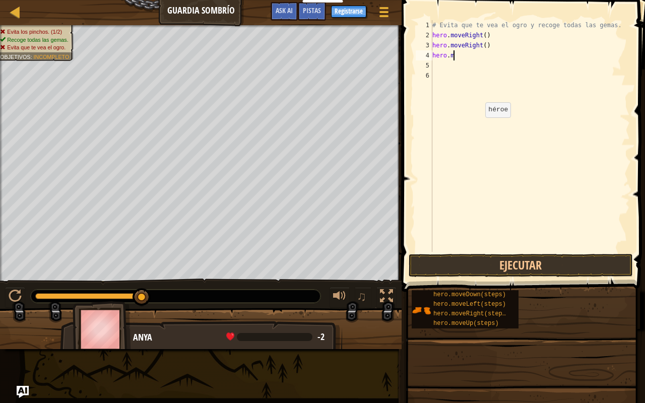
type textarea "h"
type textarea "#"
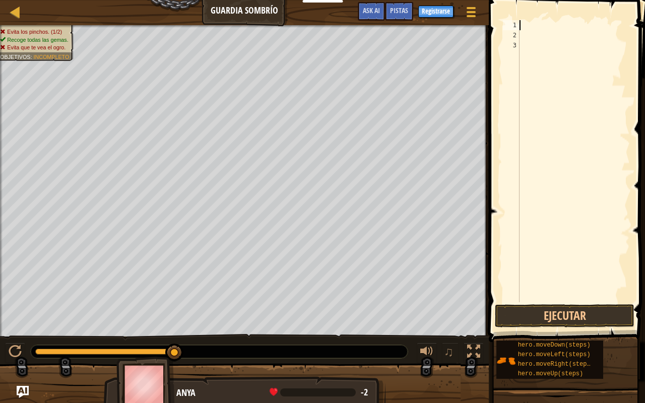
type textarea "M"
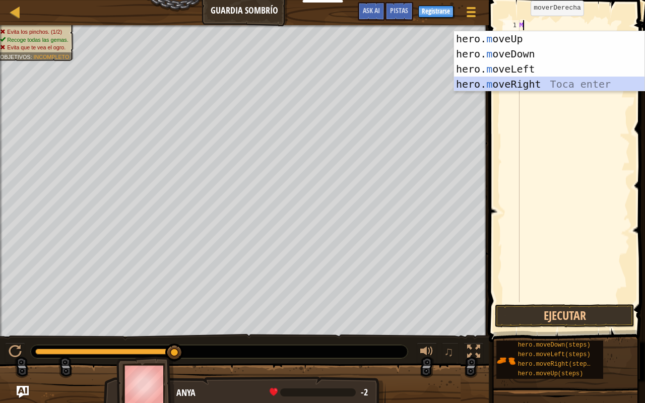
click at [529, 83] on div "hero. m oveUp Toca enter hero. m oveDown Toca enter hero. m oveLeft Toca enter …" at bounding box center [549, 76] width 190 height 91
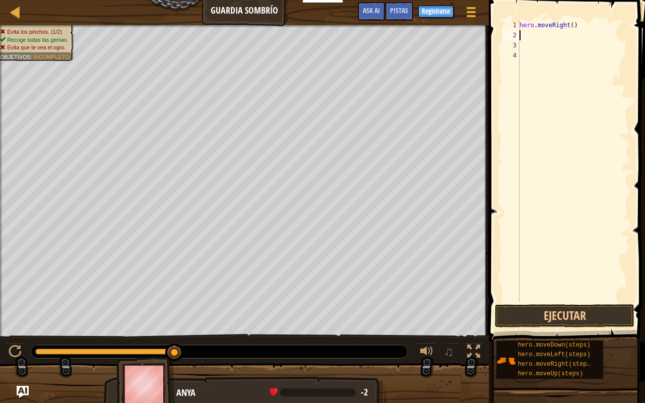
click at [520, 39] on div "hero . moveRight ( )" at bounding box center [573, 171] width 112 height 302
type textarea "M"
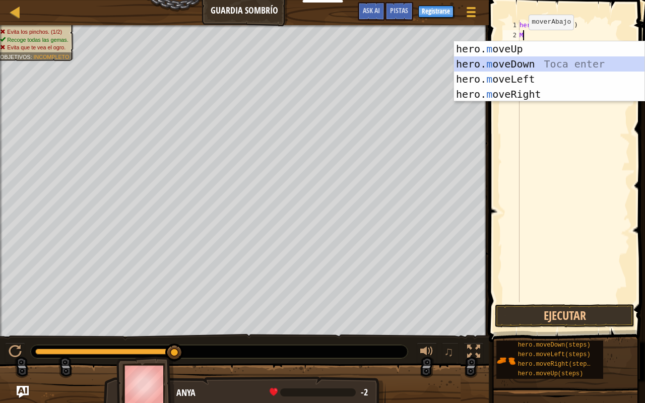
click at [514, 63] on div "hero. m oveUp Toca enter hero. m oveDown Toca enter hero. m oveLeft Toca enter …" at bounding box center [549, 86] width 190 height 91
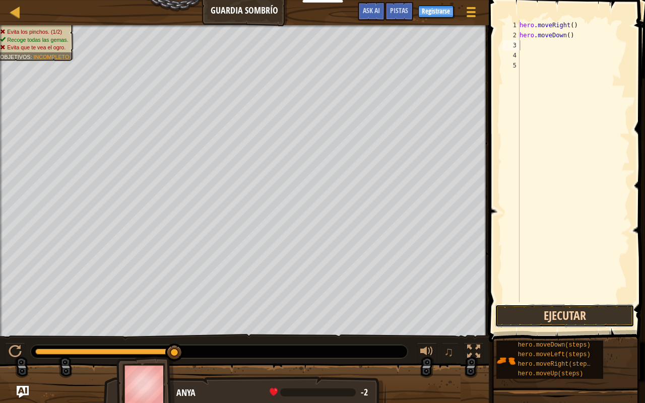
click at [535, 315] on button "Ejecutar" at bounding box center [565, 315] width 140 height 23
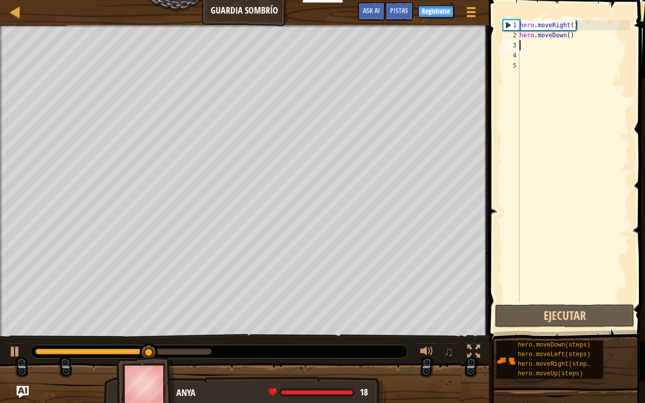
click at [520, 48] on div "hero . moveRight ( ) hero . moveDown ( )" at bounding box center [573, 171] width 112 height 302
type textarea "M"
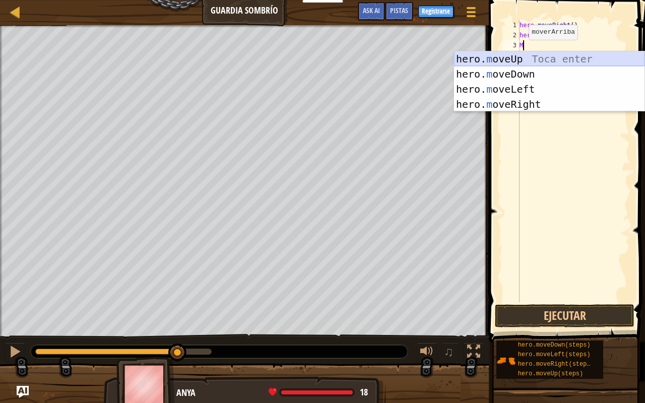
click at [522, 62] on div "hero. m oveUp Toca enter hero. m oveDown Toca enter hero. m oveLeft Toca enter …" at bounding box center [549, 96] width 190 height 91
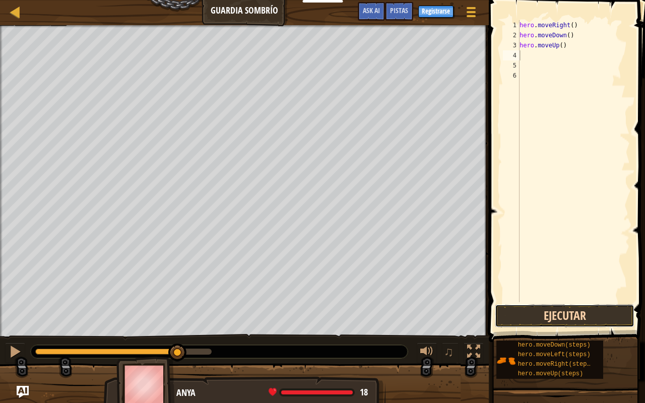
click at [548, 319] on button "Ejecutar" at bounding box center [565, 315] width 140 height 23
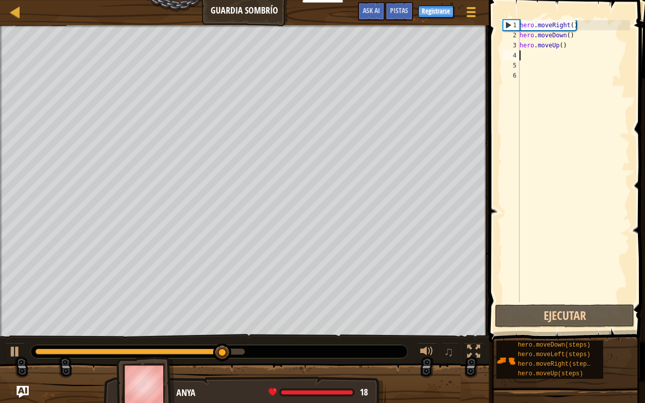
click at [524, 57] on div "hero . moveRight ( ) hero . moveDown ( ) hero . moveUp ( )" at bounding box center [573, 171] width 112 height 302
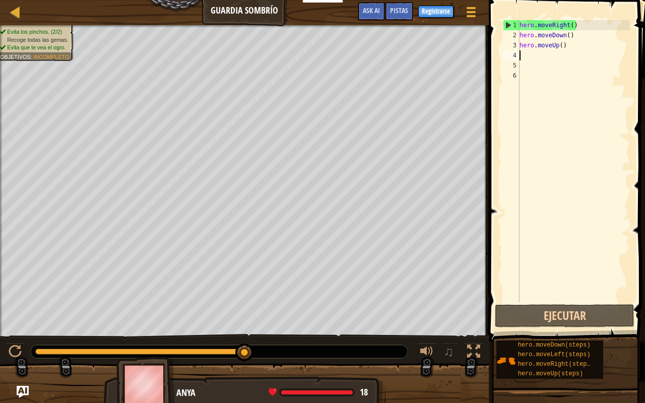
type textarea "M"
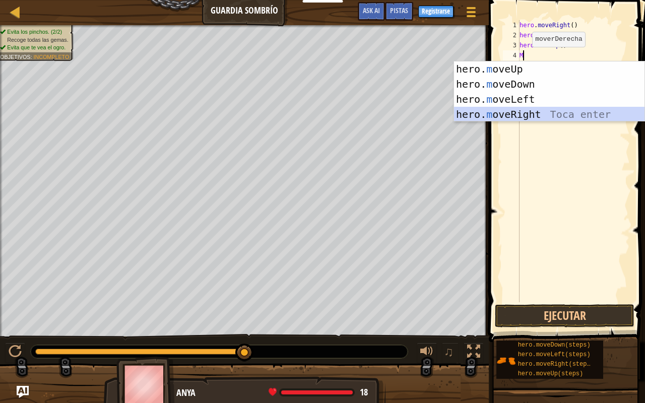
click at [511, 111] on div "hero. m oveUp Toca enter hero. m oveDown Toca enter hero. m oveLeft Toca enter …" at bounding box center [549, 106] width 190 height 91
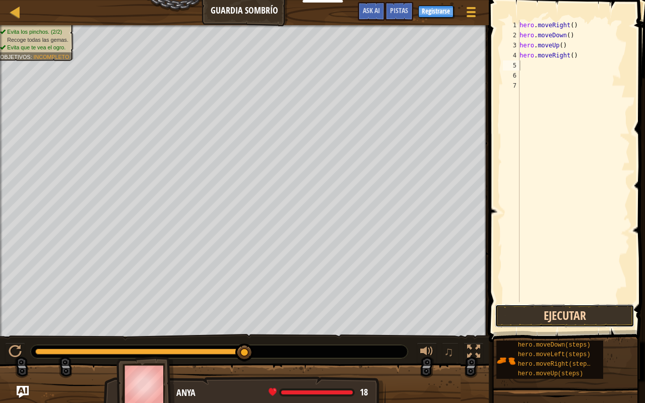
click at [560, 313] on button "Ejecutar" at bounding box center [565, 315] width 140 height 23
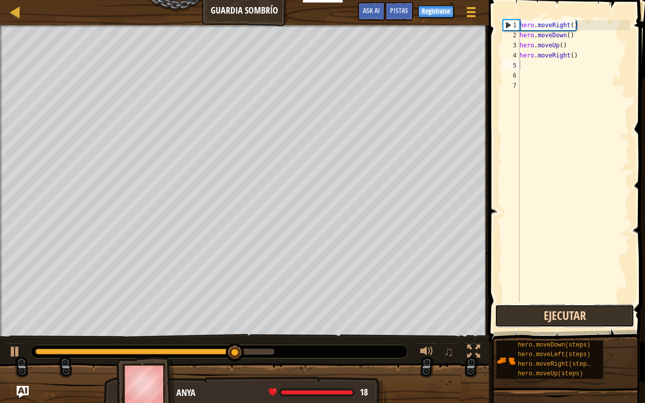
click at [564, 314] on button "Ejecutar" at bounding box center [565, 315] width 140 height 23
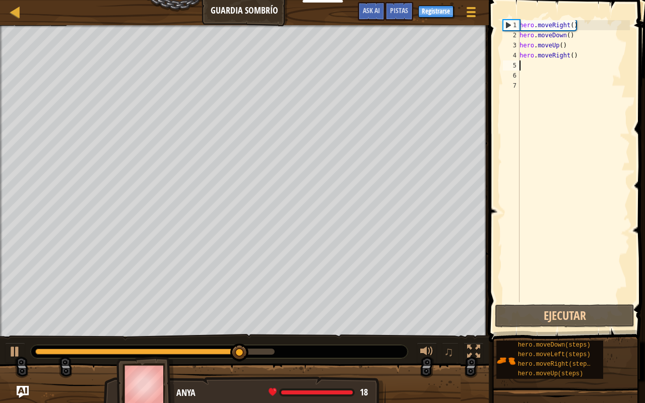
click at [523, 66] on div "hero . moveRight ( ) hero . moveDown ( ) hero . moveUp ( ) hero . moveRight ( )" at bounding box center [573, 171] width 112 height 302
type textarea "M"
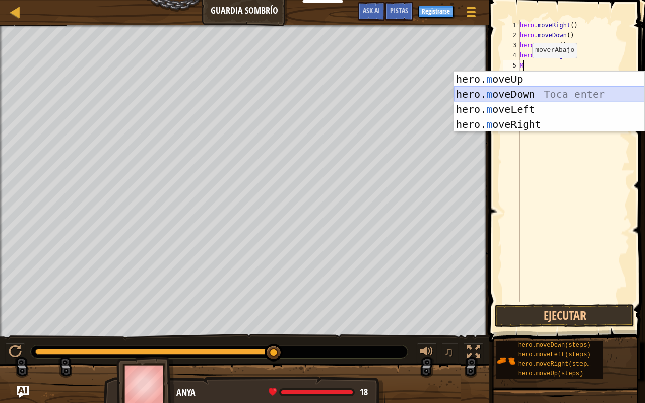
click at [507, 88] on div "hero. m oveUp Toca enter hero. m oveDown Toca enter hero. m oveLeft Toca enter …" at bounding box center [549, 117] width 190 height 91
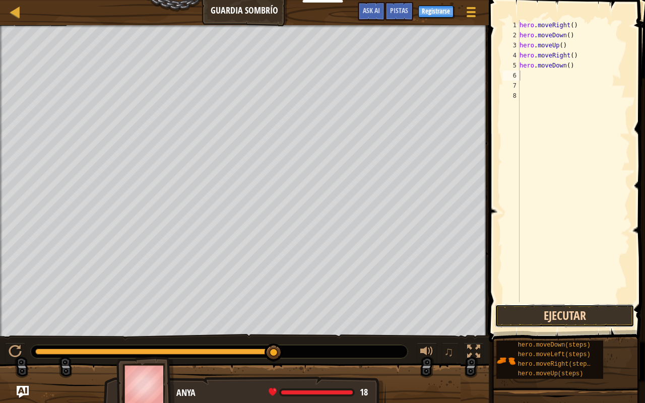
click at [528, 312] on button "Ejecutar" at bounding box center [565, 315] width 140 height 23
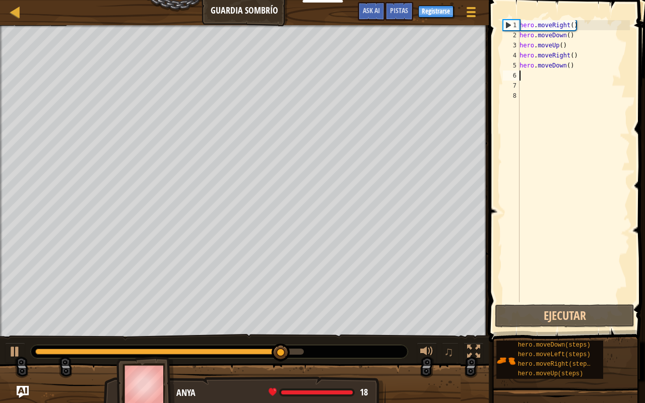
click at [523, 77] on div "hero . moveRight ( ) hero . moveDown ( ) hero . moveUp ( ) hero . moveRight ( )…" at bounding box center [573, 171] width 112 height 302
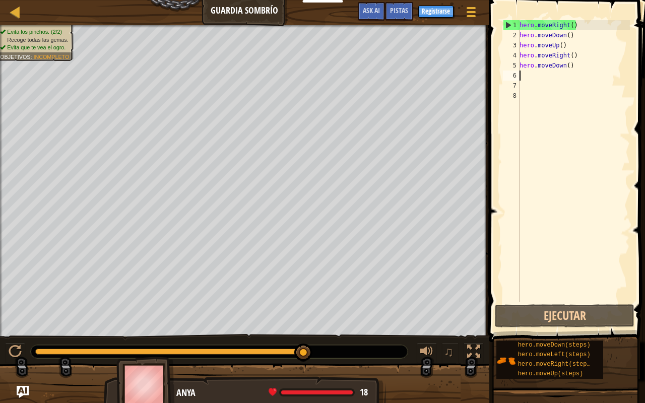
type textarea "M"
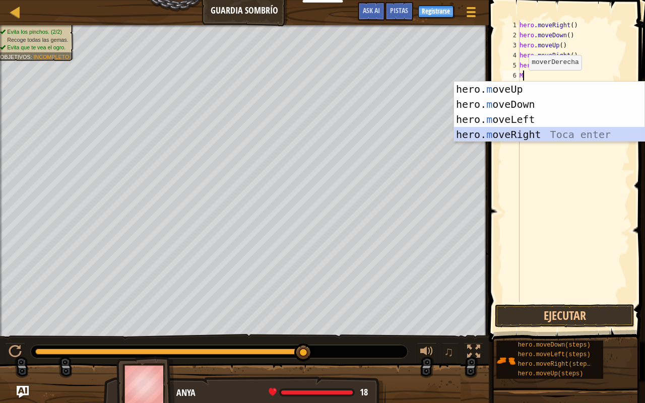
click at [497, 132] on div "hero. m oveUp Toca enter hero. m oveDown Toca enter hero. m oveLeft Toca enter …" at bounding box center [549, 127] width 190 height 91
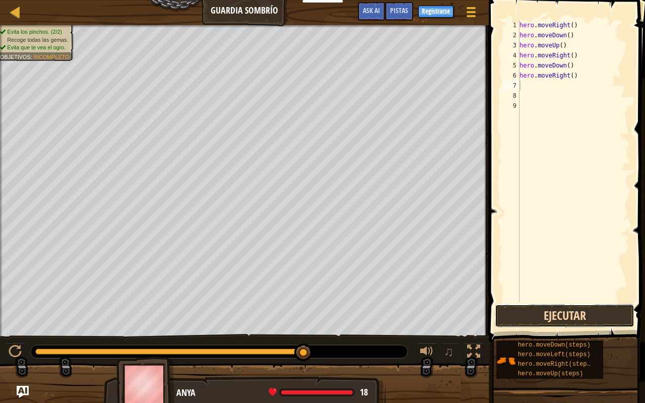
click at [519, 310] on button "Ejecutar" at bounding box center [565, 315] width 140 height 23
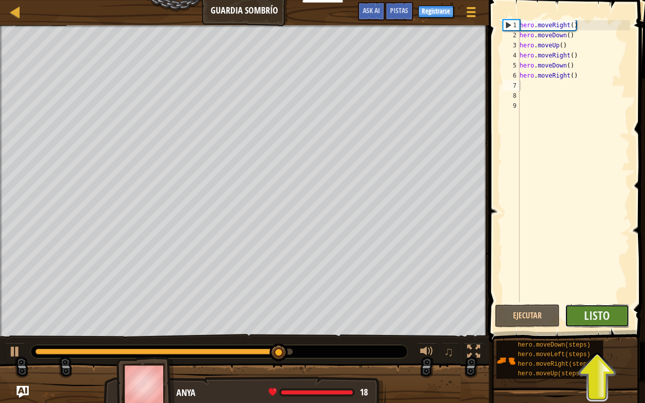
click at [582, 313] on button "Listo" at bounding box center [597, 315] width 65 height 23
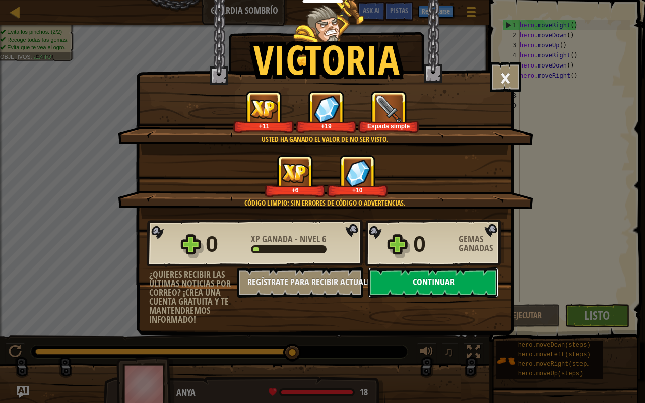
click at [492, 275] on button "Continuar" at bounding box center [433, 282] width 130 height 30
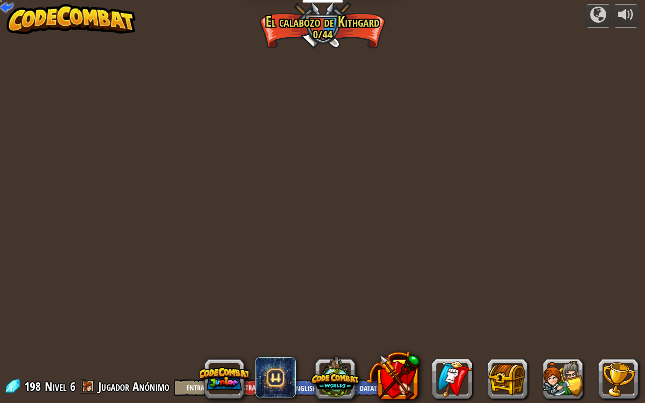
select select "es-419"
click at [492, 275] on div "powered by Cañón retorcido (Bloqueado) Desafío: recoge la mayor cantidad de oro…" at bounding box center [322, 201] width 645 height 403
select select "es-419"
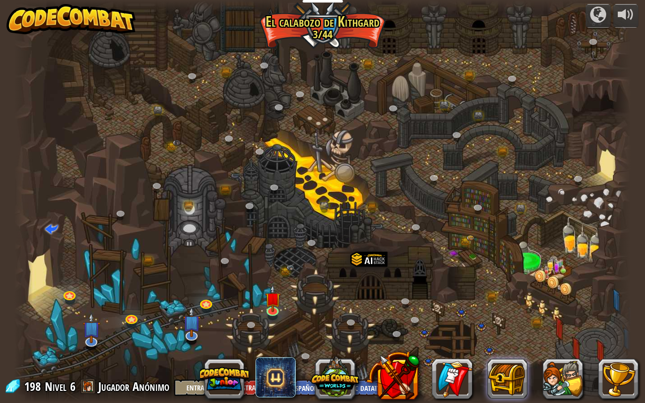
click at [471, 321] on div at bounding box center [322, 397] width 617 height 12
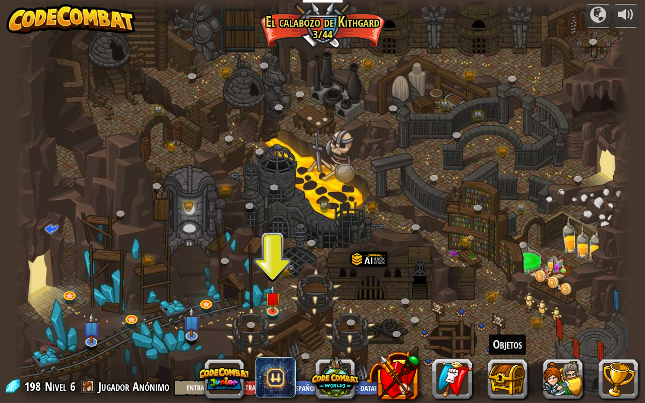
click at [523, 321] on div "Objetos" at bounding box center [424, 379] width 428 height 40
click at [263, 298] on div at bounding box center [322, 201] width 617 height 403
click at [274, 307] on img at bounding box center [273, 292] width 16 height 36
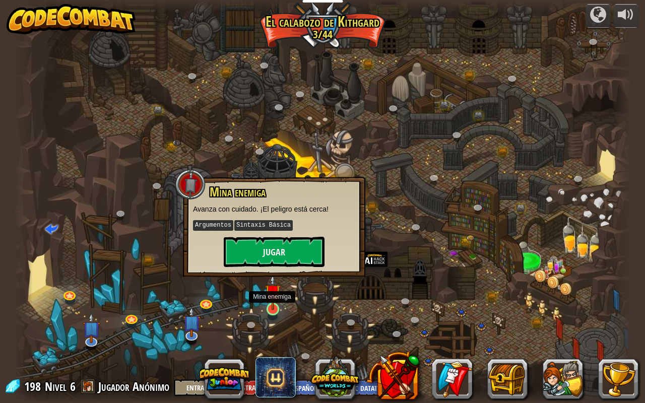
click at [274, 307] on img at bounding box center [273, 292] width 16 height 36
click at [282, 256] on button "Jugar" at bounding box center [274, 252] width 101 height 30
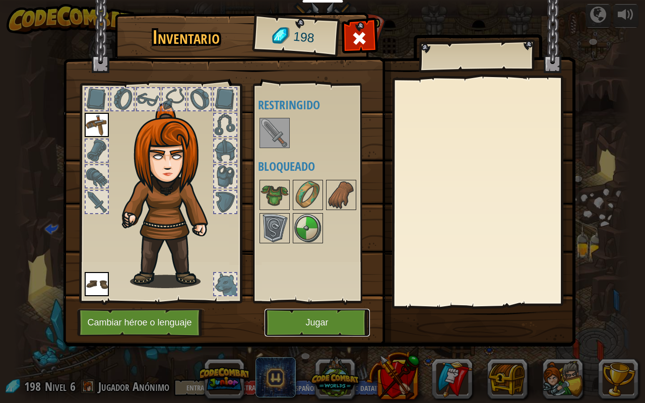
click at [277, 313] on button "Jugar" at bounding box center [316, 323] width 105 height 28
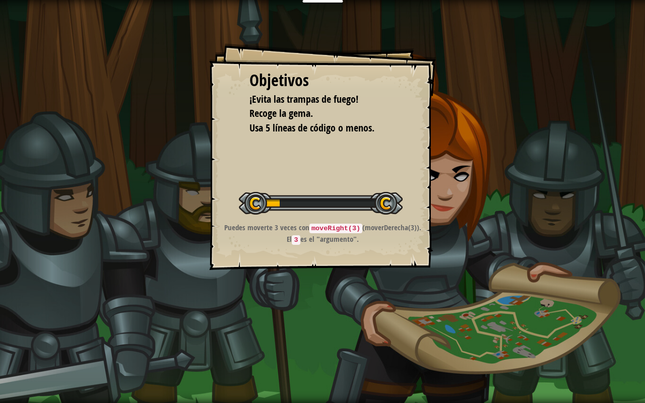
click at [277, 313] on div "Objetivos ¡Evita las trampas de fuego! Recoge la gema. Usa 5 líneas de código o…" at bounding box center [322, 201] width 645 height 403
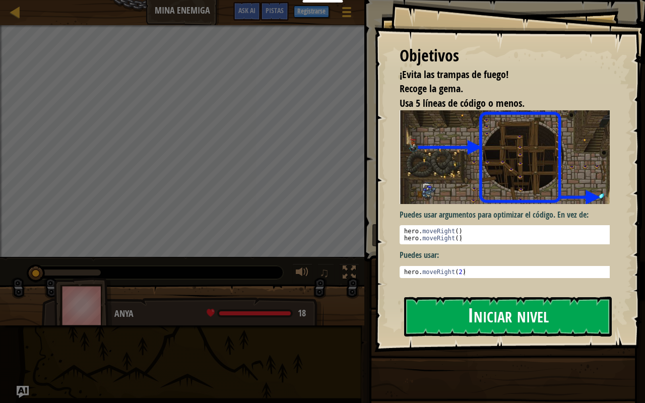
click at [531, 321] on button "Iniciar nivel" at bounding box center [508, 317] width 208 height 40
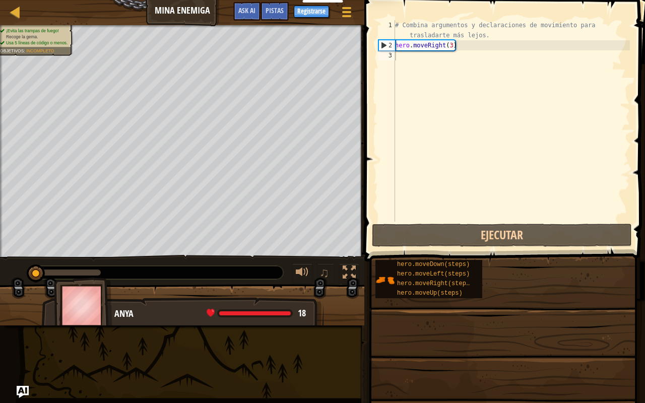
click at [531, 321] on div "Docentes Crear Cuenta Gratis Soluciones para Escuelas y [GEOGRAPHIC_DATA] previ…" at bounding box center [322, 201] width 645 height 403
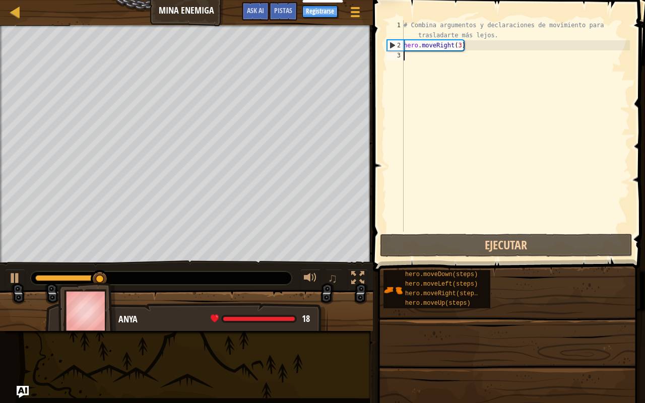
click at [403, 54] on div "# Combina argumentos y declaraciones de movimiento para trasladarte más lejos. …" at bounding box center [515, 141] width 228 height 242
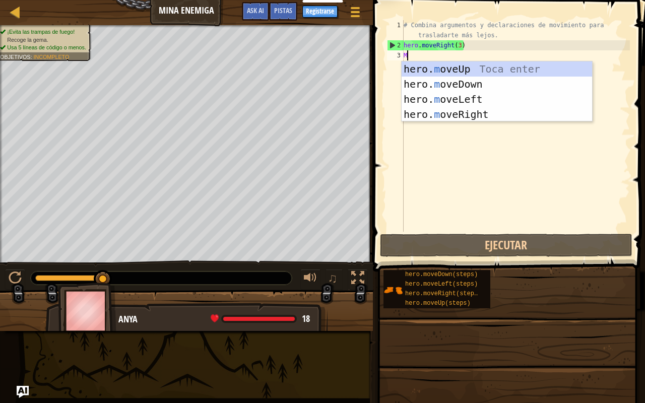
type textarea "M"
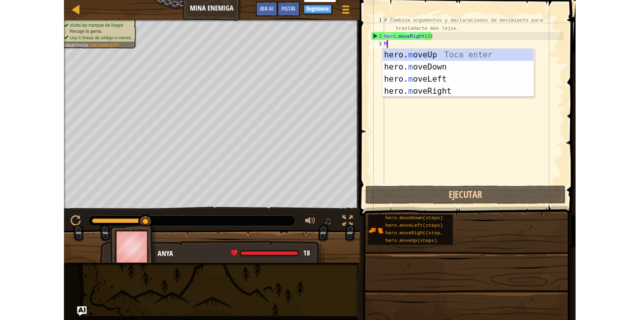
scroll to position [5, 0]
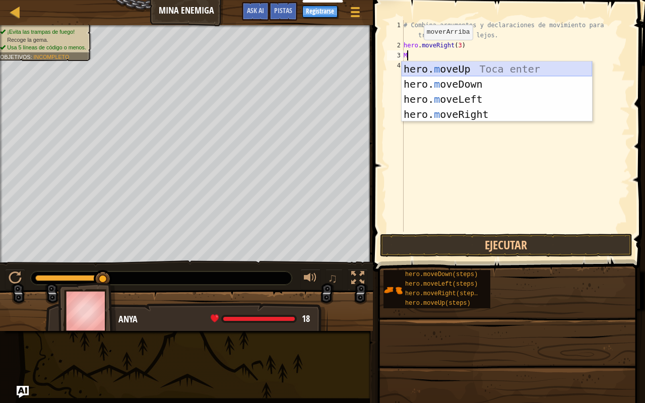
click at [401, 69] on div "hero. m oveUp Toca enter hero. m oveDown Toca enter hero. m oveLeft Toca enter …" at bounding box center [496, 106] width 190 height 91
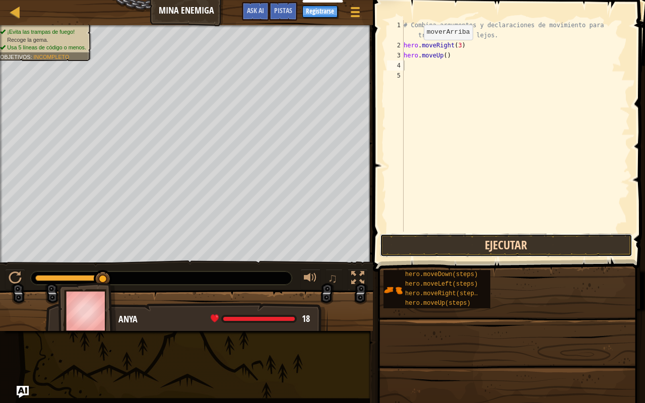
click at [386, 248] on button "Ejecutar" at bounding box center [506, 245] width 252 height 23
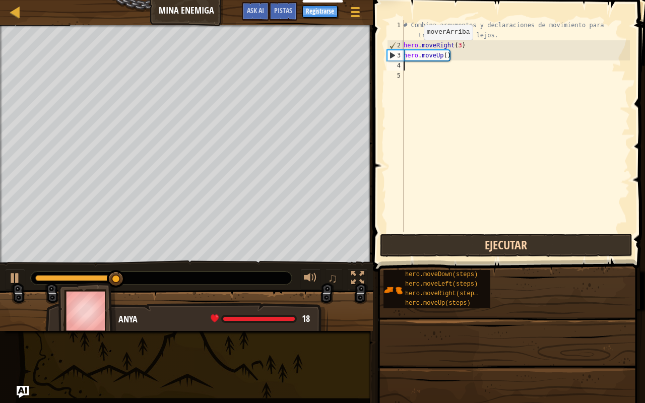
type textarea "M"
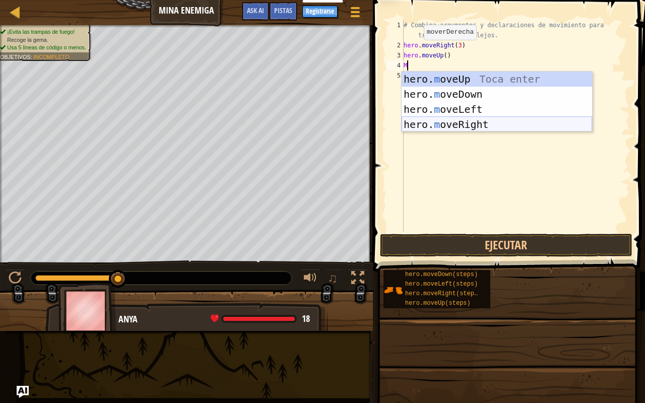
click at [448, 123] on div "hero. m oveUp Toca enter hero. m oveDown Toca enter hero. m oveLeft Toca enter …" at bounding box center [496, 117] width 190 height 91
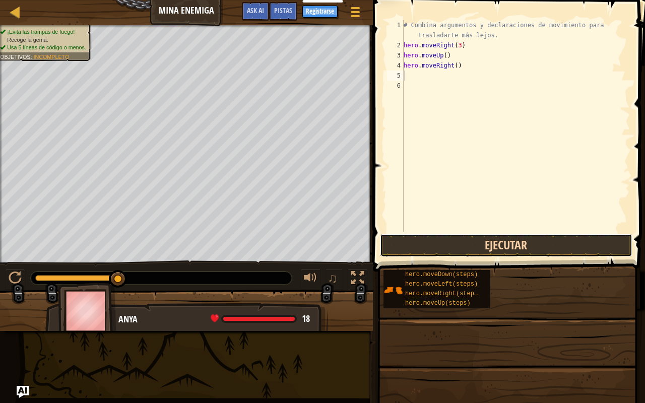
click at [407, 248] on button "Ejecutar" at bounding box center [506, 245] width 252 height 23
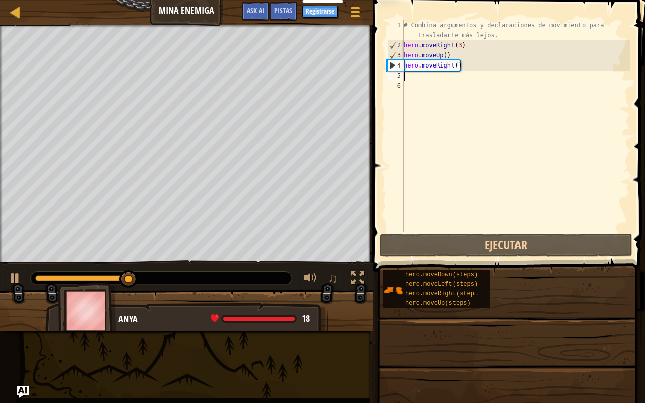
type textarea "M"
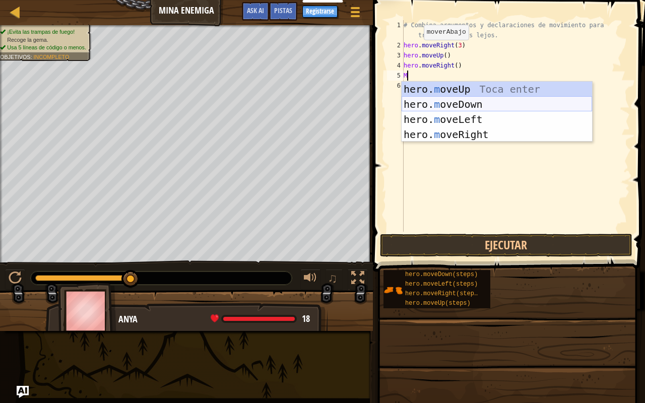
click at [409, 103] on div "hero. m oveUp Toca enter hero. m oveDown Toca enter hero. m oveLeft Toca enter …" at bounding box center [496, 127] width 190 height 91
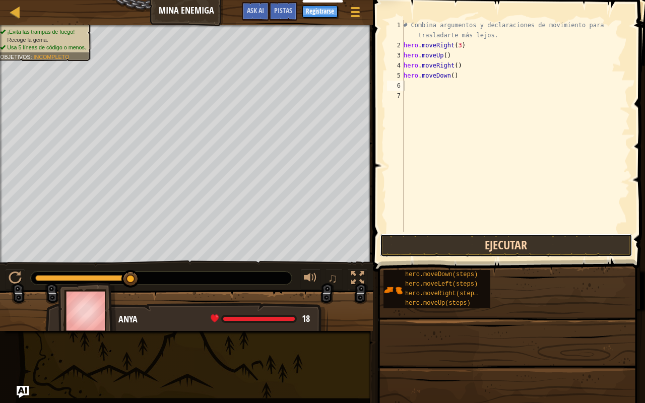
click at [398, 242] on button "Ejecutar" at bounding box center [506, 245] width 252 height 23
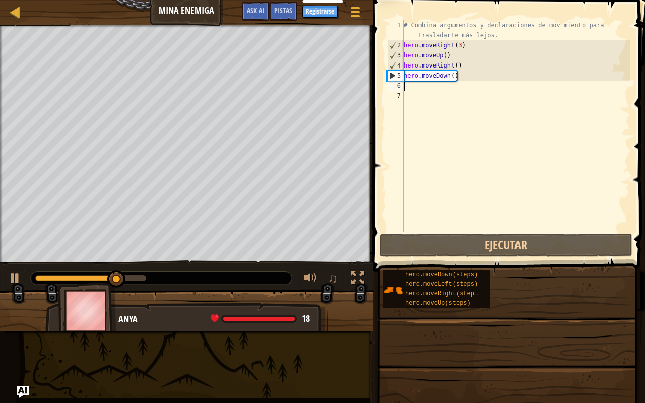
type textarea "M"
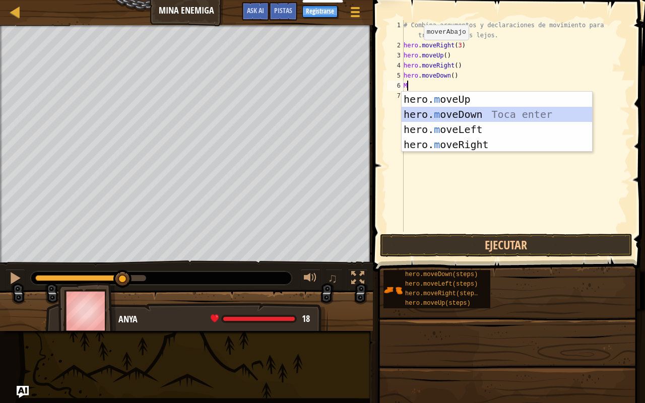
click at [418, 109] on div "hero. m oveUp Toca enter hero. m oveDown Toca enter hero. m oveLeft Toca enter …" at bounding box center [496, 137] width 190 height 91
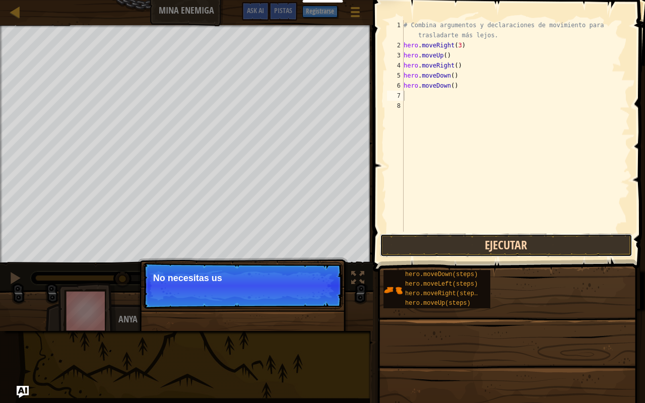
click at [385, 241] on button "Ejecutar" at bounding box center [506, 245] width 252 height 23
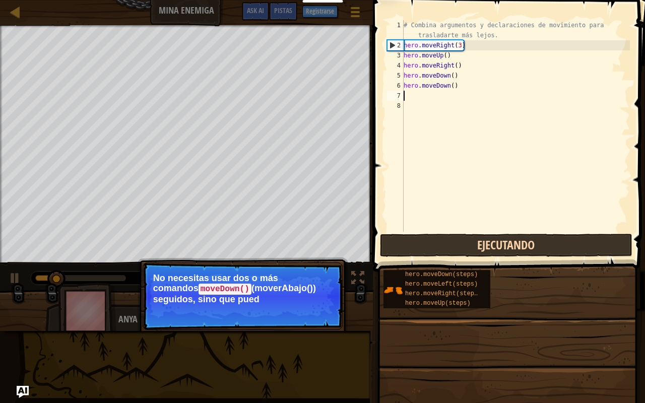
type textarea "M"
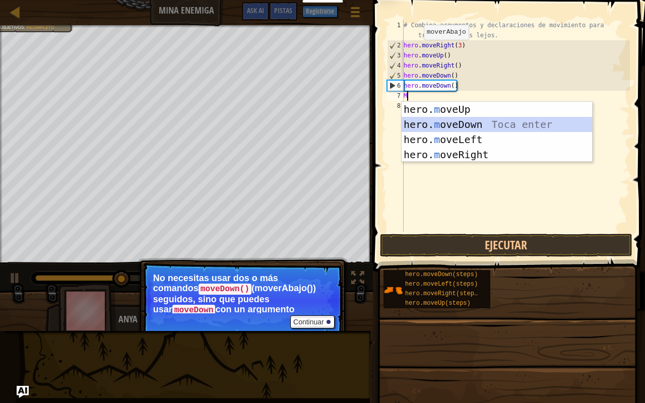
click at [404, 121] on div "hero. m oveUp Toca enter hero. m oveDown Toca enter hero. m oveLeft Toca enter …" at bounding box center [496, 147] width 190 height 91
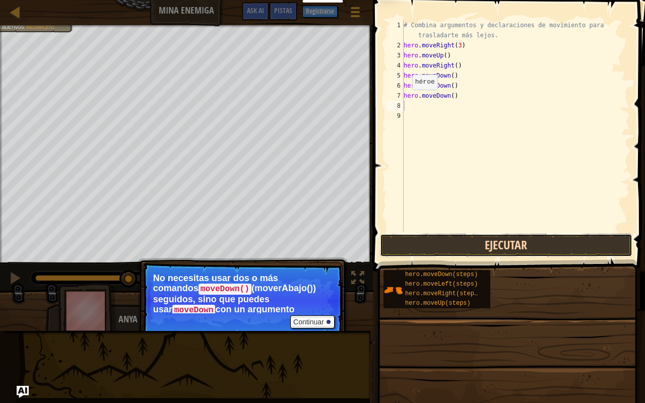
drag, startPoint x: 397, startPoint y: 241, endPoint x: 402, endPoint y: 242, distance: 5.7
click at [402, 242] on button "Ejecutar" at bounding box center [506, 245] width 252 height 23
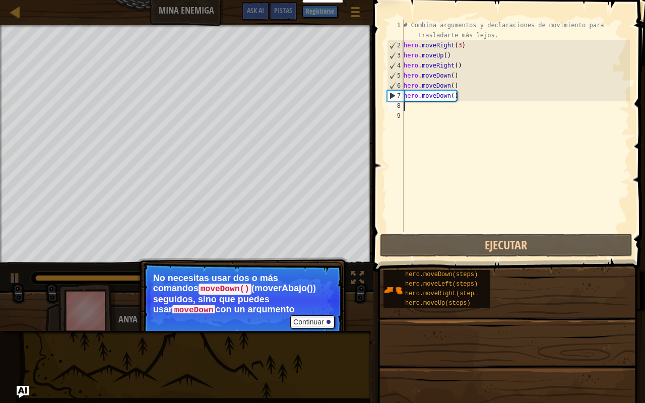
type textarea "M"
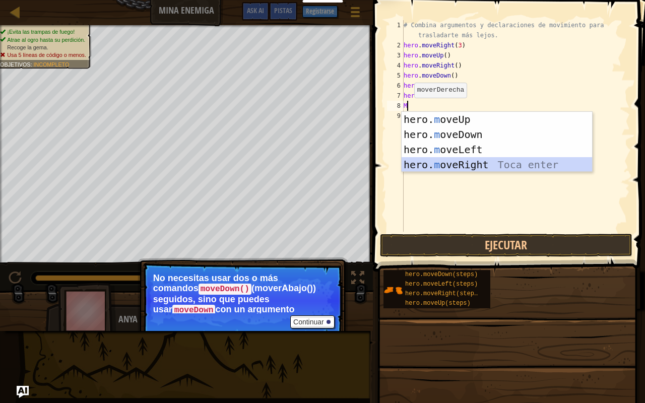
click at [439, 161] on div "hero. m oveUp Toca enter hero. m oveDown Toca enter hero. m oveLeft Toca enter …" at bounding box center [496, 157] width 190 height 91
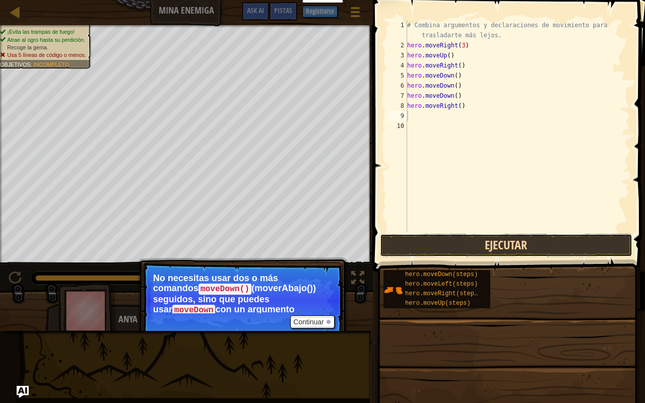
click at [439, 238] on button "Ejecutar" at bounding box center [506, 245] width 252 height 23
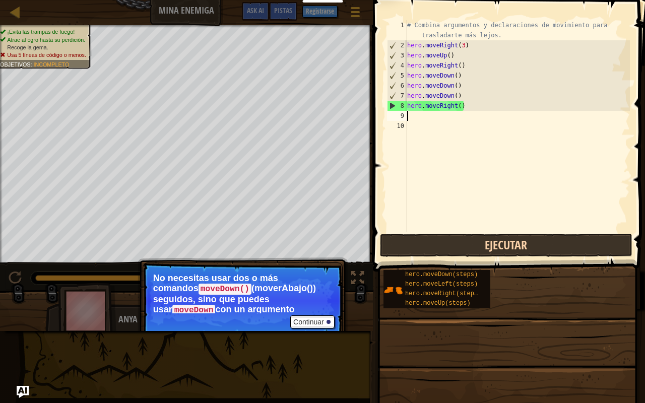
type textarea "M"
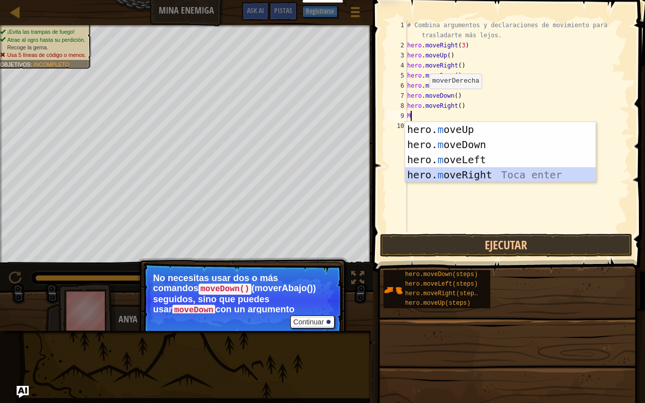
click at [443, 169] on div "hero. m oveUp Toca enter hero. m oveDown Toca enter hero. m oveLeft Toca enter …" at bounding box center [500, 167] width 190 height 91
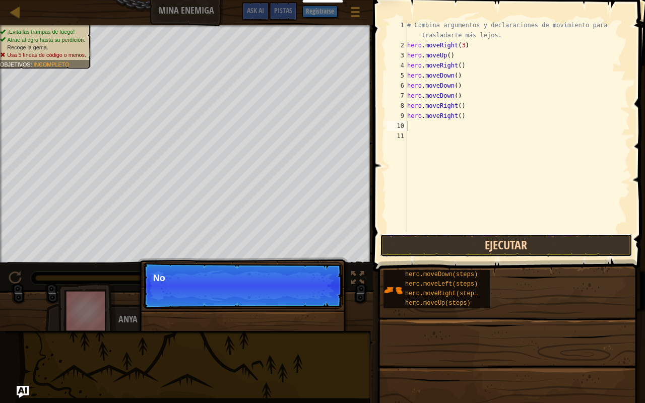
click at [438, 241] on button "Ejecutar" at bounding box center [506, 245] width 252 height 23
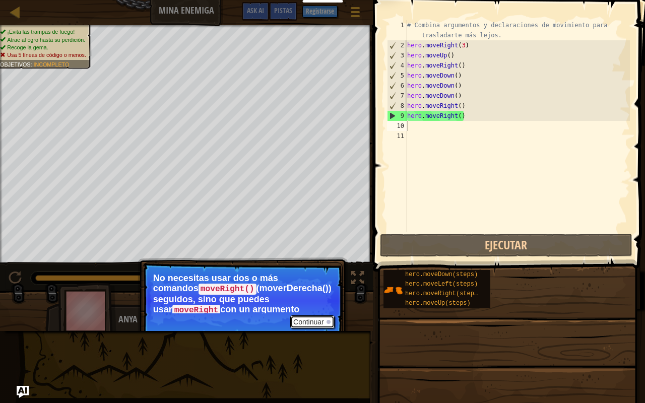
click at [316, 317] on button "Continuar" at bounding box center [312, 321] width 44 height 13
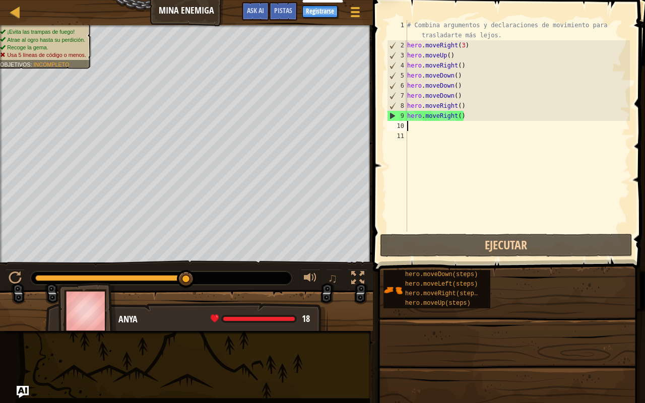
type textarea "M"
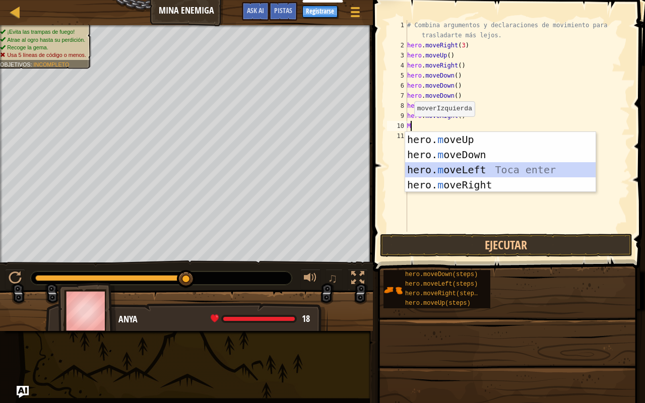
click at [419, 167] on div "hero. m oveUp Toca enter hero. m oveDown Toca enter hero. m oveLeft Toca enter …" at bounding box center [500, 177] width 190 height 91
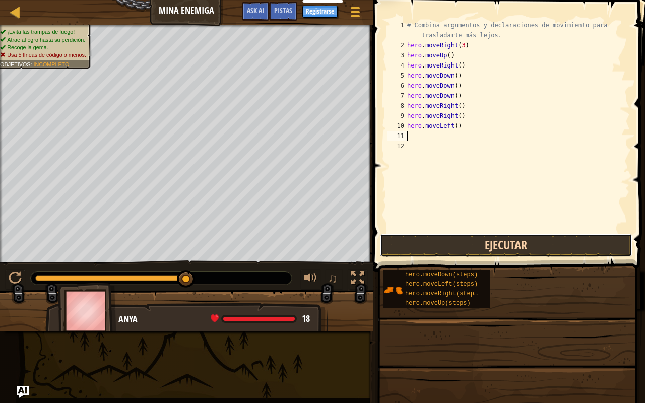
click at [417, 239] on button "Ejecutar" at bounding box center [506, 245] width 252 height 23
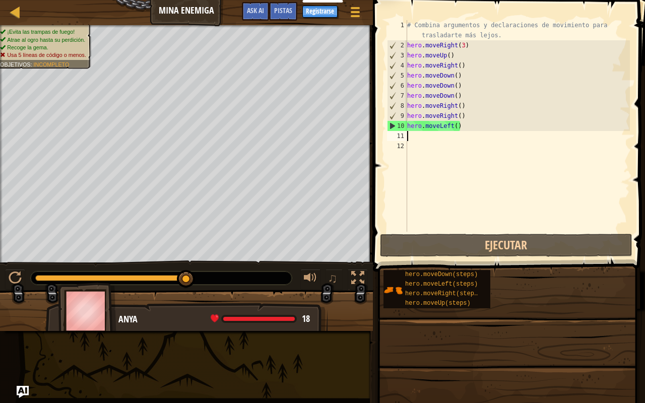
type textarea "M"
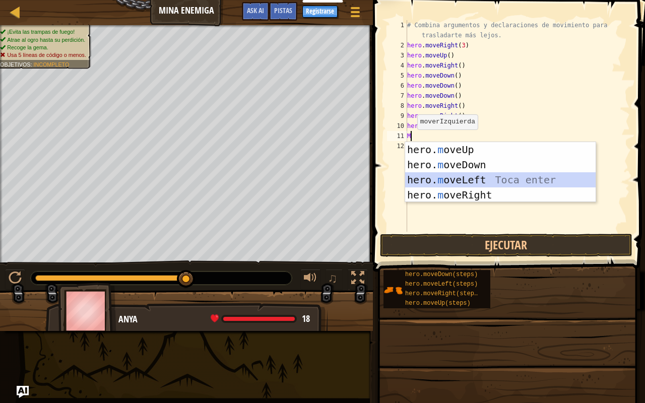
click at [436, 180] on div "hero. m oveUp Toca enter hero. m oveDown Toca enter hero. m oveLeft Toca enter …" at bounding box center [500, 187] width 190 height 91
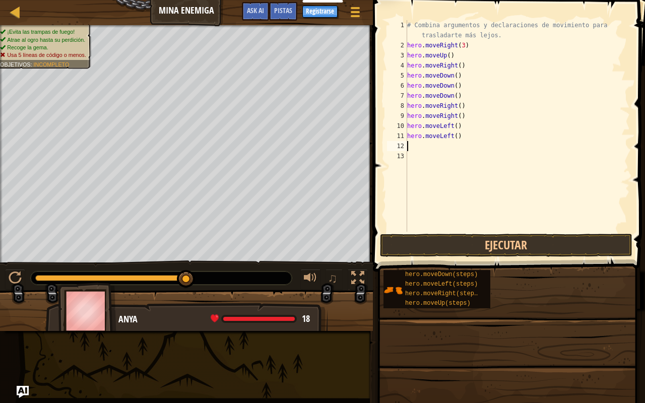
type textarea "M"
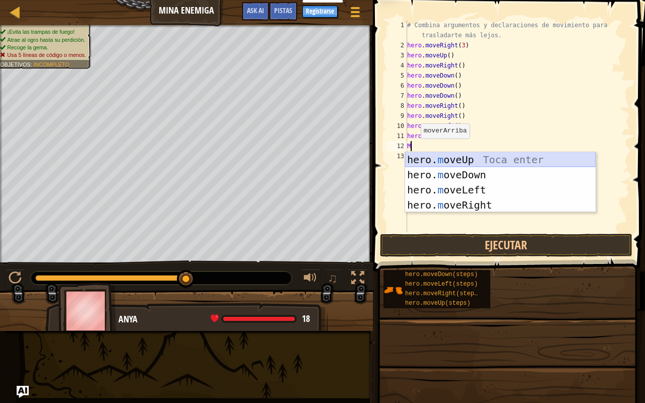
click at [419, 157] on div "hero. m oveUp Toca enter hero. m oveDown Toca enter hero. m oveLeft Toca enter …" at bounding box center [500, 197] width 190 height 91
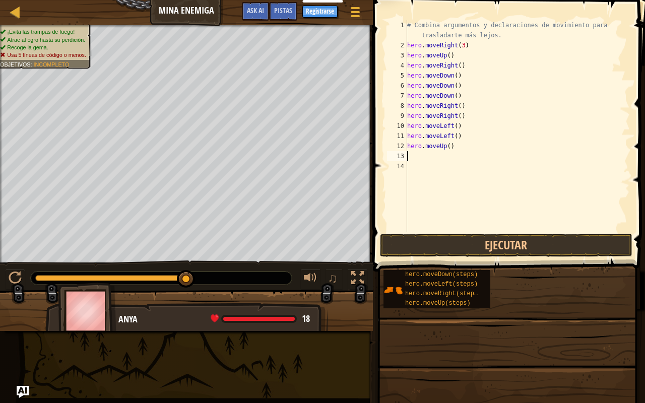
click at [414, 157] on div "# Combina argumentos y declaraciones de movimiento para trasladarte más lejos. …" at bounding box center [517, 141] width 225 height 242
type textarea "M"
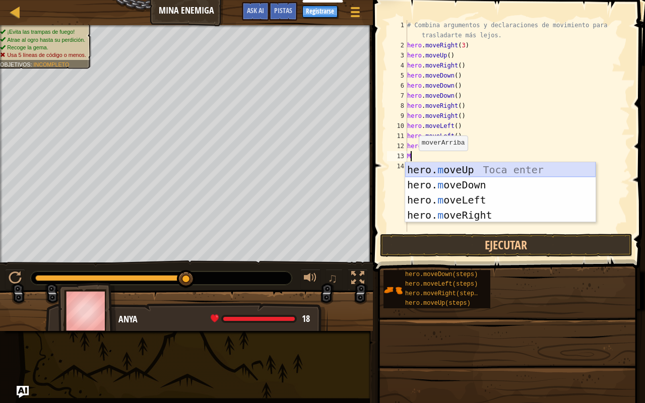
click at [416, 174] on div "hero. m oveUp Toca enter hero. m oveDown Toca enter hero. m oveLeft Toca enter …" at bounding box center [500, 207] width 190 height 91
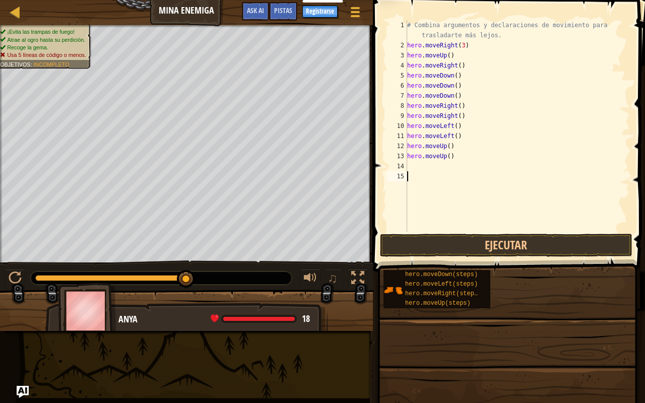
click at [416, 174] on div "# Combina argumentos y declaraciones de movimiento para trasladarte más lejos. …" at bounding box center [517, 141] width 225 height 242
click at [414, 167] on div "# Combina argumentos y declaraciones de movimiento para trasladarte más lejos. …" at bounding box center [517, 141] width 225 height 242
type textarea "M"
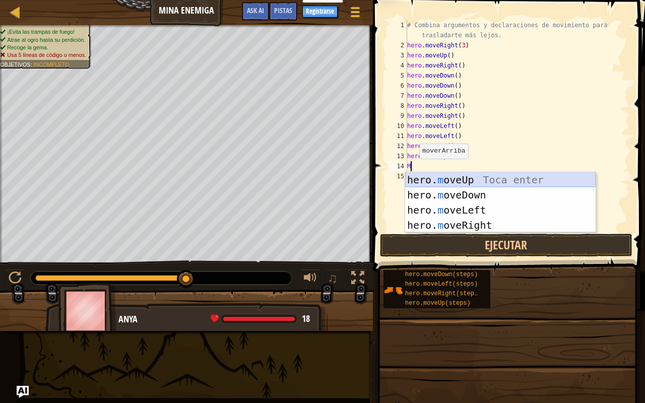
click at [420, 181] on div "hero. m oveUp Toca enter hero. m oveDown Toca enter hero. m oveLeft Toca enter …" at bounding box center [500, 217] width 190 height 91
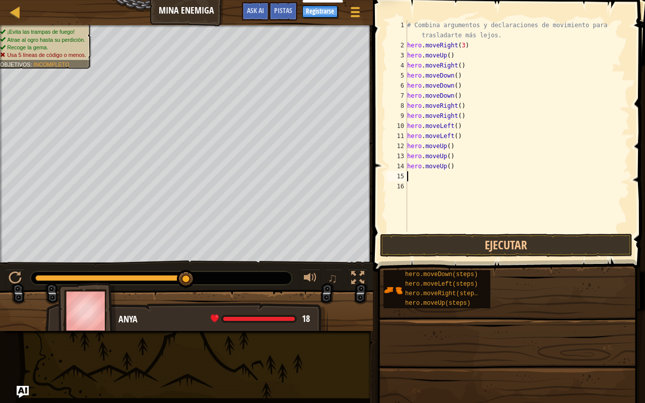
click at [405, 183] on div "16" at bounding box center [397, 186] width 20 height 10
click at [415, 179] on div "# Combina argumentos y declaraciones de movimiento para trasladarte más lejos. …" at bounding box center [517, 141] width 225 height 242
type textarea "M"
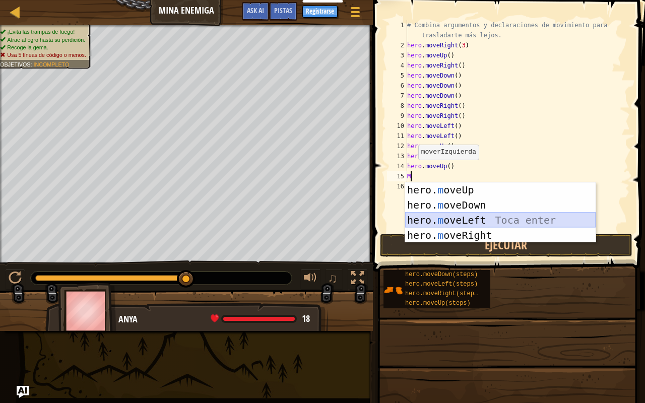
click at [431, 217] on div "hero. m oveUp Toca enter hero. m oveDown Toca enter hero. m oveLeft Toca enter …" at bounding box center [500, 227] width 190 height 91
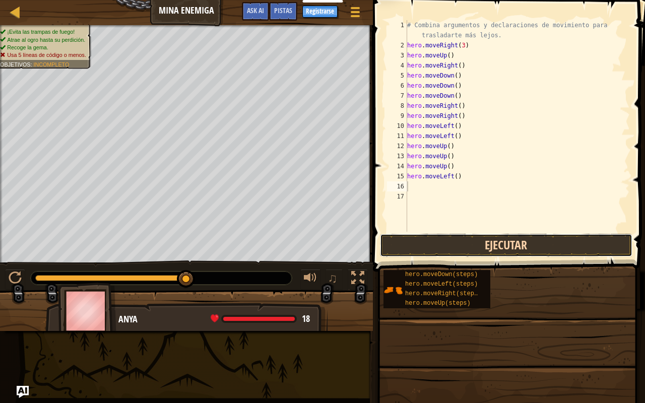
click at [441, 236] on button "Ejecutar" at bounding box center [506, 245] width 252 height 23
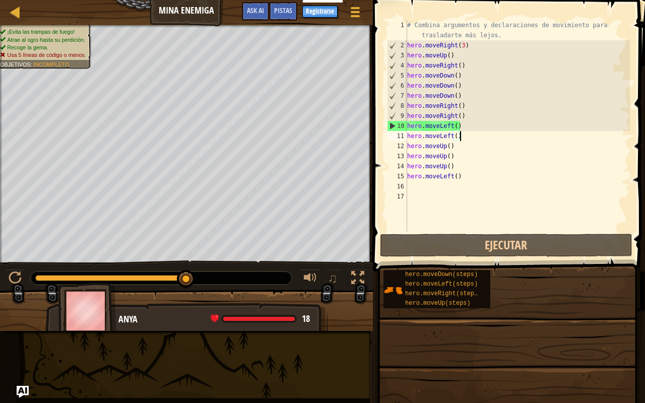
click at [463, 139] on div "# Combina argumentos y declaraciones de movimiento para trasladarte más lejos. …" at bounding box center [517, 141] width 225 height 242
click at [463, 127] on div "# Combina argumentos y declaraciones de movimiento para trasladarte más lejos. …" at bounding box center [517, 141] width 225 height 242
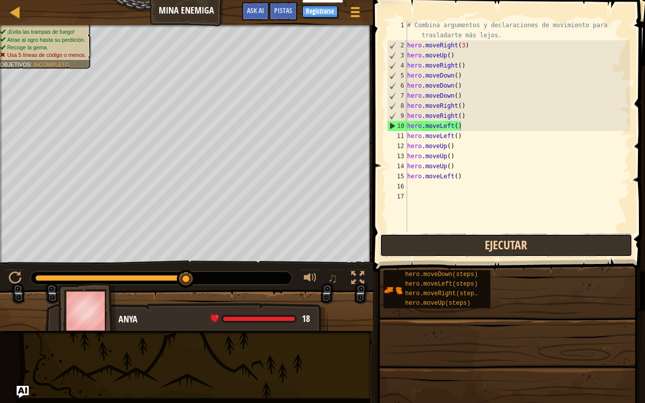
click at [495, 246] on button "Ejecutar" at bounding box center [506, 245] width 252 height 23
type textarea "h"
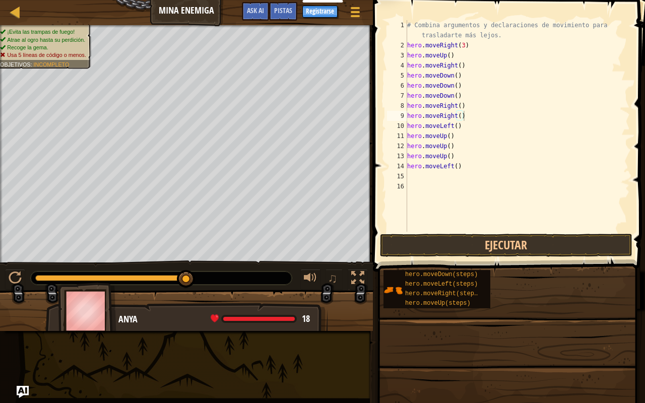
drag, startPoint x: 644, startPoint y: 402, endPoint x: 621, endPoint y: 322, distance: 83.4
click at [644, 321] on div "Pistas hero.moveRight() 1 2 3 4 5 6 7 8 9 10 11 12 13 14 15 16 # Combina argume…" at bounding box center [507, 201] width 275 height 403
click at [515, 240] on button "Ejecutar" at bounding box center [506, 245] width 252 height 23
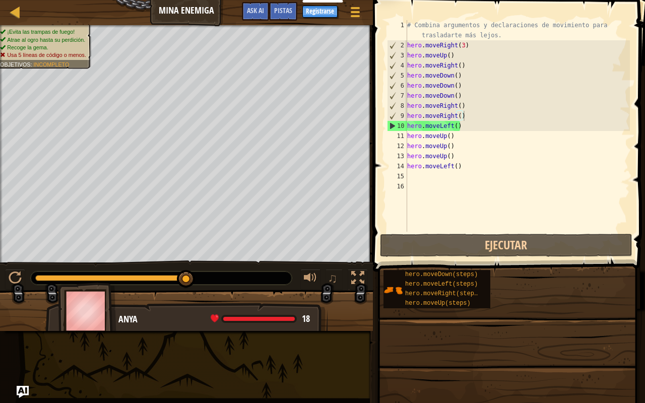
click at [518, 232] on span at bounding box center [510, 121] width 280 height 301
click at [538, 281] on div "hero.moveDown(steps) hero.moveLeft(steps) hero.moveRight(steps) hero.moveUp(ste…" at bounding box center [510, 288] width 255 height 39
click at [462, 170] on div "# Combina argumentos y declaraciones de movimiento para trasladarte más lejos. …" at bounding box center [517, 141] width 225 height 242
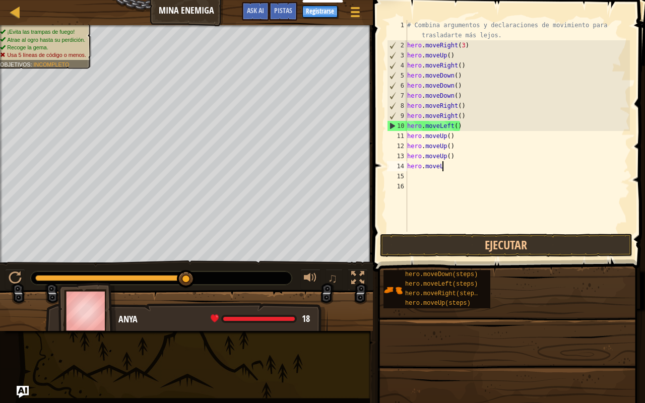
type textarea "h"
type textarea "hero"
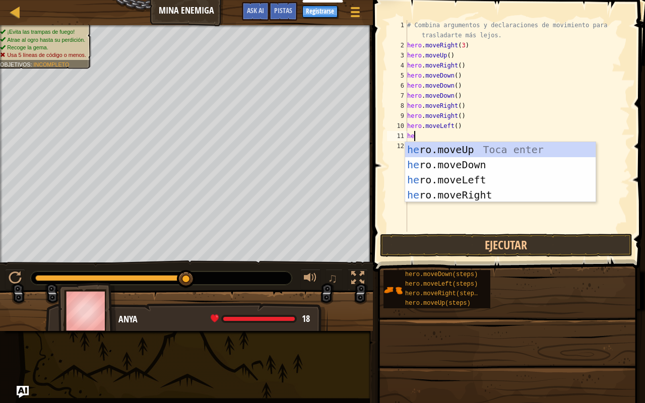
type textarea "h"
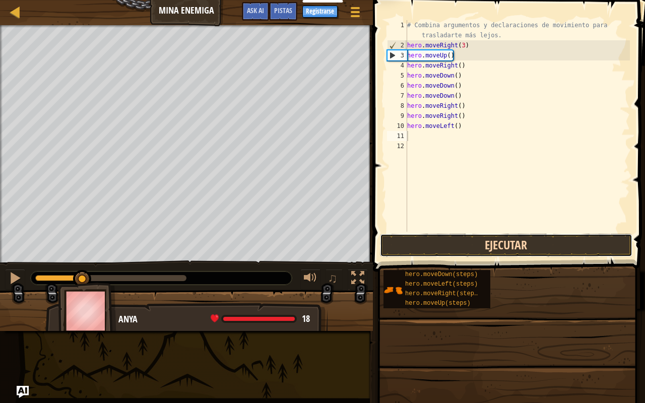
click at [435, 235] on button "Ejecutar" at bounding box center [506, 245] width 252 height 23
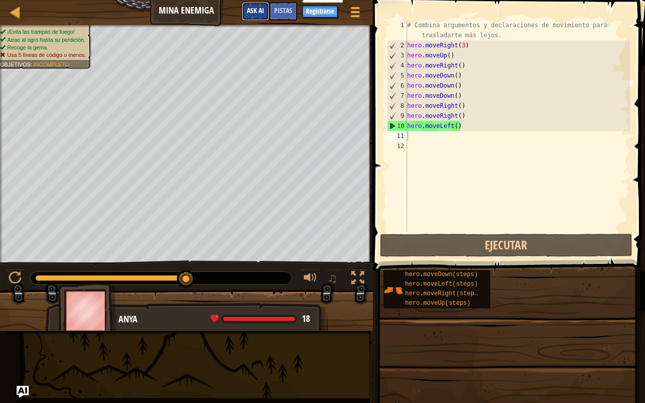
click at [249, 3] on button "Ask AI" at bounding box center [255, 11] width 27 height 19
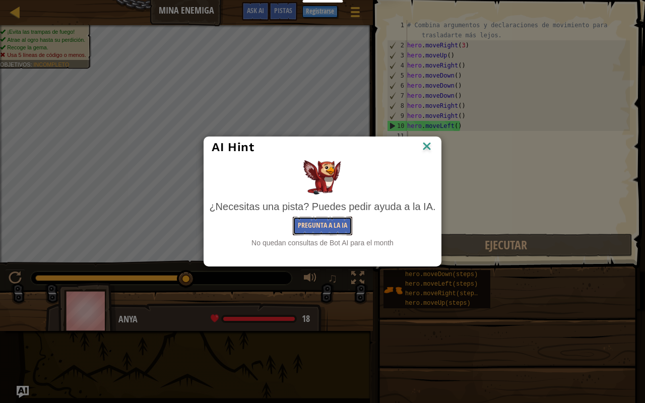
click at [334, 231] on button "Pregunta a la IA" at bounding box center [322, 226] width 59 height 19
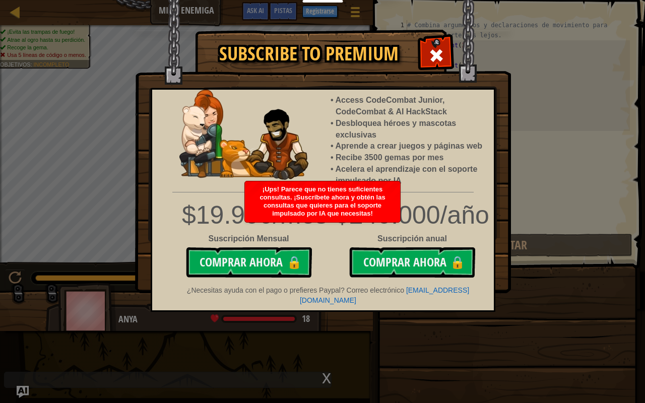
drag, startPoint x: 457, startPoint y: 240, endPoint x: 470, endPoint y: 245, distance: 14.7
click at [470, 245] on div "$240.000/año Suscripción anual Comprar ahora 🔒" at bounding box center [323, 237] width 357 height 80
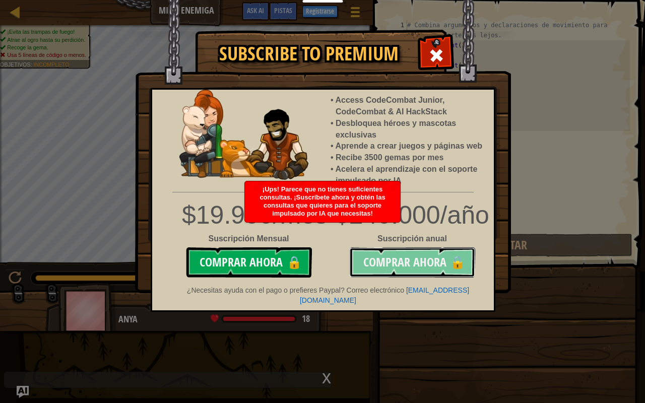
click at [445, 251] on button "Comprar ahora 🔒" at bounding box center [412, 262] width 126 height 30
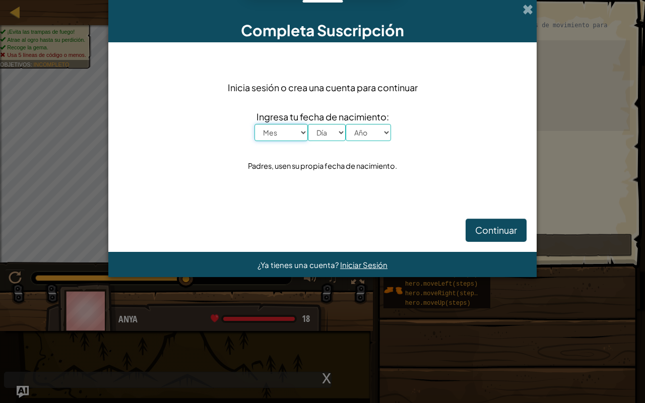
click at [288, 137] on select "Mes Enero Febrero Marzo [PERSON_NAME] [PERSON_NAME] Septiembre Octubre Noviembr…" at bounding box center [280, 132] width 53 height 17
select select "8"
click at [254, 124] on select "Mes Enero Febrero Marzo [PERSON_NAME] [PERSON_NAME] Septiembre Octubre Noviembr…" at bounding box center [280, 132] width 53 height 17
click at [315, 129] on select "Día 1 2 3 4 5 6 7 8 9 10 11 12 13 14 15 16 17 18 19 20 21 22 23 24 25 26 27 28 …" at bounding box center [327, 132] width 38 height 17
select select "11"
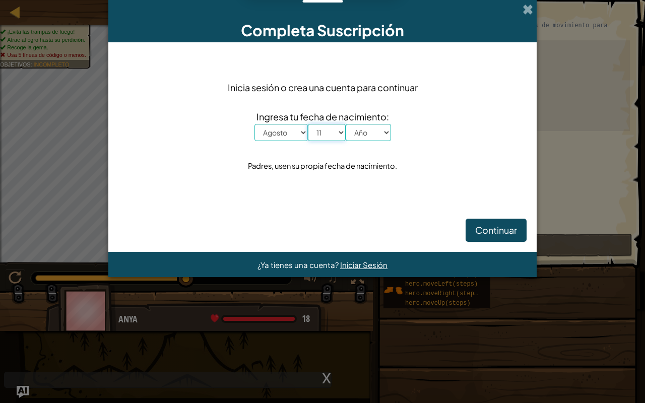
click at [308, 124] on select "Día 1 2 3 4 5 6 7 8 9 10 11 12 13 14 15 16 17 18 19 20 21 22 23 24 25 26 27 28 …" at bounding box center [327, 132] width 38 height 17
click at [366, 129] on select "Año 2025 2024 2023 2022 2021 2020 2019 2018 2017 2016 2015 2014 2013 2012 2011 …" at bounding box center [368, 132] width 45 height 17
click at [371, 128] on select "Año 2025 2024 2023 2022 2021 2020 2019 2018 2017 2016 2015 2014 2013 2012 2011 …" at bounding box center [368, 132] width 45 height 17
click at [369, 126] on select "Año 2025 2024 2023 2022 2021 2020 2019 2018 2017 2016 2015 2014 2013 2012 2011 …" at bounding box center [368, 132] width 45 height 17
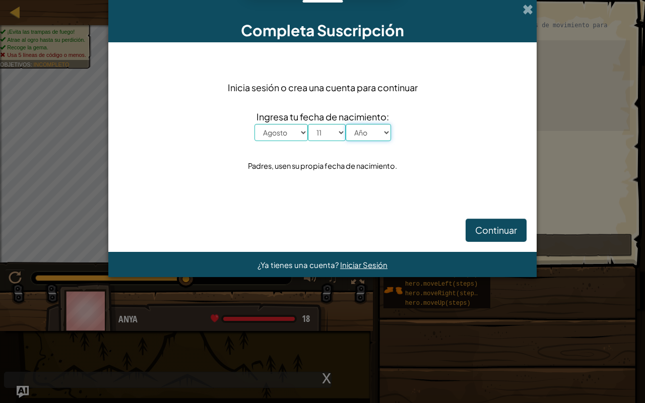
select select "2001"
click at [346, 124] on select "Año 2025 2024 2023 2022 2021 2020 2019 2018 2017 2016 2015 2014 2013 2012 2011 …" at bounding box center [368, 132] width 45 height 17
click at [483, 223] on button "Continuar" at bounding box center [495, 230] width 61 height 23
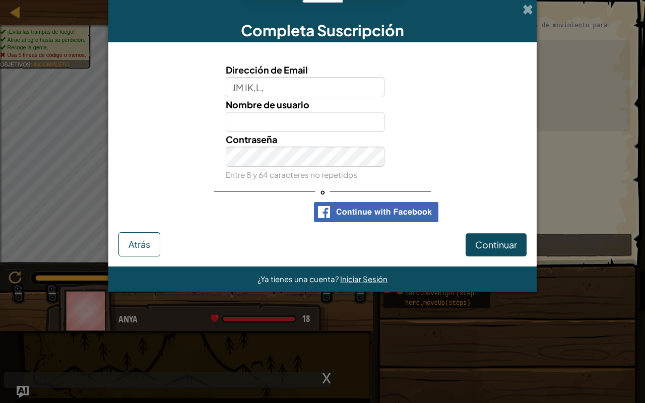
type input "JM IK,L,M"
click at [530, 12] on span at bounding box center [527, 9] width 11 height 11
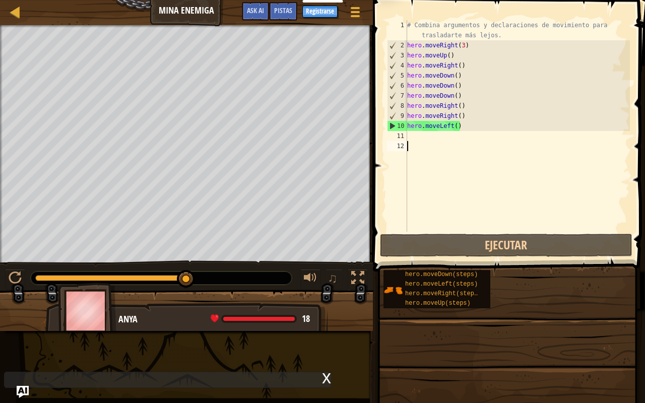
click at [408, 151] on div "# Combina argumentos y declaraciones de movimiento para trasladarte más lejos. …" at bounding box center [517, 141] width 225 height 242
drag, startPoint x: 411, startPoint y: 127, endPoint x: 417, endPoint y: 130, distance: 6.8
click at [416, 129] on div "# Combina argumentos y declaraciones de movimiento para trasladarte más lejos. …" at bounding box center [517, 141] width 225 height 242
type textarea "hero.moveLeft()"
click at [415, 133] on div "# Combina argumentos y declaraciones de movimiento para trasladarte más lejos. …" at bounding box center [517, 141] width 225 height 242
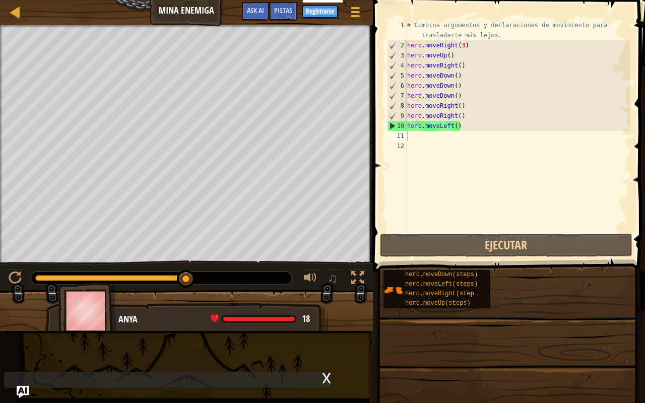
click at [2, 321] on div "Mapa Mina enemiga Menú del Juego Listo Registrarse Pistas Ask AI 1 הההההההההההה…" at bounding box center [322, 201] width 645 height 403
drag, startPoint x: 2, startPoint y: 402, endPoint x: 327, endPoint y: 380, distance: 326.7
click at [326, 321] on div "x" at bounding box center [167, 380] width 327 height 16
click at [329, 321] on div "x" at bounding box center [326, 377] width 9 height 10
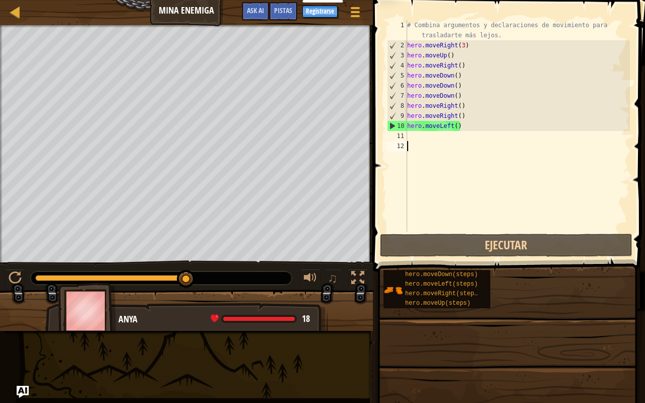
click at [407, 143] on div "# Combina argumentos y declaraciones de movimiento para trasladarte más lejos. …" at bounding box center [517, 141] width 225 height 242
click at [412, 140] on div "# Combina argumentos y declaraciones de movimiento para trasladarte más lejos. …" at bounding box center [517, 141] width 225 height 242
type textarea "M"
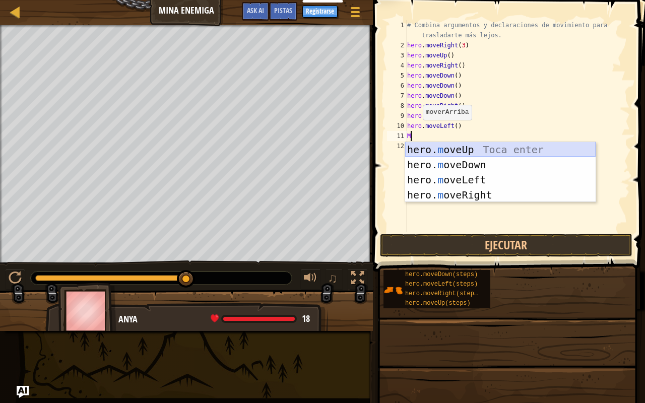
click at [433, 148] on div "hero. m oveUp Toca enter hero. m oveDown Toca enter hero. m oveLeft Toca enter …" at bounding box center [500, 187] width 190 height 91
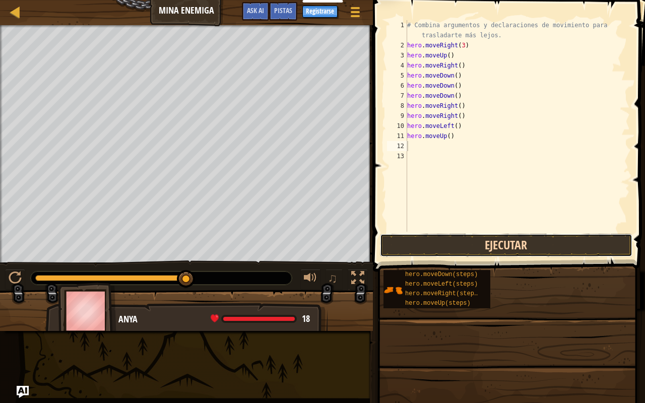
click at [471, 240] on button "Ejecutar" at bounding box center [506, 245] width 252 height 23
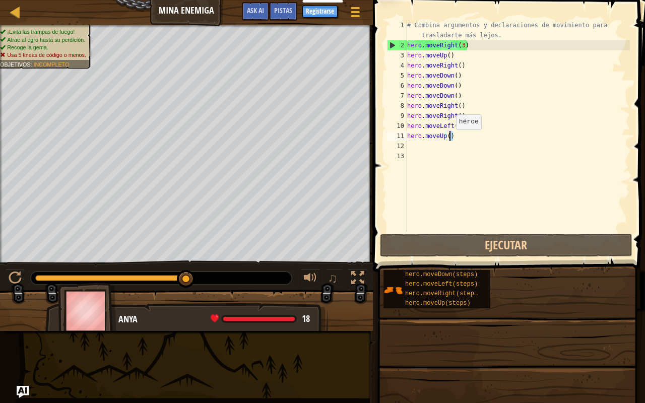
click at [450, 140] on div "# Combina argumentos y declaraciones de movimiento para trasladarte más lejos. …" at bounding box center [517, 141] width 225 height 242
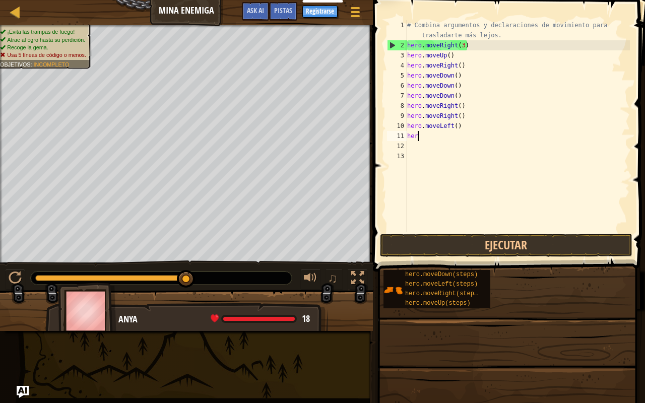
type textarea "h"
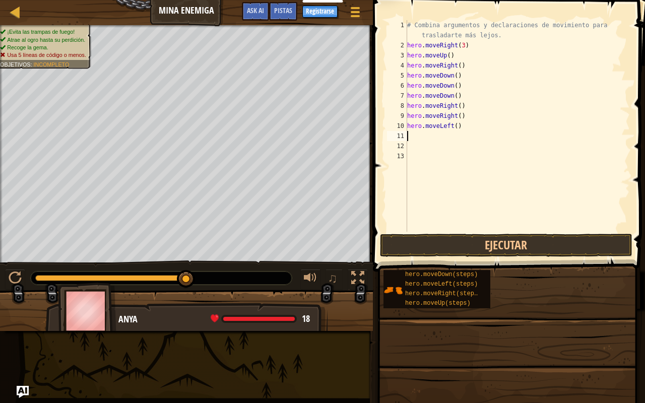
type textarea "M"
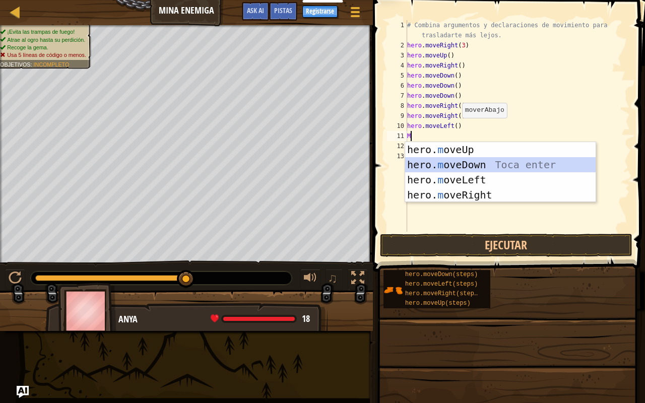
click at [445, 172] on div "hero. m oveUp Toca enter hero. m oveDown Toca enter hero. m oveLeft Toca enter …" at bounding box center [500, 187] width 190 height 91
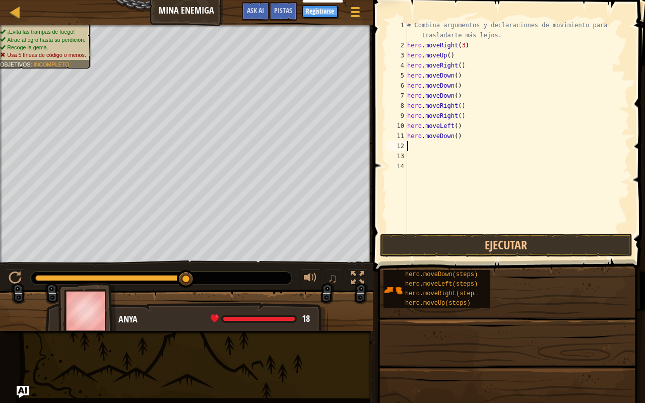
click at [460, 136] on div "# Combina argumentos y declaraciones de movimiento para trasladarte más lejos. …" at bounding box center [517, 141] width 225 height 242
type textarea "h"
type textarea "M"
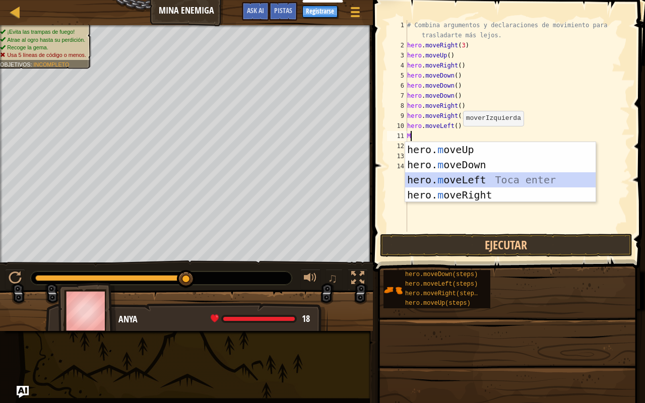
click at [458, 183] on div "hero. m oveUp Toca enter hero. m oveDown Toca enter hero. m oveLeft Toca enter …" at bounding box center [500, 187] width 190 height 91
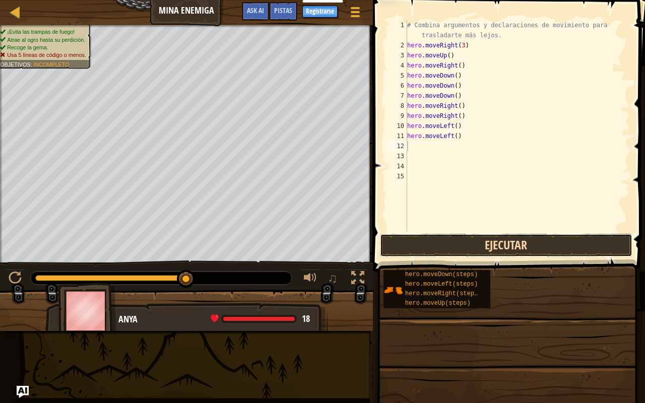
click at [472, 250] on button "Ejecutar" at bounding box center [506, 245] width 252 height 23
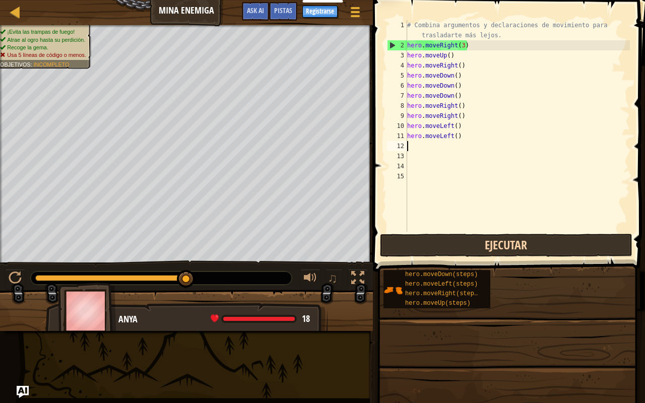
type textarea "M"
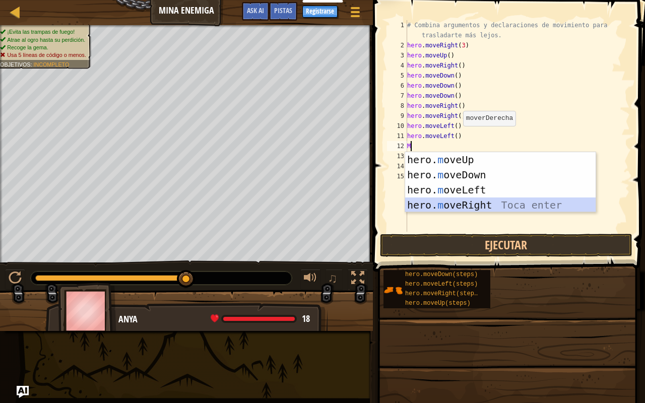
drag, startPoint x: 447, startPoint y: 200, endPoint x: 455, endPoint y: 215, distance: 16.2
click at [452, 208] on div "hero. m oveUp Toca enter hero. m oveDown Toca enter hero. m oveLeft Toca enter …" at bounding box center [500, 197] width 190 height 91
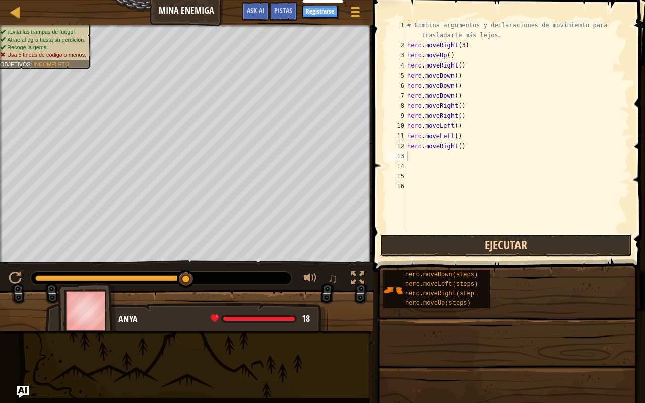
click at [468, 251] on button "Ejecutar" at bounding box center [506, 245] width 252 height 23
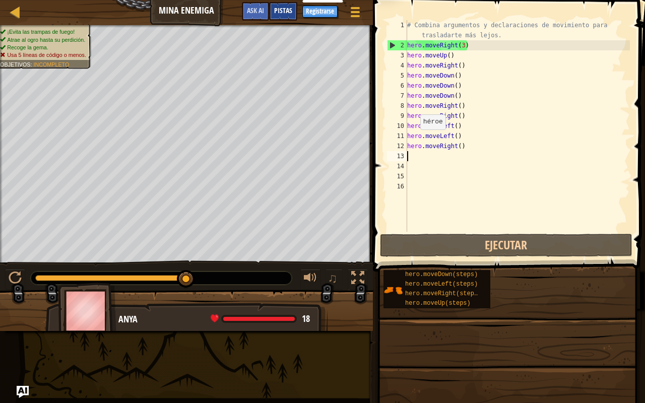
click at [289, 9] on span "Pistas" at bounding box center [283, 11] width 18 height 10
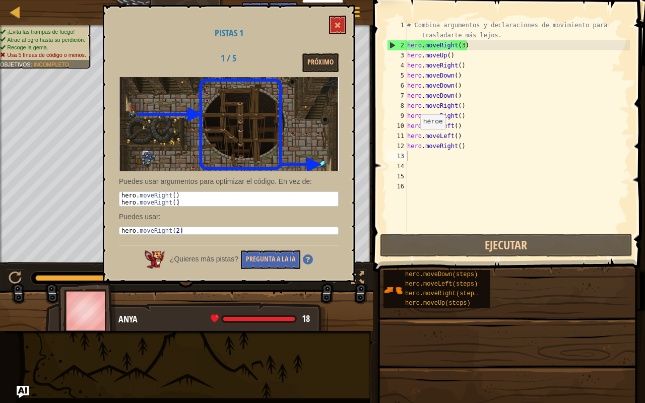
click at [333, 15] on div "Pistas 1 1 / 5 Próximo Puedes usar argumentos para optimizar el código. En vez …" at bounding box center [229, 143] width 252 height 277
click at [334, 19] on button at bounding box center [337, 25] width 17 height 19
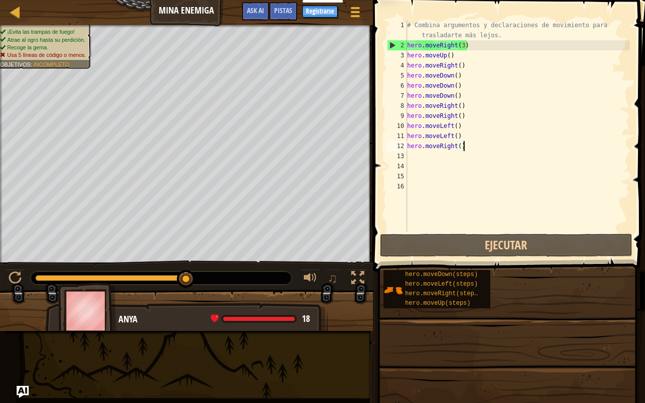
click at [462, 145] on div "# Combina argumentos y declaraciones de movimiento para trasladarte más lejos. …" at bounding box center [517, 141] width 225 height 242
type textarea "hero.moveRight("
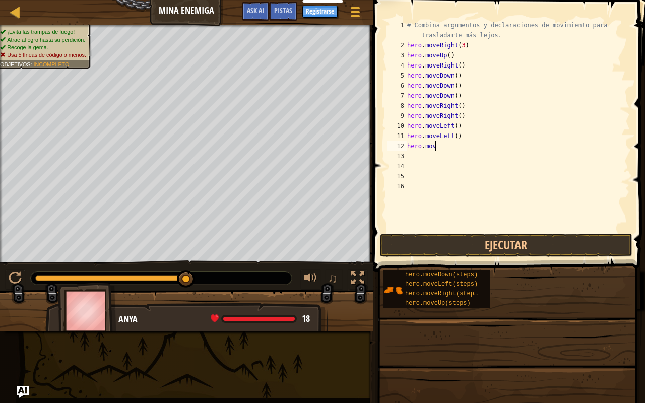
type textarea "h"
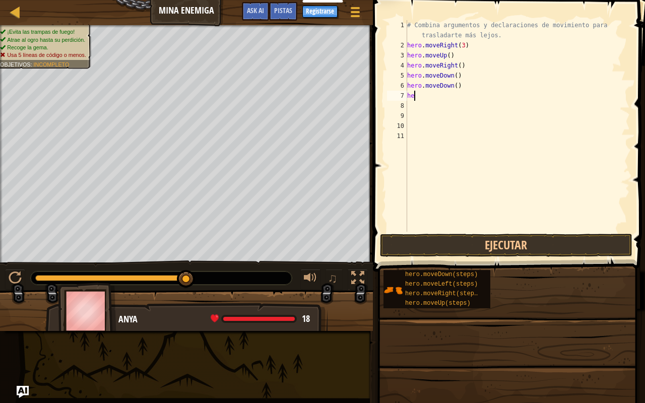
type textarea "h"
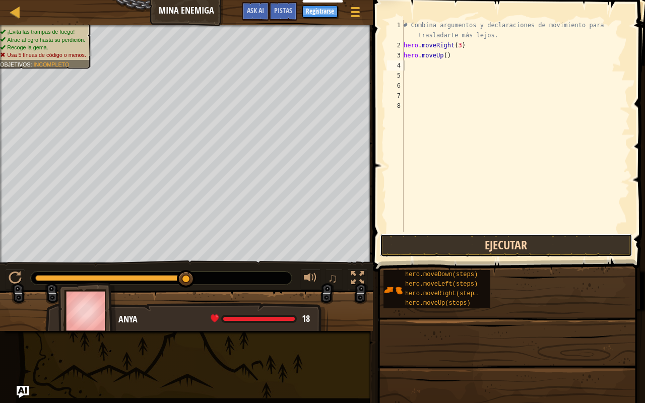
click at [427, 240] on button "Ejecutar" at bounding box center [506, 245] width 252 height 23
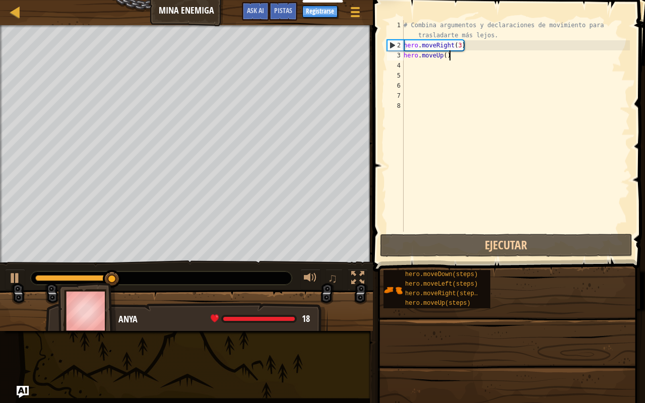
click at [450, 58] on div "# Combina argumentos y declaraciones de movimiento para trasladarte más lejos. …" at bounding box center [515, 141] width 228 height 242
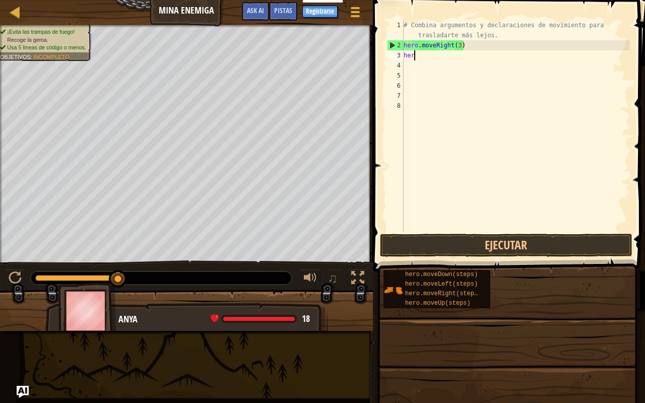
type textarea "h"
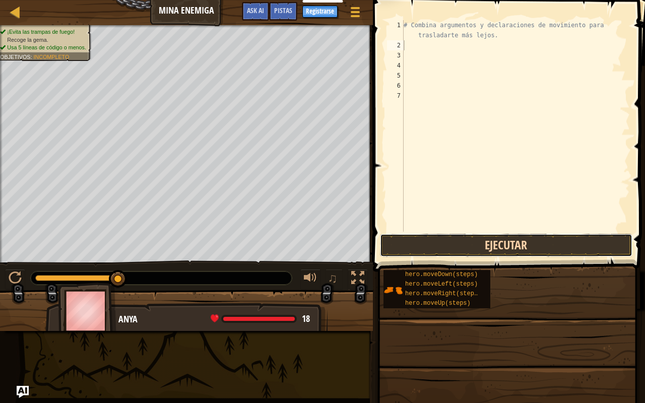
click at [422, 243] on button "Ejecutar" at bounding box center [506, 245] width 252 height 23
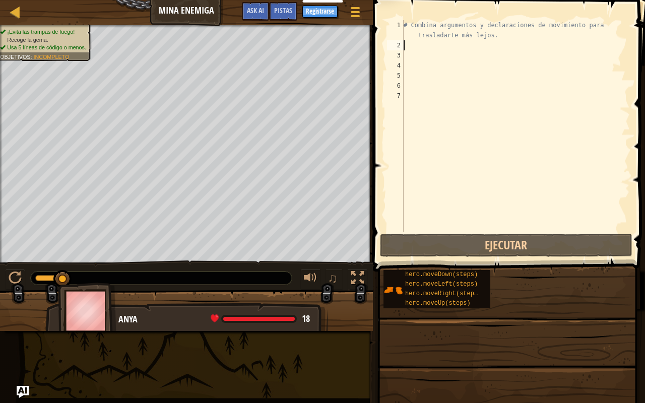
click at [405, 46] on div "# Combina argumentos y declaraciones de movimiento para trasladarte más lejos." at bounding box center [515, 141] width 228 height 242
click at [598, 23] on div "# Combina argumentos y declaraciones de movimiento para trasladarte más lejos." at bounding box center [515, 141] width 228 height 242
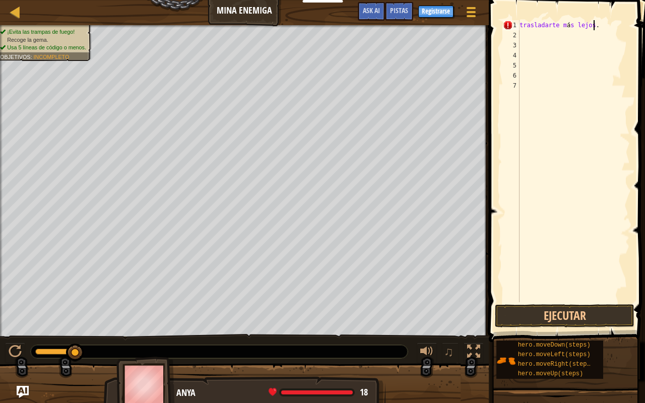
click at [595, 25] on div "trasladarte m á s lejos ." at bounding box center [573, 171] width 112 height 302
type textarea "."
click at [533, 22] on div "." at bounding box center [573, 171] width 112 height 302
click at [520, 23] on div at bounding box center [573, 171] width 112 height 302
type textarea "M"
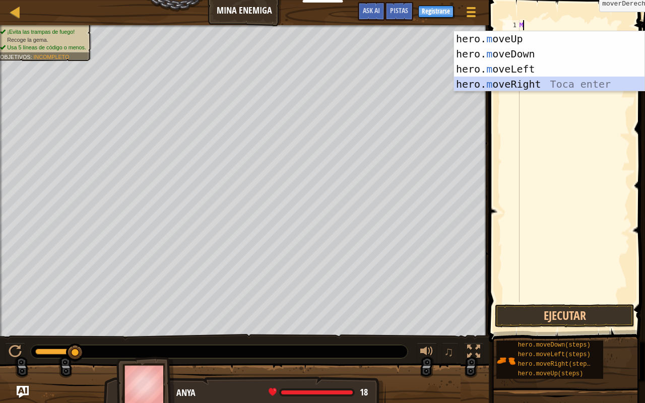
click at [501, 87] on div "hero. m oveUp Toca enter hero. m oveDown Toca enter hero. m oveLeft Toca enter …" at bounding box center [549, 76] width 190 height 91
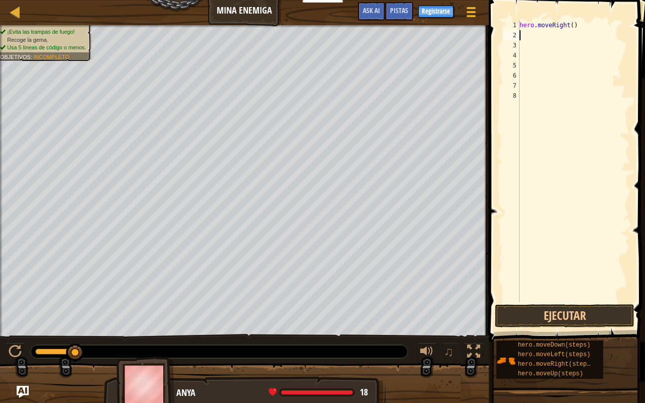
type textarea "M"
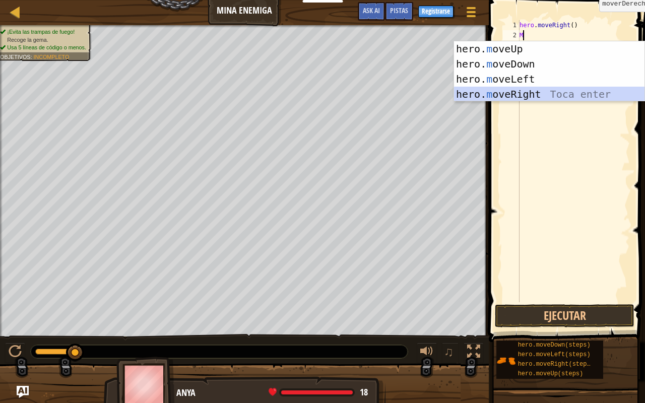
click at [536, 92] on div "hero. m oveUp Toca enter hero. m oveDown Toca enter hero. m oveLeft Toca enter …" at bounding box center [549, 86] width 190 height 91
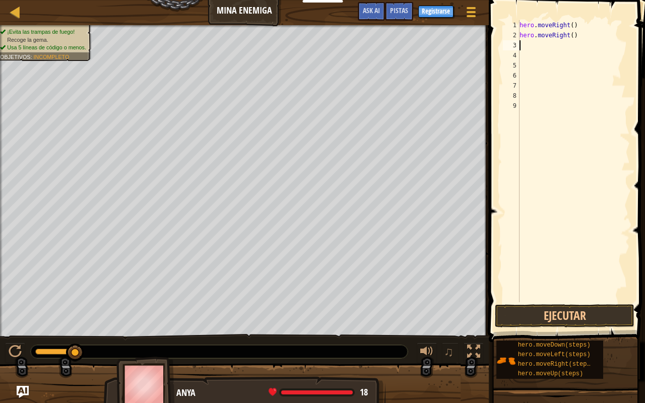
type textarea "M"
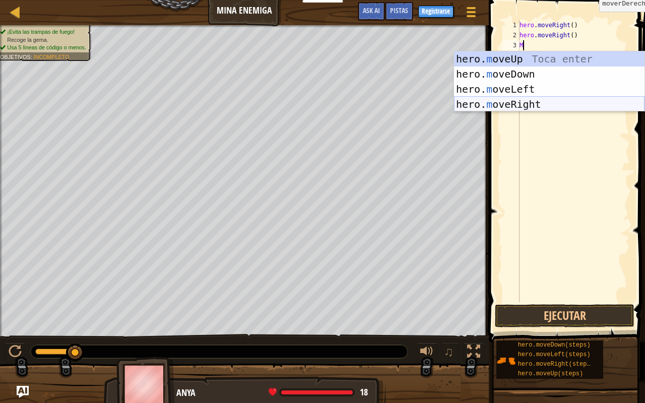
click at [517, 102] on div "hero. m oveUp Toca enter hero. m oveDown Toca enter hero. m oveLeft Toca enter …" at bounding box center [549, 96] width 190 height 91
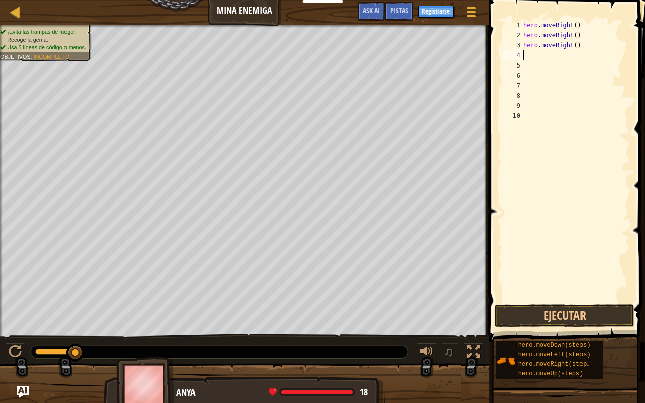
type textarea "M"
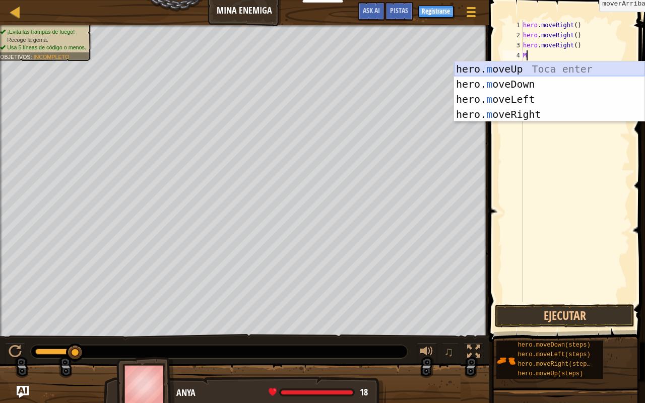
click at [534, 72] on div "hero. m oveUp Toca enter hero. m oveDown Toca enter hero. m oveLeft Toca enter …" at bounding box center [549, 106] width 190 height 91
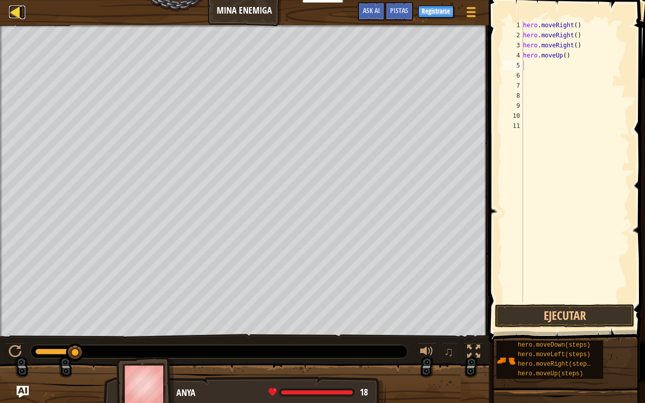
click at [13, 10] on div at bounding box center [15, 12] width 13 height 13
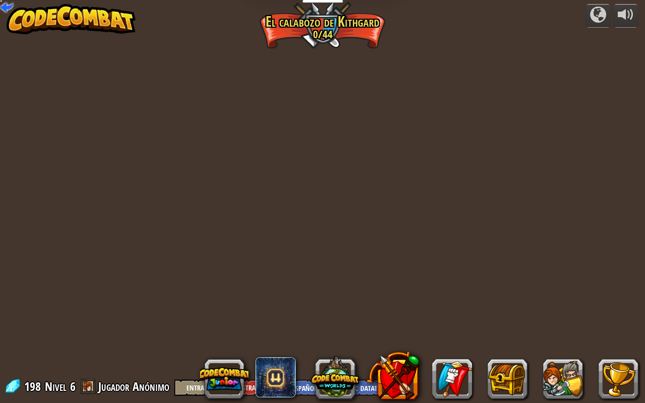
click at [13, 10] on img at bounding box center [71, 19] width 129 height 30
select select "es-419"
click at [6, 7] on link at bounding box center [6, 4] width 20 height 20
